Goal: Task Accomplishment & Management: Complete application form

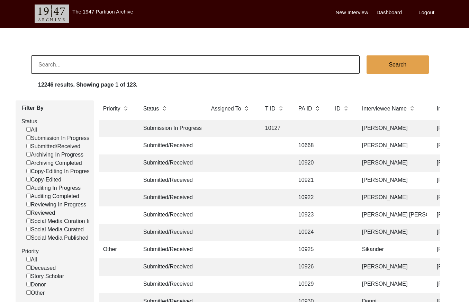
drag, startPoint x: 0, startPoint y: 0, endPoint x: 139, endPoint y: 60, distance: 151.7
click at [139, 60] on input at bounding box center [195, 64] width 329 height 18
paste input "PA13330"
click at [45, 64] on input "PA13330" at bounding box center [195, 64] width 329 height 18
type input "13330"
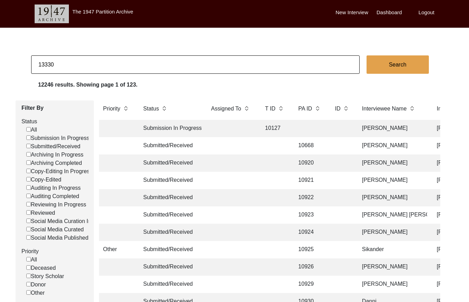
checkbox input "false"
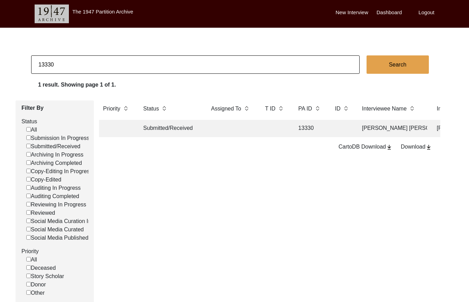
click at [234, 127] on td at bounding box center [231, 128] width 48 height 17
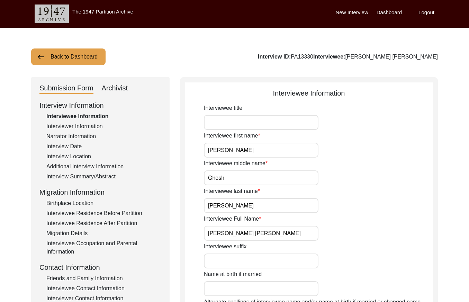
drag, startPoint x: 105, startPoint y: 87, endPoint x: 233, endPoint y: 48, distance: 133.1
click at [106, 87] on div "Archivist" at bounding box center [115, 88] width 26 height 11
select select "Submitted/Received"
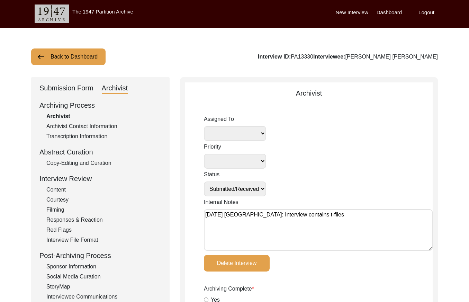
select select
click at [206, 214] on textarea "May 21, 2025 Victoria: Interview contains t-files" at bounding box center [318, 230] width 229 height 42
paste textarea "September 26, 2025 Victoria: Assigned to Brianna to archive. Due 10/05/2025. Wh…"
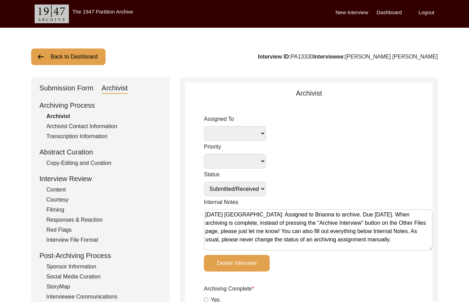
type textarea "September 26, 2025 Victoria: Assigned to Brianna to archive. Due 10/05/2025. Wh…"
click at [261, 134] on select "Simran Subramaniam Brianna Pollock archivist Lillianne Quijano Alexis Miller Me…" at bounding box center [235, 133] width 62 height 15
select select "442"
click at [257, 189] on select "Submission In Progress Submitted/Received Archiving In Progress Archiving Compl…" at bounding box center [235, 188] width 62 height 15
select select "Archiving In Progress"
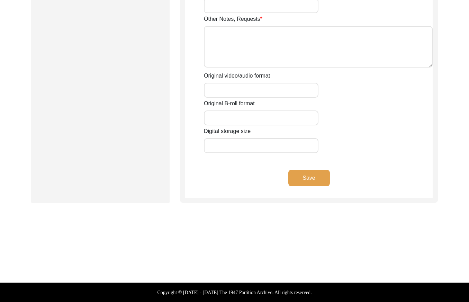
click at [313, 175] on button "Save" at bounding box center [309, 178] width 42 height 17
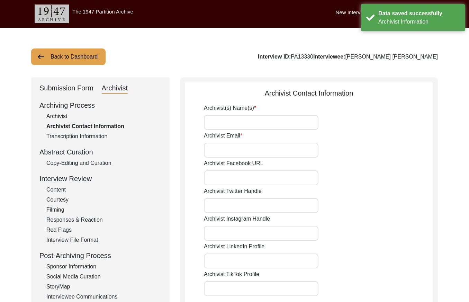
click at [69, 56] on button "Back to Dashboard" at bounding box center [68, 56] width 74 height 17
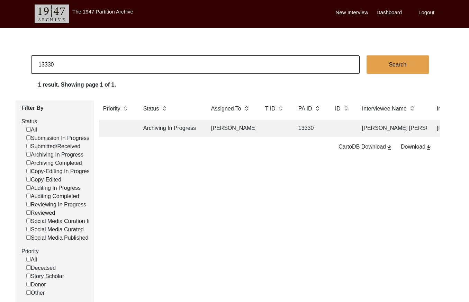
click at [152, 68] on input "13330" at bounding box center [195, 64] width 329 height 18
type input "13326"
checkbox input "false"
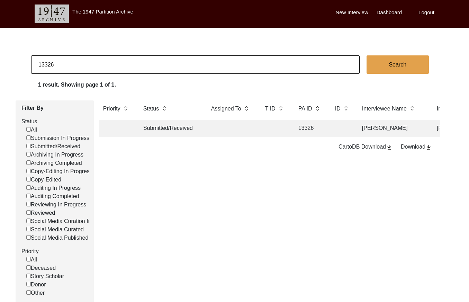
click at [269, 126] on td at bounding box center [275, 128] width 28 height 17
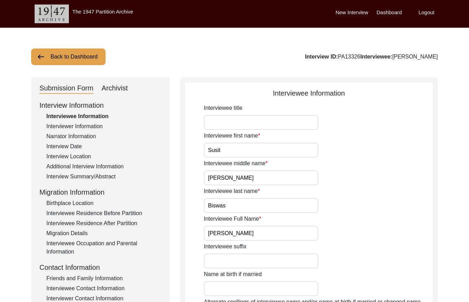
drag, startPoint x: 111, startPoint y: 85, endPoint x: 130, endPoint y: 97, distance: 23.1
click at [111, 85] on div "Archivist" at bounding box center [115, 88] width 26 height 11
select select "Submitted/Received"
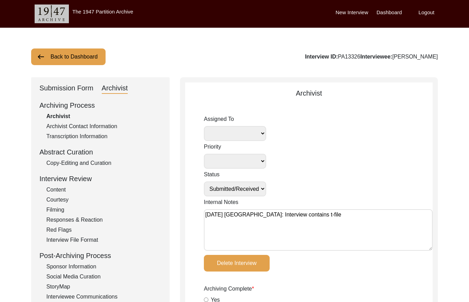
drag, startPoint x: 205, startPoint y: 216, endPoint x: 228, endPoint y: 217, distance: 22.5
click at [206, 216] on textarea "May 21, 2025 Victoria: Interview contains t-file" at bounding box center [318, 230] width 229 height 42
paste textarea "September 26, 2025 Victoria: Assigned to Brianna to archive. Due 10/05/2025. Wh…"
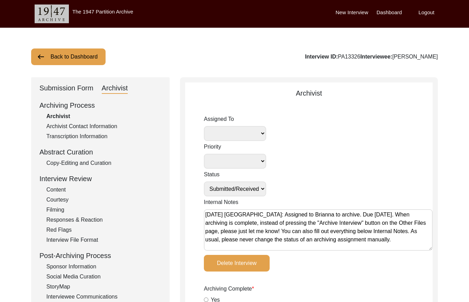
type textarea "September 26, 2025 Victoria: Assigned to Brianna to archive. Due 10/05/2025. Wh…"
click at [259, 128] on select "Simran Subramaniam Brianna Pollock archivist Lillianne Quijano Alexis Miller Me…" at bounding box center [235, 133] width 62 height 15
select select "442"
click at [258, 190] on select "Submission In Progress Submitted/Received Archiving In Progress Archiving Compl…" at bounding box center [235, 188] width 62 height 15
select select "Archiving In Progress"
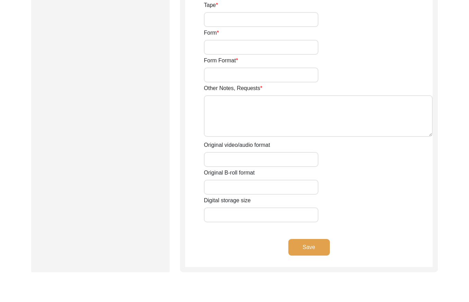
click at [310, 244] on button "Save" at bounding box center [309, 247] width 42 height 17
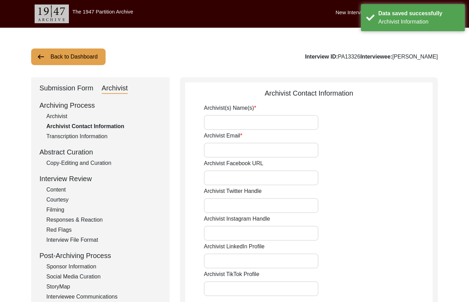
click at [56, 57] on button "Back to Dashboard" at bounding box center [68, 56] width 74 height 17
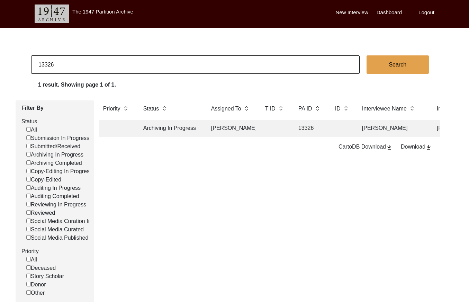
click at [154, 60] on input "13326" at bounding box center [195, 64] width 329 height 18
type input "13378"
checkbox input "false"
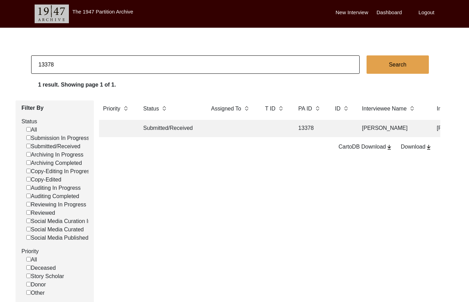
click at [308, 128] on td "13378" at bounding box center [309, 128] width 31 height 17
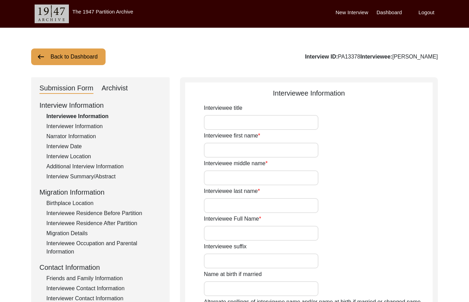
type input "Rebatimohan"
type input "n/a"
type input "Chatterjee"
type input "Rebatimohan Chatterjee"
type input "08/17/1940"
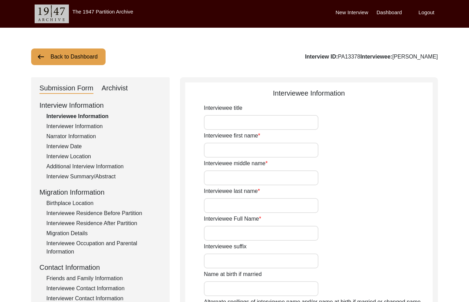
type input "85"
type input "[DEMOGRAPHIC_DATA]"
type input "Bengali"
type input "[DEMOGRAPHIC_DATA]"
click at [117, 87] on div "Archivist" at bounding box center [115, 88] width 26 height 11
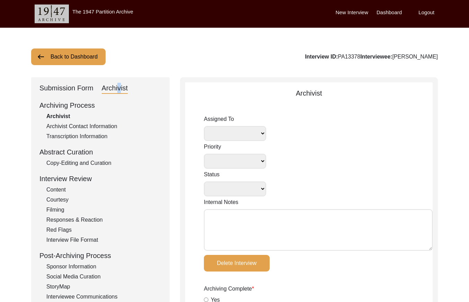
select select
select select "Submitted/Received"
radio input "true"
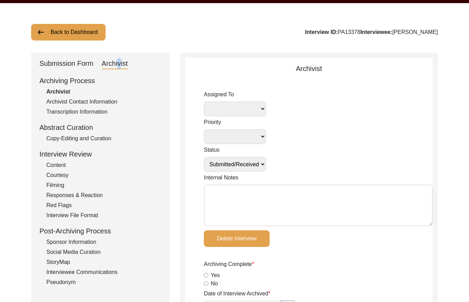
scroll to position [37, 0]
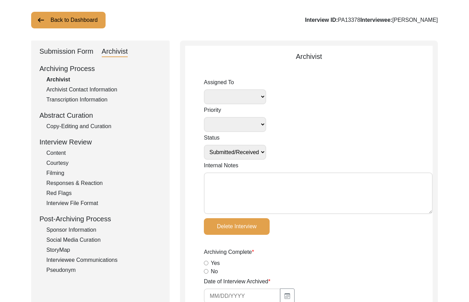
click at [220, 187] on textarea "Internal Notes" at bounding box center [318, 193] width 229 height 42
paste textarea "September 26, 2025 Victoria: Assigned to Brianna to archive. Due 10/05/2025. Wh…"
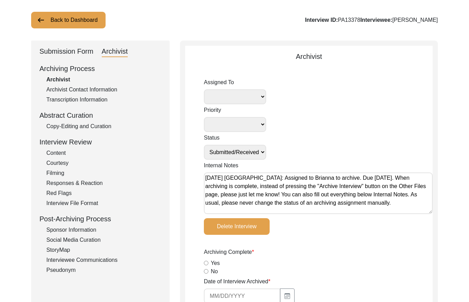
type textarea "September 26, 2025 Victoria: Assigned to Brianna to archive. Due 10/05/2025. Wh…"
click at [248, 95] on select "Simran Subramaniam Brianna Pollock archivist Lillianne Quijano Alexis Miller Me…" at bounding box center [235, 96] width 62 height 15
select select "442"
click at [250, 155] on select "Submission In Progress Submitted/Received Archiving In Progress Archiving Compl…" at bounding box center [235, 152] width 62 height 15
select select "Archiving In Progress"
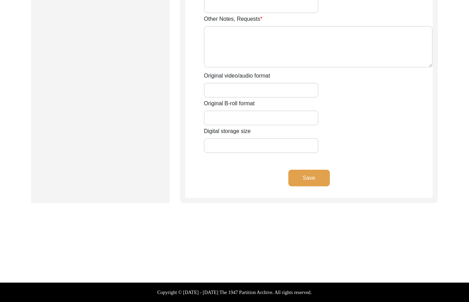
click at [300, 175] on button "Save" at bounding box center [309, 178] width 42 height 17
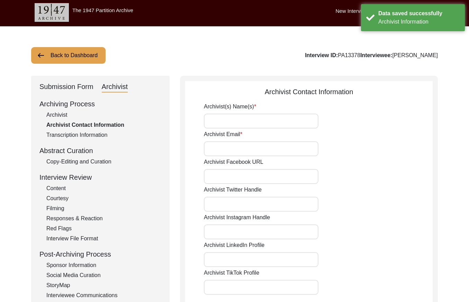
scroll to position [0, 0]
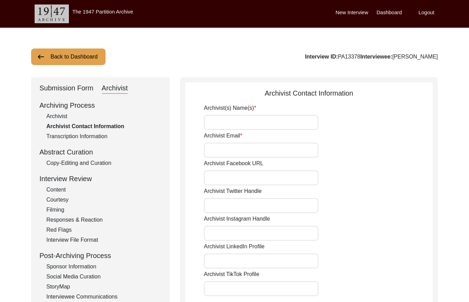
click at [66, 50] on button "Back to Dashboard" at bounding box center [68, 56] width 74 height 17
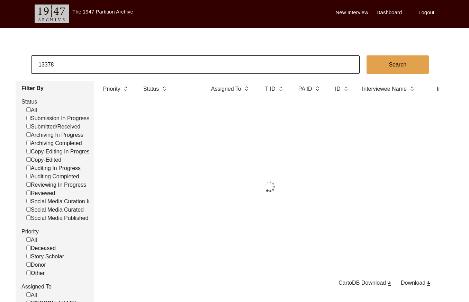
click at [109, 67] on input "13378" at bounding box center [195, 64] width 329 height 18
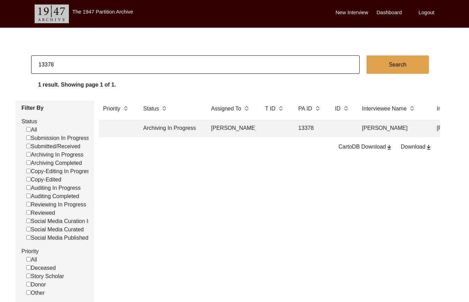
click at [109, 67] on input "13378" at bounding box center [195, 64] width 329 height 18
paste input "1371"
type input "11371"
checkbox input "false"
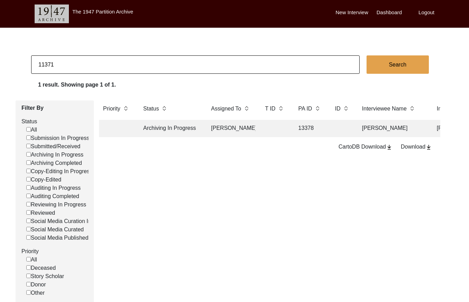
checkbox input "false"
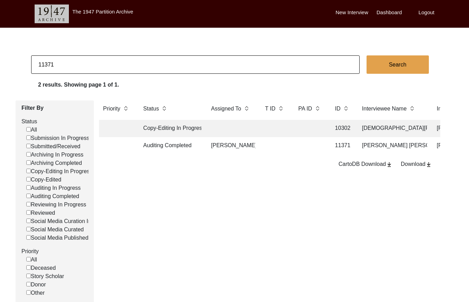
click at [272, 142] on td at bounding box center [275, 145] width 28 height 17
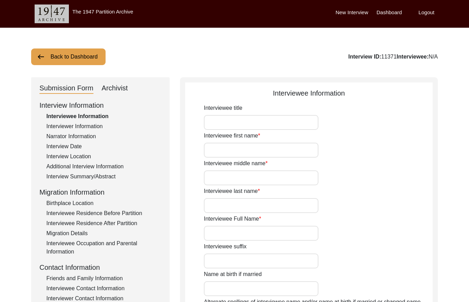
type input "Nanak"
type input "N/A"
type input "Ahuja"
type input "Nanak Ahuja"
type input "1942"
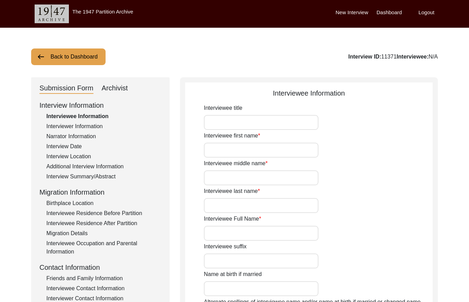
type input "82"
type input "[DEMOGRAPHIC_DATA]"
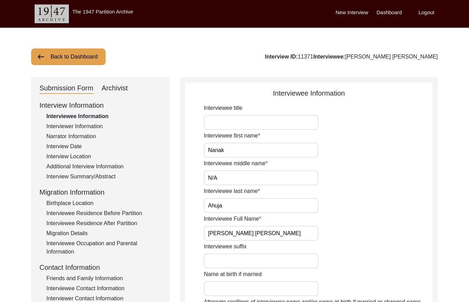
drag, startPoint x: 108, startPoint y: 87, endPoint x: 168, endPoint y: 103, distance: 62.3
click at [108, 87] on div "Archivist" at bounding box center [115, 88] width 26 height 11
select select "442"
select select "Auditing Completed"
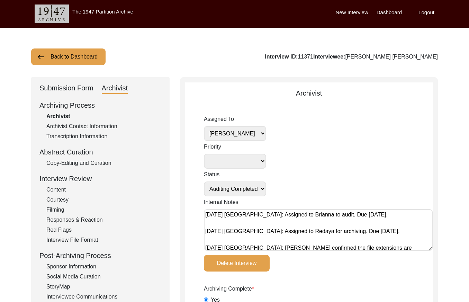
click at [90, 59] on button "Back to Dashboard" at bounding box center [68, 56] width 74 height 17
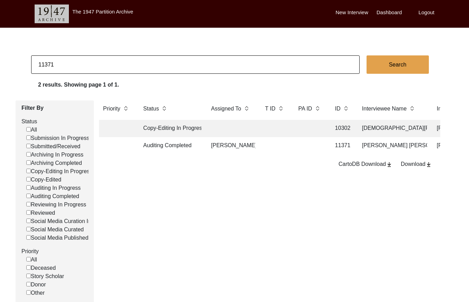
click at [170, 67] on input "11371" at bounding box center [195, 64] width 329 height 18
paste input "402"
type input "11402"
checkbox input "false"
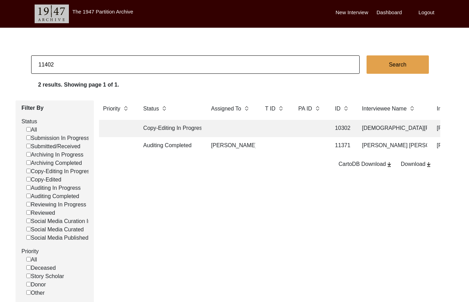
checkbox input "false"
click at [299, 150] on td at bounding box center [309, 145] width 31 height 17
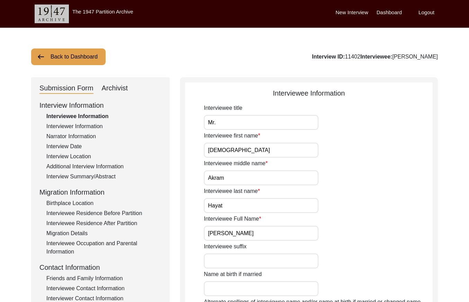
drag, startPoint x: 114, startPoint y: 89, endPoint x: 185, endPoint y: 113, distance: 74.6
click at [118, 90] on div "Archivist" at bounding box center [115, 88] width 26 height 11
select select "Archiving Completed"
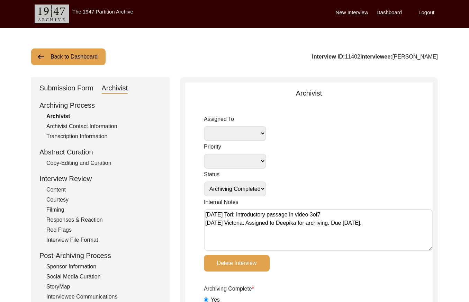
click at [205, 214] on textarea "March 24, 2025 Tori: introductory passage in video 3of7 February 14, 2025 Victo…" at bounding box center [318, 230] width 229 height 42
paste textarea "September 26, 2025 Victoria: Assigned to Brianna to audit. Due 10/05/2025."
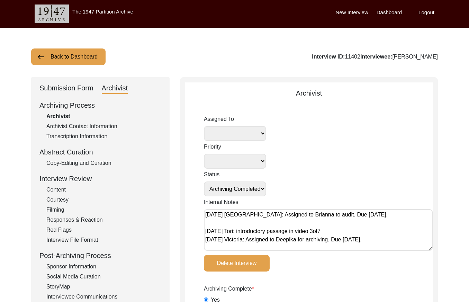
type textarea "September 26, 2025 Victoria: Assigned to Brianna to audit. Due 10/05/2025. Marc…"
click at [260, 131] on select "Simran Subramaniam Brianna Pollock archivist Lillianne Quijano Alexis Miller Me…" at bounding box center [235, 133] width 62 height 15
select select "442"
click at [260, 187] on select "Submission In Progress Submitted/Received Archiving In Progress Archiving Compl…" at bounding box center [235, 188] width 62 height 15
click at [254, 192] on select "Submission In Progress Submitted/Received Archiving In Progress Archiving Compl…" at bounding box center [235, 188] width 62 height 15
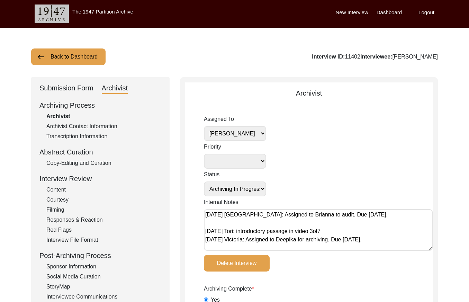
select select "Auditing In Progress"
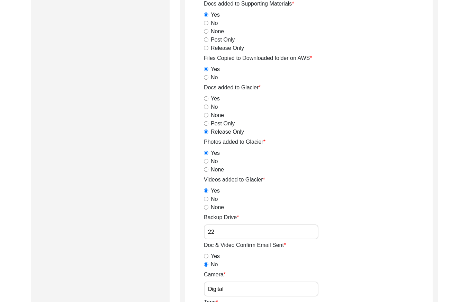
scroll to position [1207, 0]
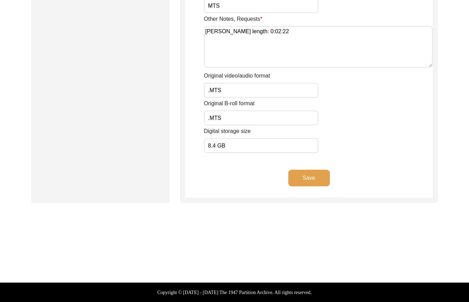
click at [317, 179] on button "Save" at bounding box center [309, 178] width 42 height 17
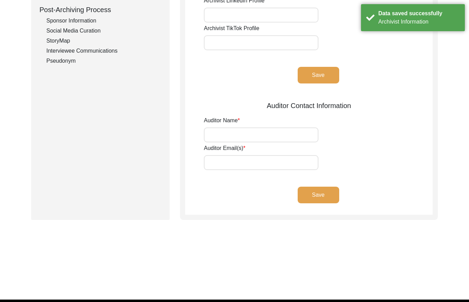
scroll to position [0, 0]
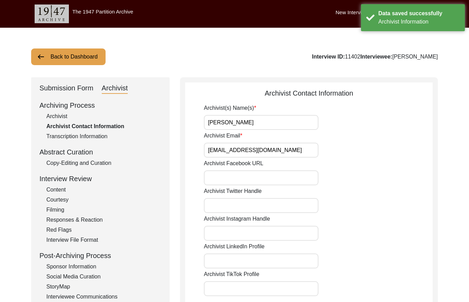
drag, startPoint x: 91, startPoint y: 64, endPoint x: 150, endPoint y: 47, distance: 61.2
click at [92, 63] on button "Back to Dashboard" at bounding box center [68, 56] width 74 height 17
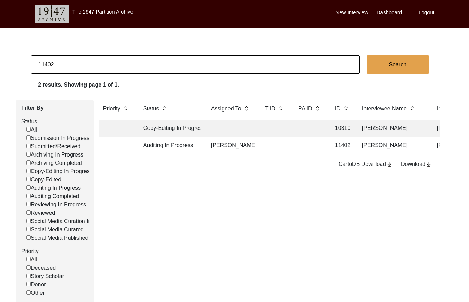
click at [103, 62] on input "11402" at bounding box center [195, 64] width 329 height 18
type input "11403"
checkbox input "false"
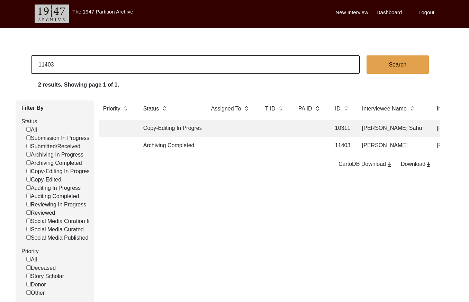
click at [287, 148] on td at bounding box center [275, 145] width 28 height 17
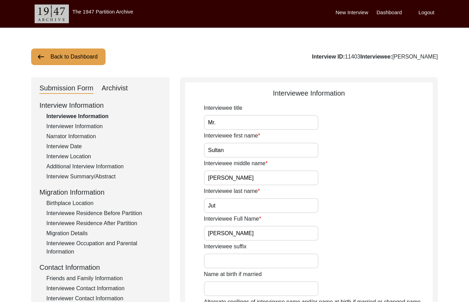
click at [128, 87] on div "Submission Form Archivist" at bounding box center [100, 88] width 122 height 11
drag, startPoint x: 124, startPoint y: 87, endPoint x: 171, endPoint y: 110, distance: 52.3
click at [124, 87] on div "Archivist" at bounding box center [115, 88] width 26 height 11
select select "Archiving Completed"
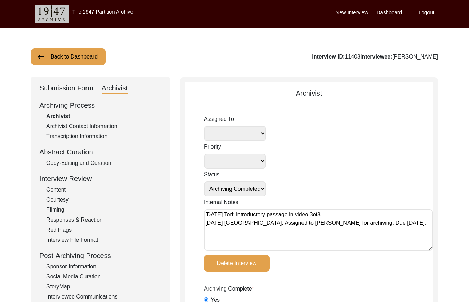
click at [205, 215] on textarea "March 24, 2025 Tori: introductory passage in video 3of8 February 14, 2025 Victo…" at bounding box center [318, 230] width 229 height 42
paste textarea "September 26, 2025 Victoria: Assigned to Brianna to audit. Due 10/05/2025."
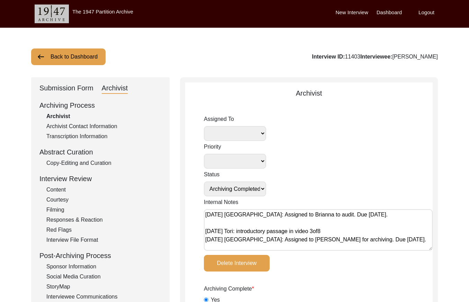
type textarea "September 26, 2025 Victoria: Assigned to Brianna to audit. Due 10/05/2025. Marc…"
click at [247, 132] on select "Simran Subramaniam Brianna Pollock archivist Lillianne Quijano Alexis Miller Me…" at bounding box center [235, 133] width 62 height 15
select select "442"
click at [260, 189] on select "Submission In Progress Submitted/Received Archiving In Progress Archiving Compl…" at bounding box center [235, 188] width 62 height 15
select select "Auditing In Progress"
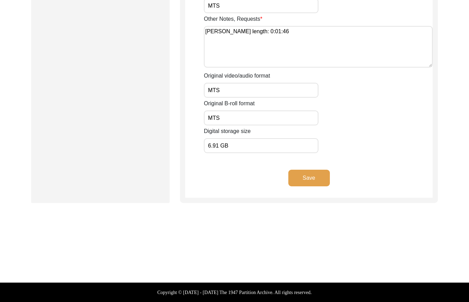
click at [319, 178] on button "Save" at bounding box center [309, 178] width 42 height 17
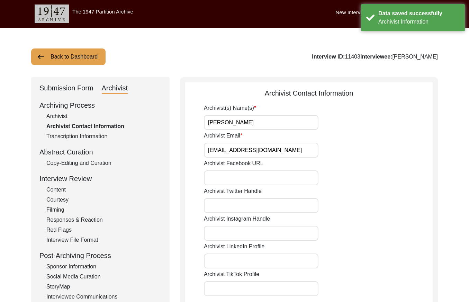
click at [59, 62] on button "Back to Dashboard" at bounding box center [68, 56] width 74 height 17
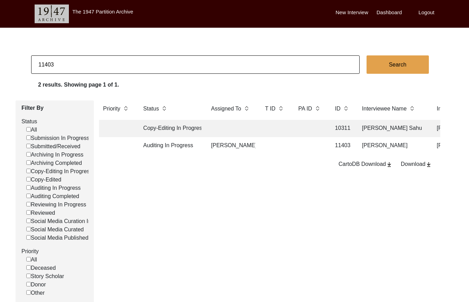
click at [140, 69] on input "11403" at bounding box center [195, 64] width 329 height 18
paste input "6365"
type input "6365"
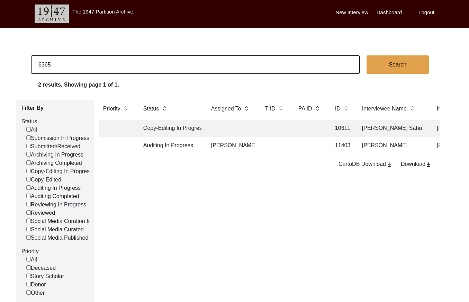
checkbox input "false"
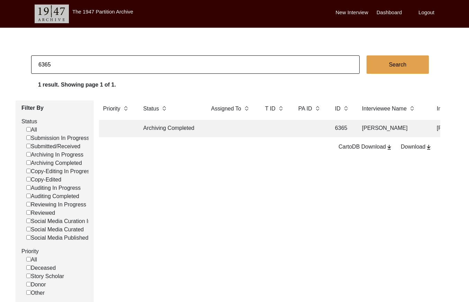
click at [276, 134] on td at bounding box center [275, 128] width 28 height 17
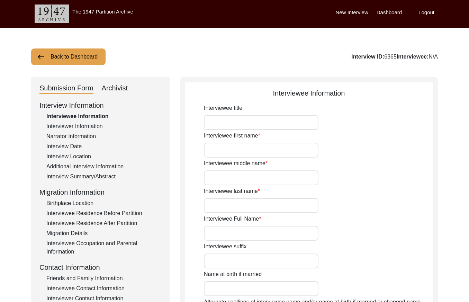
type input "Mr."
type input "Kisan"
type input "Lal"
type input "Gandhi"
type input "Kisan Lal Gandhi"
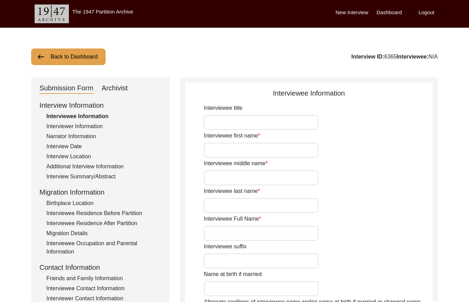
type input "1935"
type input "83"
type input "[DEMOGRAPHIC_DATA]"
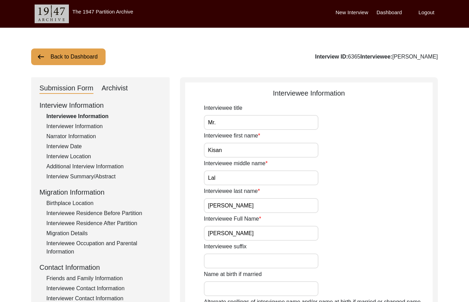
drag, startPoint x: 122, startPoint y: 88, endPoint x: 146, endPoint y: 83, distance: 25.5
click at [121, 88] on div "Archivist" at bounding box center [115, 88] width 26 height 11
select select "Archiving Completed"
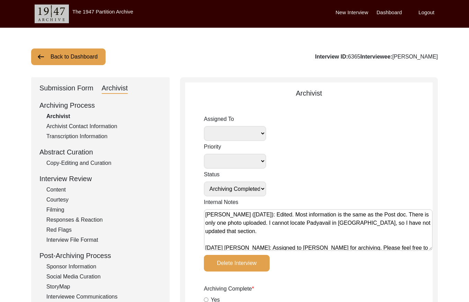
drag, startPoint x: 206, startPoint y: 214, endPoint x: 223, endPoint y: 222, distance: 18.5
click at [206, 214] on textarea "Caroline Leonard (2/22/2024): Edited. Most information is the same as the Post …" at bounding box center [318, 230] width 229 height 42
paste textarea "September 26, 2025 Victoria: assigned to Melody to audit. Please check your Arc…"
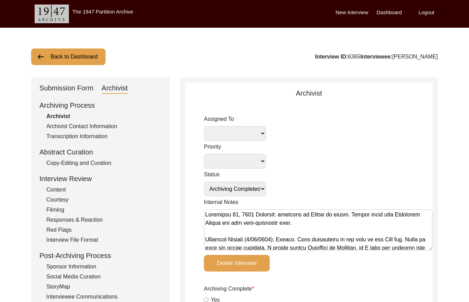
type textarea "September 26, 2025 Victoria: assigned to Melody to audit. Please check your Arc…"
click at [256, 134] on select "Simran Subramaniam Brianna Pollock archivist Lillianne Quijano Alexis Miller Me…" at bounding box center [235, 133] width 62 height 15
select select "556"
click at [253, 189] on select "Submission In Progress Submitted/Received Archiving In Progress Archiving Compl…" at bounding box center [235, 188] width 62 height 15
select select "Auditing In Progress"
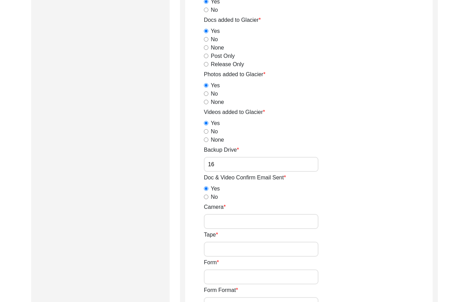
scroll to position [1207, 0]
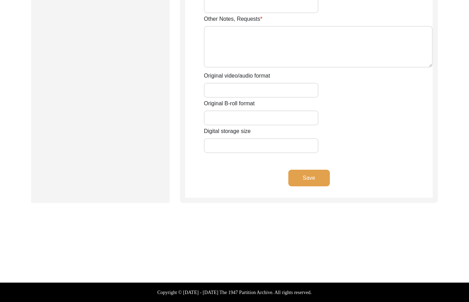
click at [294, 183] on button "Save" at bounding box center [309, 178] width 42 height 17
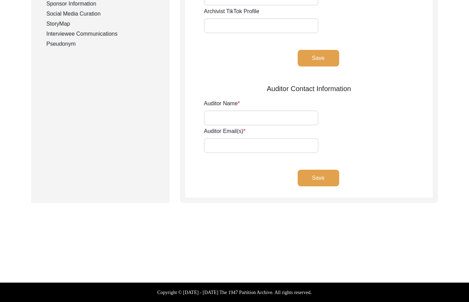
type input "Karyn Bellamy-Dagneau / Caroline Leonard"
type input "karyn@1947partitionarchive.org / cileonard02@gmail.com"
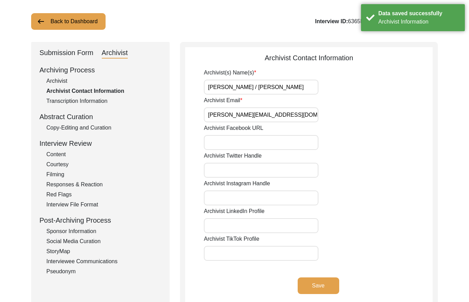
scroll to position [0, 0]
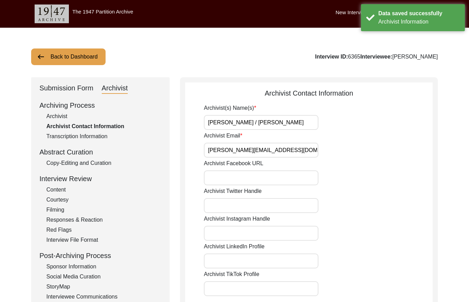
drag, startPoint x: 68, startPoint y: 59, endPoint x: 125, endPoint y: 43, distance: 60.0
click at [68, 59] on button "Back to Dashboard" at bounding box center [68, 56] width 74 height 17
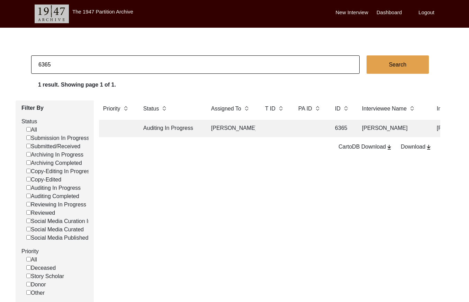
click at [149, 60] on input "6365" at bounding box center [195, 64] width 329 height 18
type input "6394"
checkbox input "false"
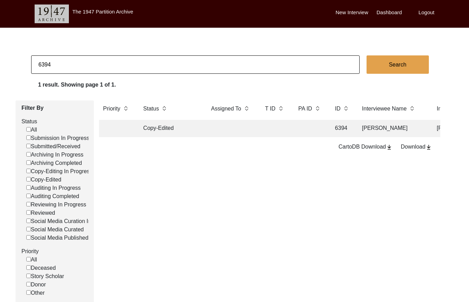
click at [267, 129] on td at bounding box center [275, 128] width 28 height 17
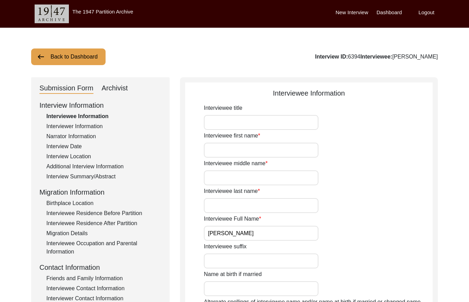
drag, startPoint x: 123, startPoint y: 84, endPoint x: 175, endPoint y: 119, distance: 62.3
click at [123, 84] on div "Archivist" at bounding box center [115, 88] width 26 height 11
select select "Copy-Edited"
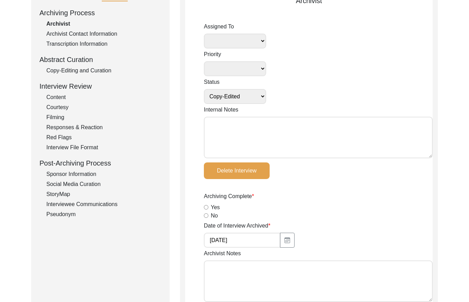
scroll to position [96, 0]
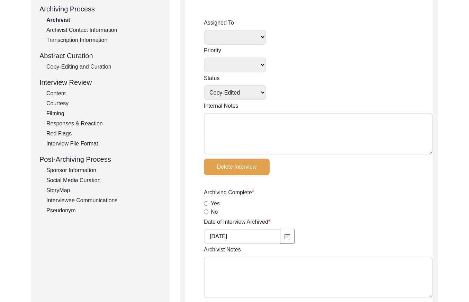
click at [229, 137] on textarea "Internal Notes" at bounding box center [318, 134] width 229 height 42
paste textarea "September 26, 2025 Victoria: assigned to Melody to audit. Please check your Arc…"
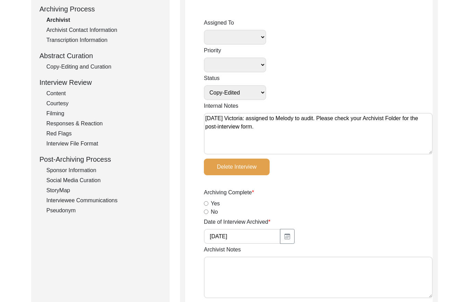
type textarea "September 26, 2025 Victoria: assigned to Melody to audit. Please check your Arc…"
click at [252, 36] on select "Simran Subramaniam Brianna Pollock archivist Lillianne Quijano Alexis Miller Me…" at bounding box center [235, 37] width 62 height 15
select select "556"
click at [247, 92] on select "Submission In Progress Submitted/Received Archiving In Progress Archiving Compl…" at bounding box center [235, 92] width 62 height 15
select select "Auditing In Progress"
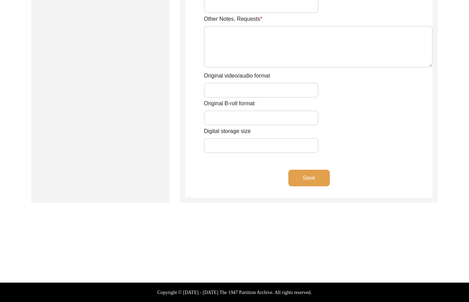
click at [301, 174] on button "Save" at bounding box center [309, 178] width 42 height 17
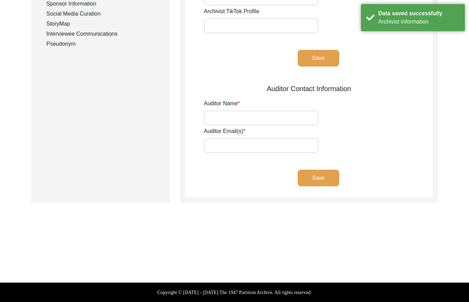
scroll to position [0, 0]
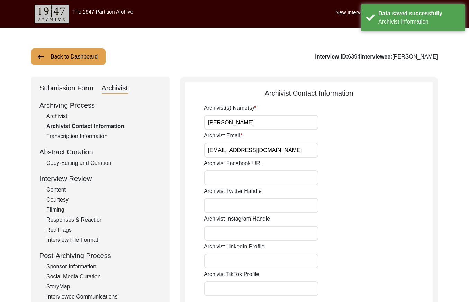
click at [67, 62] on button "Back to Dashboard" at bounding box center [68, 56] width 74 height 17
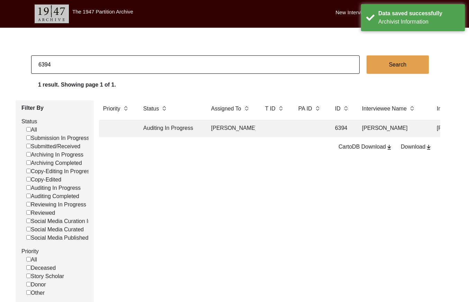
click at [124, 60] on input "6394" at bounding box center [195, 64] width 329 height 18
checkbox input "false"
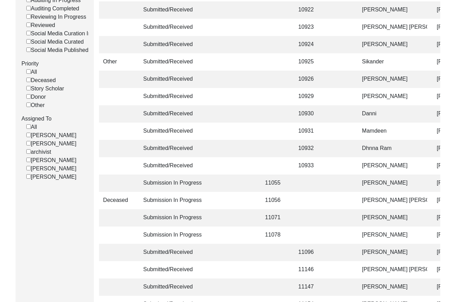
click at [27, 179] on input "[PERSON_NAME]" at bounding box center [28, 176] width 5 height 5
checkbox input "false"
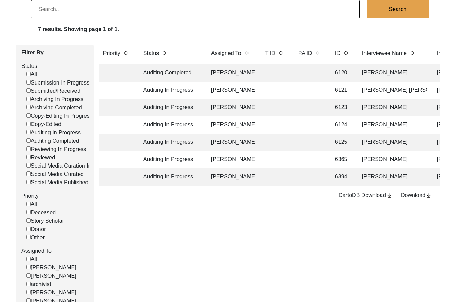
scroll to position [56, 0]
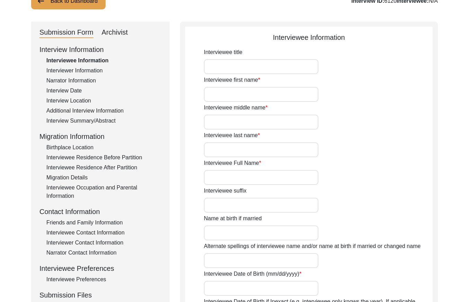
type input "Mr."
type input "Satpal"
type input "N/A"
type input "Sabarwal"
type input "Satpal Sabarwal"
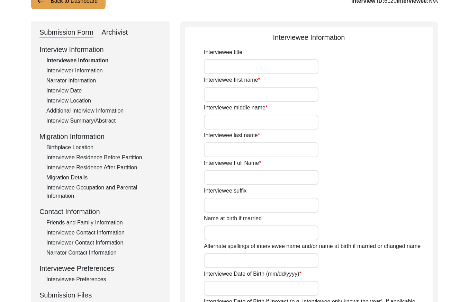
type input "N/A"
type input "10/29/1937"
type input "N/A"
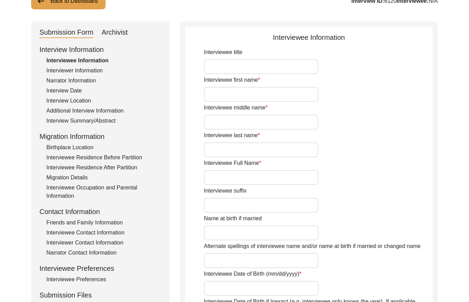
type input "81"
type input "N/A"
type textarea "N/A"
type input "N/A"
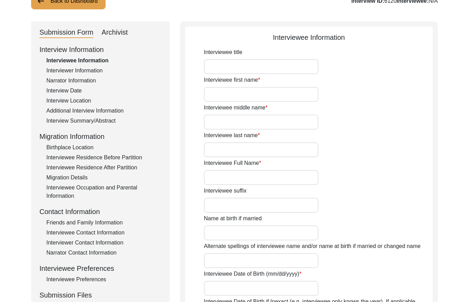
type input "N/A"
type input "[DEMOGRAPHIC_DATA]"
type input "N/A"
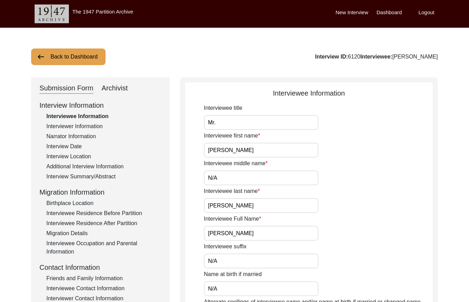
click at [78, 128] on div "Interviewer Information" at bounding box center [103, 126] width 115 height 8
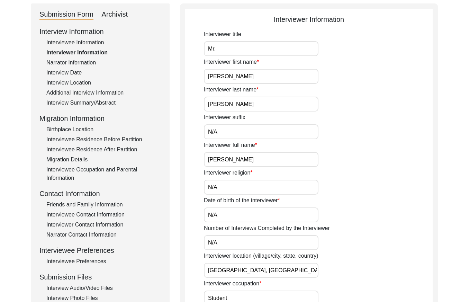
scroll to position [73, 0]
click at [89, 62] on div "Narrator Information" at bounding box center [103, 63] width 115 height 8
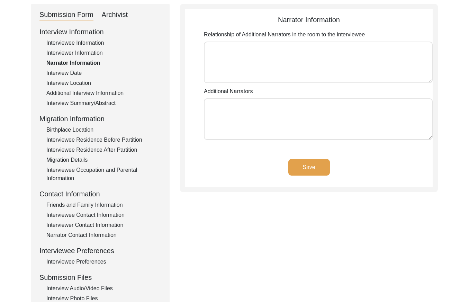
type textarea "N/A"
click at [78, 73] on div "Interview Date" at bounding box center [103, 73] width 115 height 8
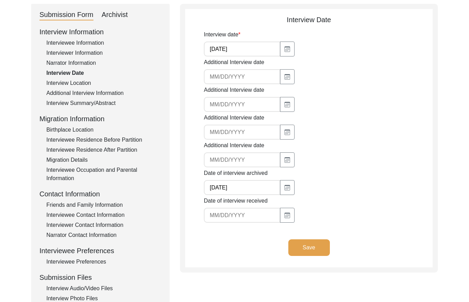
click at [90, 84] on div "Interview Location" at bounding box center [103, 83] width 115 height 8
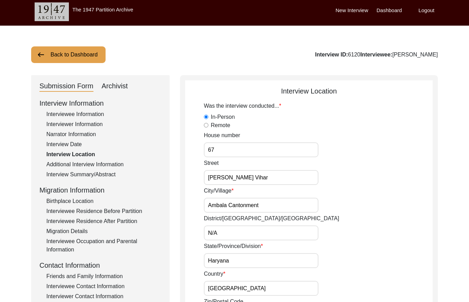
scroll to position [1, 0]
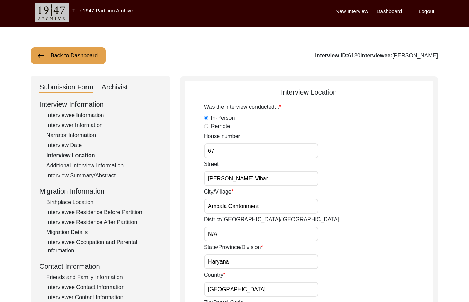
click at [98, 167] on div "Additional Interview Information" at bounding box center [103, 165] width 115 height 8
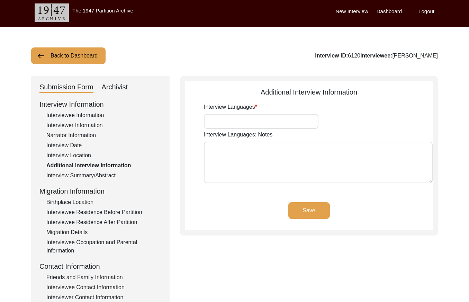
type input "English, Haryanvi, Hindi, Punjabi"
type textarea "N/A"
click at [102, 178] on div "Interview Summary/Abstract" at bounding box center [103, 175] width 115 height 8
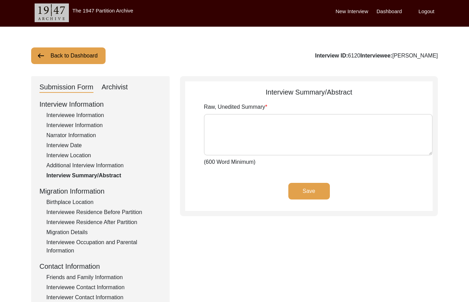
type textarea "There was a door in front of the house. Entering through the house brought one …"
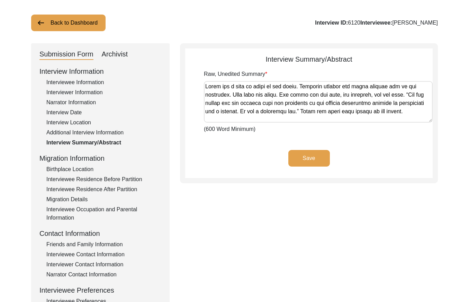
scroll to position [36, 0]
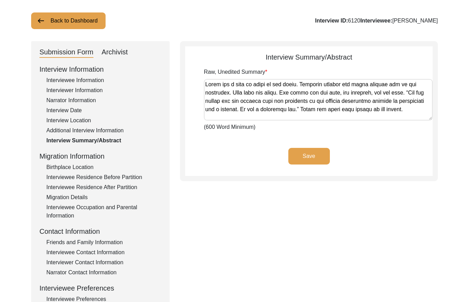
drag, startPoint x: 77, startPoint y: 161, endPoint x: 84, endPoint y: 162, distance: 7.0
click at [77, 161] on div "Interview Information Interviewee Information Interviewer Information Narrator …" at bounding box center [100, 212] width 122 height 296
click at [87, 164] on div "Birthplace Location" at bounding box center [103, 167] width 115 height 8
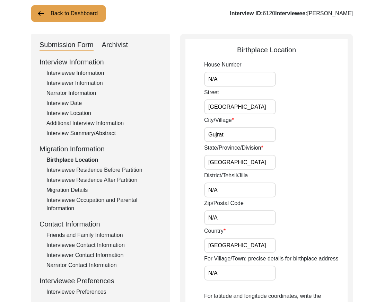
scroll to position [58, 0]
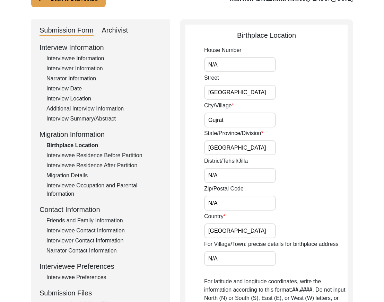
click at [116, 154] on div "Interviewee Residence Before Partition" at bounding box center [103, 155] width 115 height 8
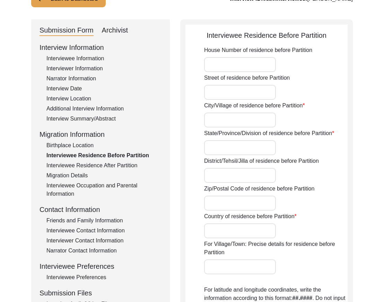
type input "N/A"
type input "Gujrat"
type input "Punjab"
type input "N/A"
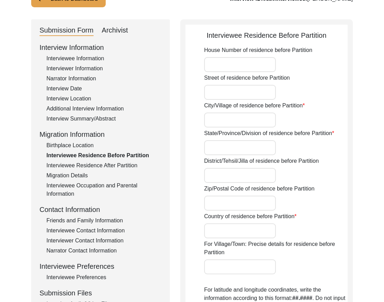
type input "N/A"
type input "Pakistan"
type input "N/A"
type input "[GEOGRAPHIC_DATA], [GEOGRAPHIC_DATA], [GEOGRAPHIC_DATA]"
type input "32.5731"
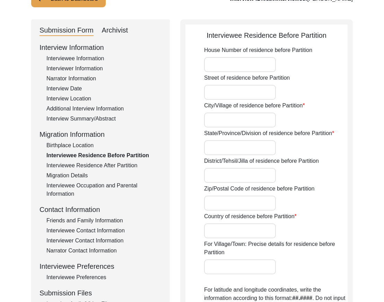
type input "74.1005"
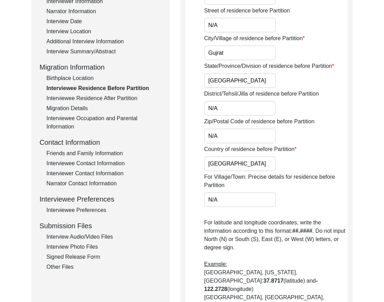
scroll to position [89, 0]
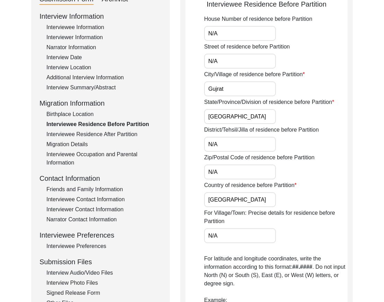
drag, startPoint x: 107, startPoint y: 135, endPoint x: 116, endPoint y: 133, distance: 9.5
click at [107, 135] on div "Interviewee Residence After Partition" at bounding box center [103, 134] width 115 height 8
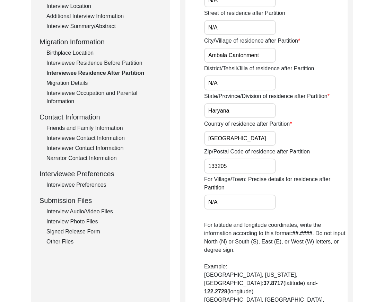
scroll to position [127, 0]
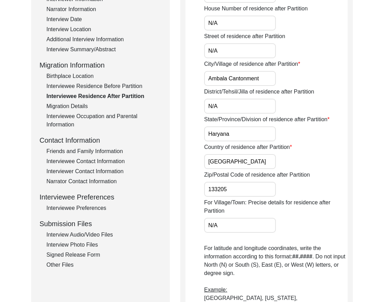
click at [56, 106] on div "Migration Details" at bounding box center [103, 106] width 115 height 8
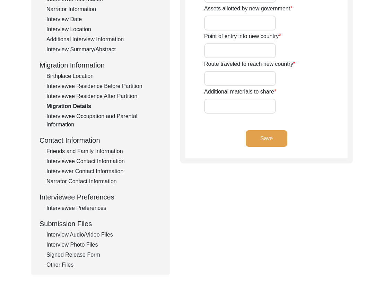
type input "All belongings"
type input "N/A"
type input "Gujrat, Delhi, Kanpur"
type input "N/A"
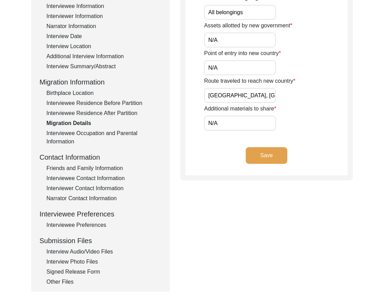
scroll to position [114, 0]
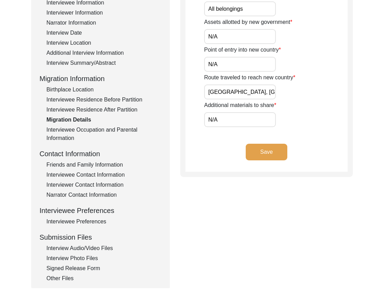
drag, startPoint x: 116, startPoint y: 126, endPoint x: 122, endPoint y: 125, distance: 6.6
click at [116, 126] on div "Interviewee Occupation and Parental Information" at bounding box center [103, 134] width 115 height 17
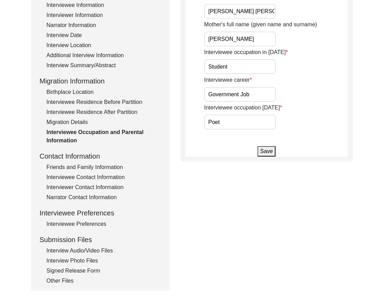
scroll to position [118, 0]
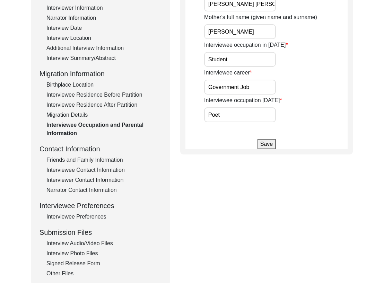
drag, startPoint x: 102, startPoint y: 159, endPoint x: 108, endPoint y: 158, distance: 6.8
click at [102, 159] on div "Friends and Family Information" at bounding box center [103, 160] width 115 height 8
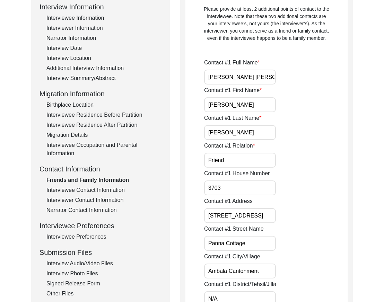
scroll to position [92, 0]
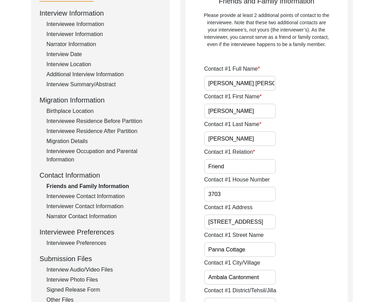
click at [100, 195] on div "Interviewee Contact Information" at bounding box center [103, 196] width 115 height 8
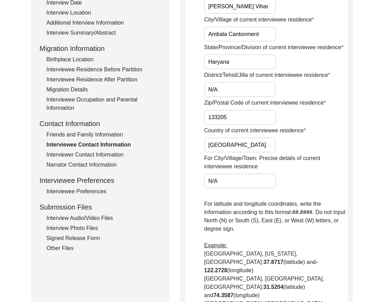
scroll to position [135, 0]
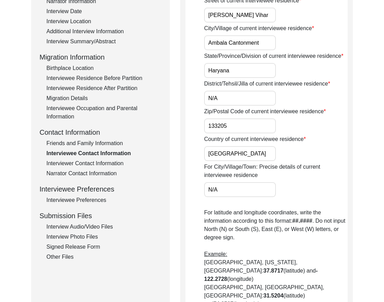
click at [113, 160] on div "Interviewer Contact Information" at bounding box center [103, 163] width 115 height 8
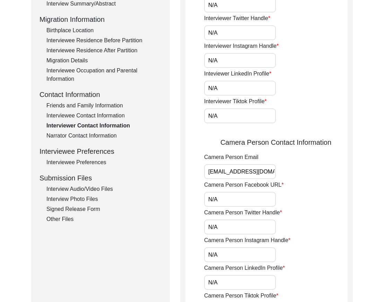
scroll to position [168, 0]
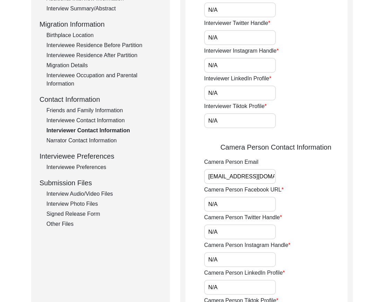
click at [104, 118] on div "Interviewee Contact Information" at bounding box center [103, 120] width 115 height 8
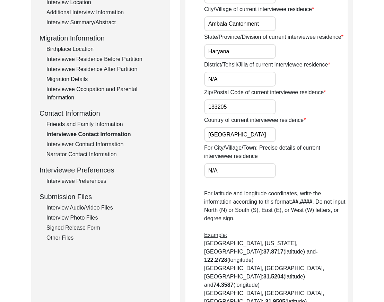
scroll to position [156, 0]
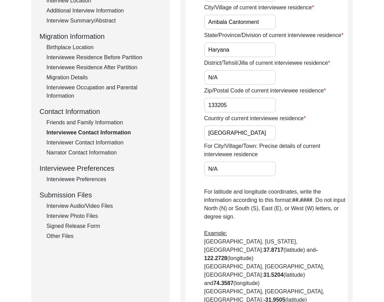
click at [100, 120] on div "Friends and Family Information" at bounding box center [103, 122] width 115 height 8
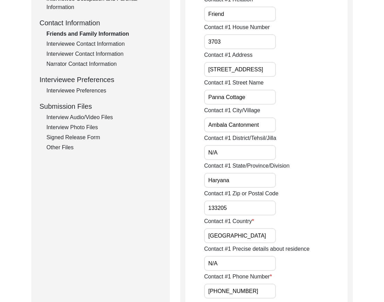
scroll to position [144, 0]
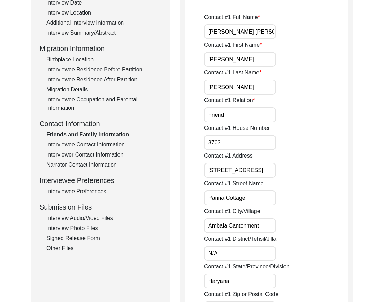
click at [95, 162] on div "Narrator Contact Information" at bounding box center [103, 165] width 115 height 8
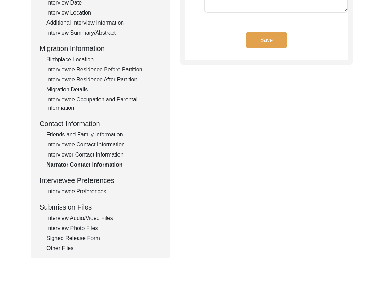
type textarea "N/A"
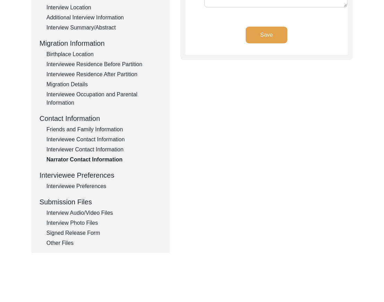
click at [100, 187] on div "Interviewee Preferences" at bounding box center [103, 186] width 115 height 8
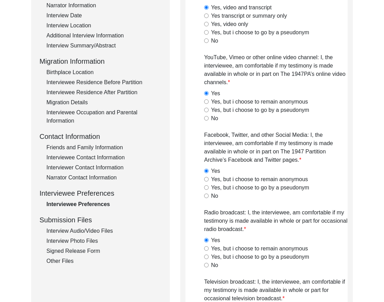
click at [104, 233] on div "Interview Audio/Video Files" at bounding box center [103, 231] width 115 height 8
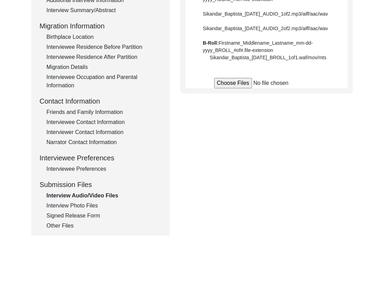
scroll to position [187, 0]
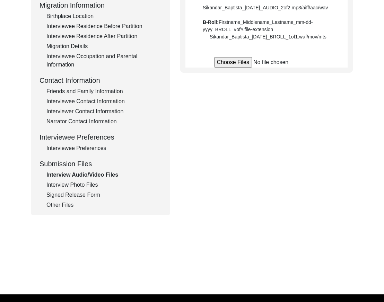
click at [87, 183] on div "Interview Photo Files" at bounding box center [103, 185] width 115 height 8
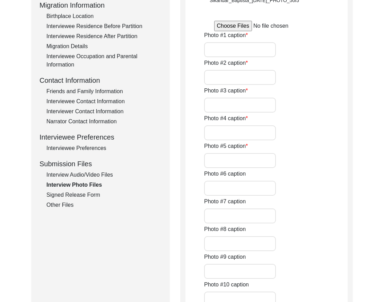
type input "0 of 6"
type input "6"
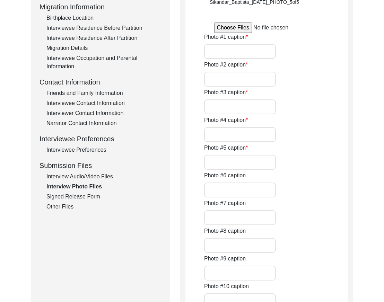
scroll to position [197, 0]
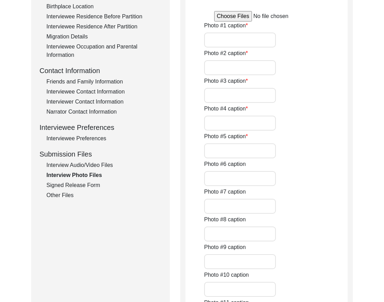
click at [88, 183] on div "Signed Release Form" at bounding box center [103, 185] width 115 height 8
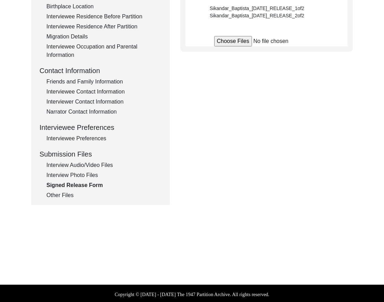
scroll to position [196, 0]
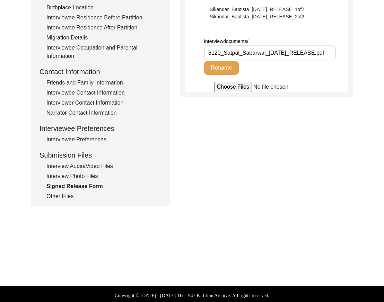
click at [89, 176] on div "Interview Photo Files" at bounding box center [103, 176] width 115 height 8
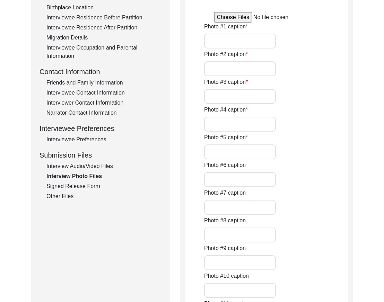
type input "0 of 6"
type input "6"
click at [91, 168] on div "Interview Audio/Video Files" at bounding box center [103, 166] width 115 height 8
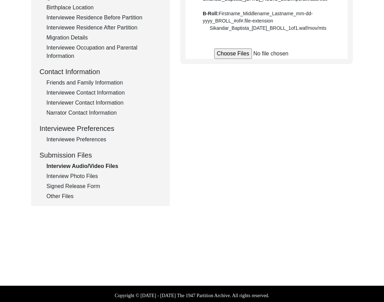
click at [66, 199] on div "Other Files" at bounding box center [103, 196] width 115 height 8
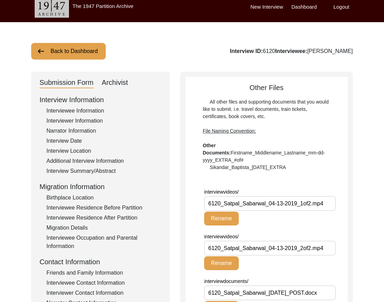
scroll to position [0, 0]
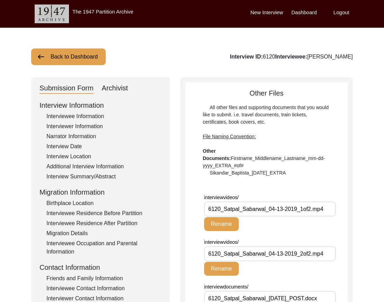
drag, startPoint x: 110, startPoint y: 88, endPoint x: 122, endPoint y: 89, distance: 11.1
click at [112, 88] on div "Archivist" at bounding box center [115, 88] width 26 height 11
select select "556"
select select "Auditing Completed"
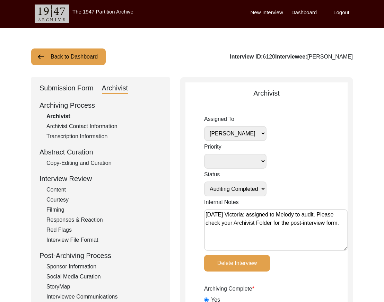
click at [258, 132] on select "Simran Subramaniam Brianna Pollock archivist Lillianne Quijano Alexis Miller Me…" at bounding box center [235, 133] width 62 height 15
select select
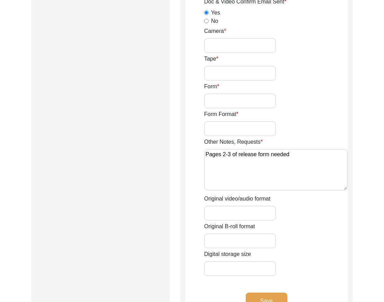
scroll to position [1220, 0]
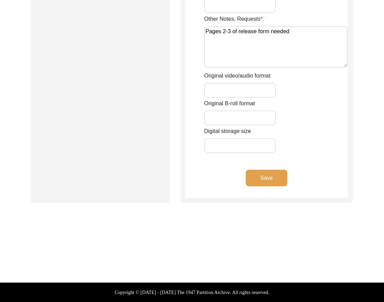
click at [263, 180] on button "Save" at bounding box center [267, 178] width 42 height 17
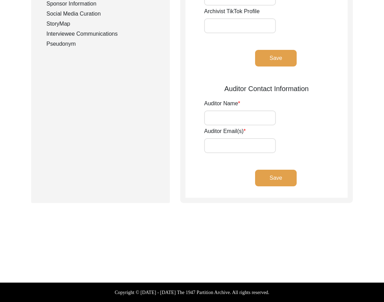
scroll to position [263, 0]
type input "Eden Hood"
type input "ehood@mills.edu"
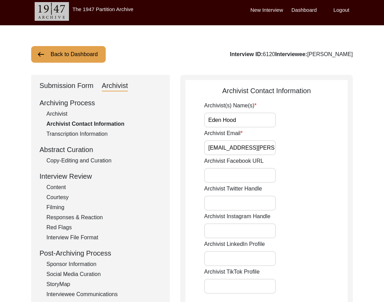
scroll to position [0, 0]
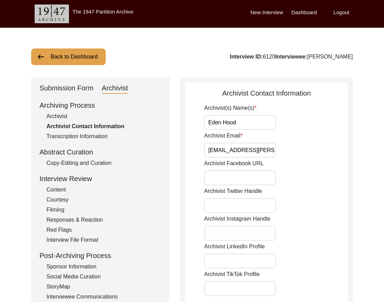
click at [68, 58] on button "Back to Dashboard" at bounding box center [68, 56] width 74 height 17
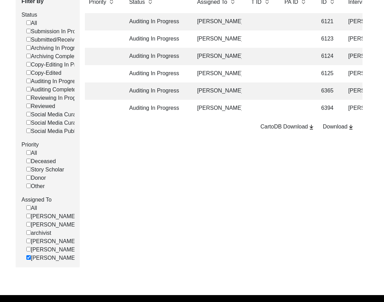
scroll to position [112, 0]
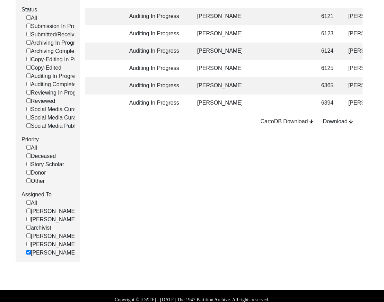
drag, startPoint x: 27, startPoint y: 224, endPoint x: 27, endPoint y: 229, distance: 5.2
click at [27, 221] on input "[PERSON_NAME]" at bounding box center [28, 219] width 5 height 5
checkbox input "false"
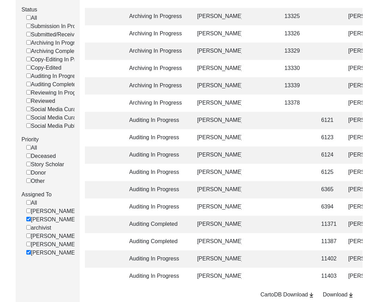
click at [29, 255] on input "[PERSON_NAME]" at bounding box center [28, 252] width 5 height 5
checkbox input "false"
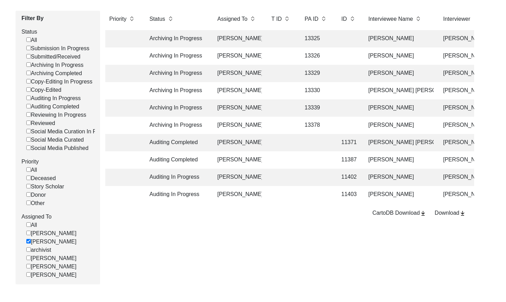
scroll to position [0, 0]
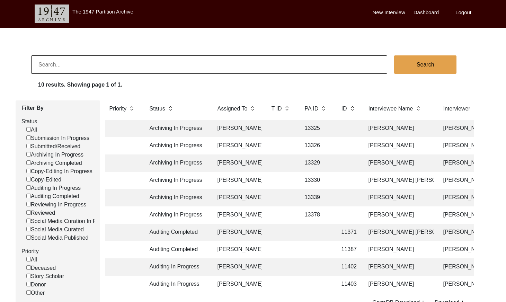
click at [115, 63] on input at bounding box center [209, 64] width 356 height 18
paste input "6121"
type input "6121"
checkbox input "false"
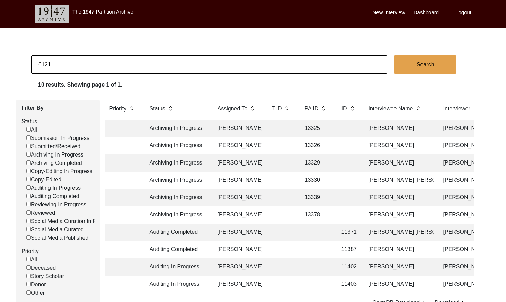
checkbox input "false"
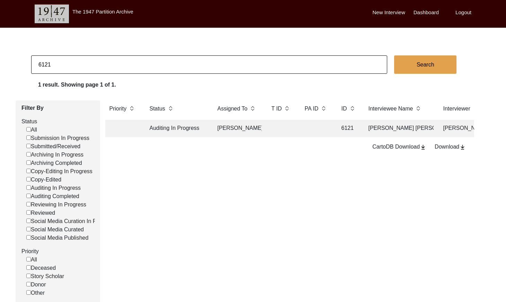
click at [278, 127] on td at bounding box center [281, 128] width 28 height 17
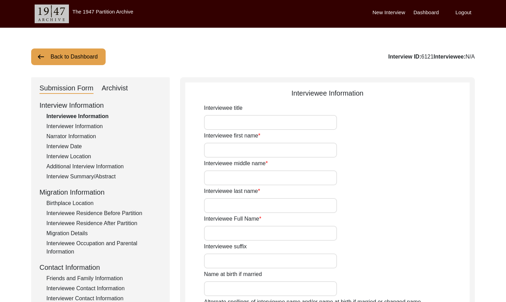
type input "Mr."
type input "[PERSON_NAME]"
type input "Sethi"
type input "[PERSON_NAME] [PERSON_NAME]"
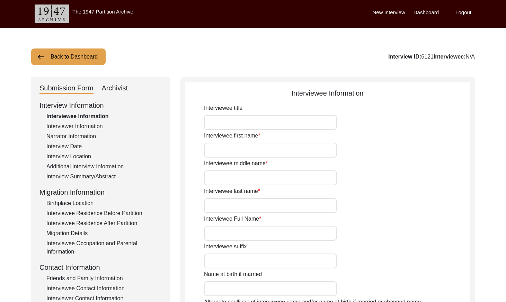
type input "N/A"
type input "[DATE]"
type input "N/A"
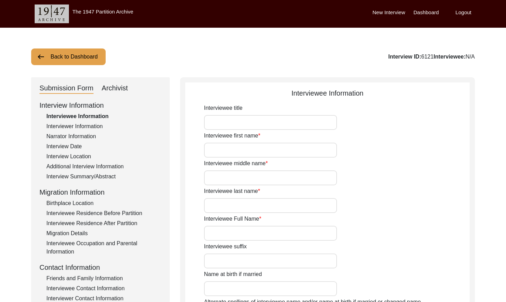
type input "80"
type input "[DEMOGRAPHIC_DATA]"
type input "N/A"
type textarea "N/A"
type input "N/A"
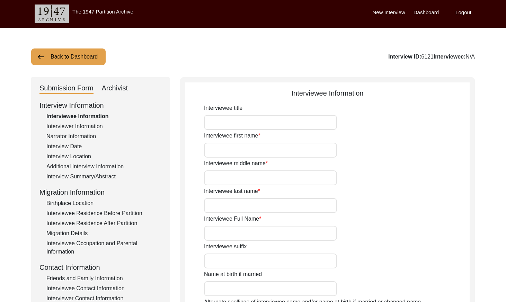
type input "N/A"
type input "[DEMOGRAPHIC_DATA]"
type input "N/A"
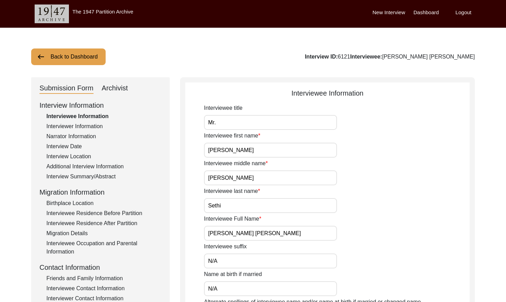
click at [73, 135] on div "Narrator Information" at bounding box center [103, 136] width 115 height 8
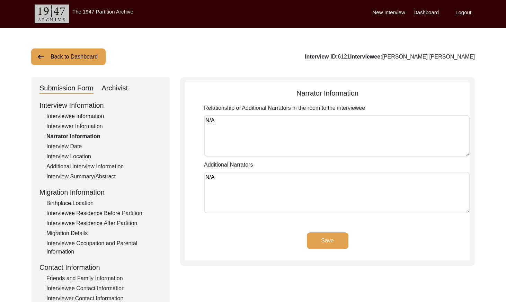
click at [77, 124] on div "Interviewer Information" at bounding box center [103, 126] width 115 height 8
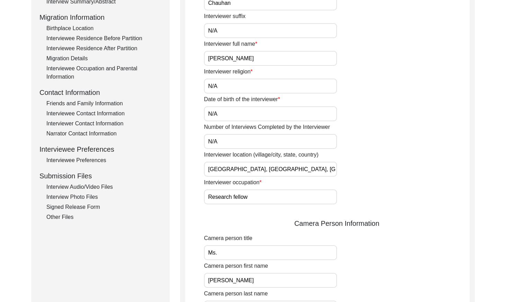
scroll to position [181, 0]
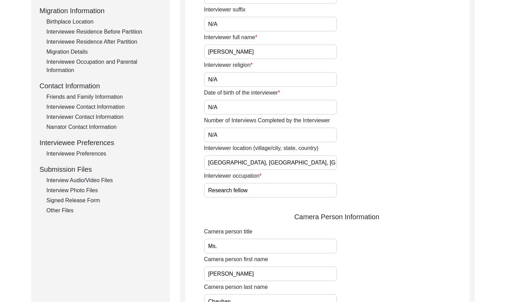
click at [87, 117] on div "Interviewer Contact Information" at bounding box center [103, 117] width 115 height 8
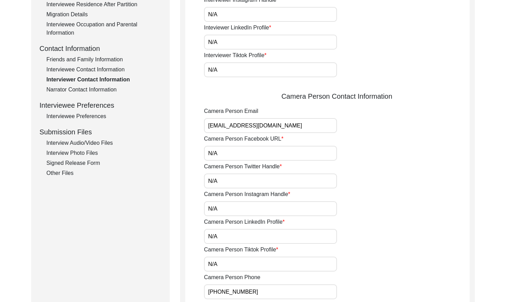
scroll to position [231, 0]
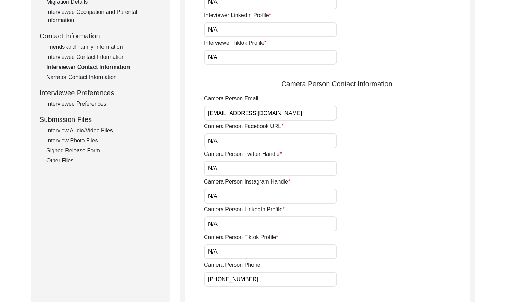
click at [286, 115] on input "sameerachauhan8@gmail.com" at bounding box center [270, 113] width 133 height 15
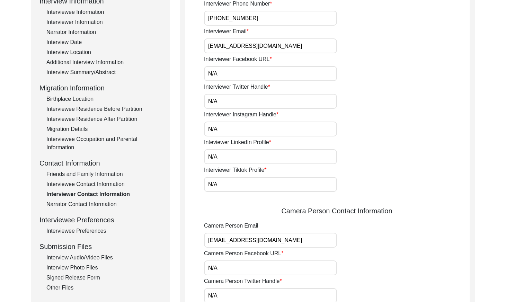
scroll to position [106, 0]
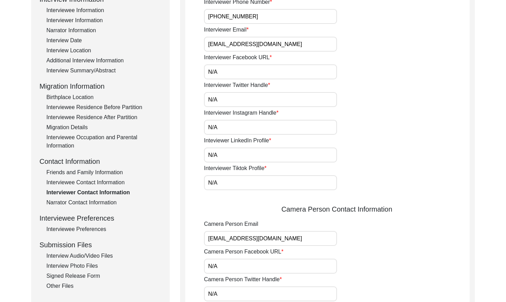
click at [94, 169] on div "Friends and Family Information" at bounding box center [103, 172] width 115 height 8
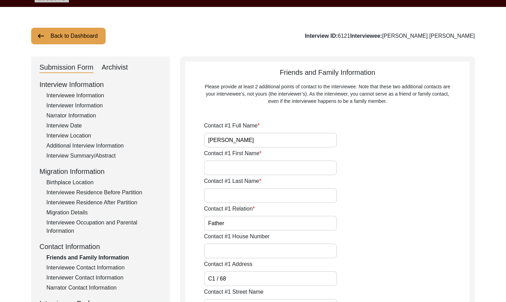
scroll to position [0, 0]
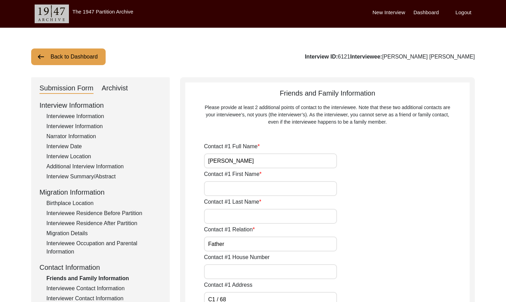
click at [85, 126] on div "Interviewer Information" at bounding box center [103, 126] width 115 height 8
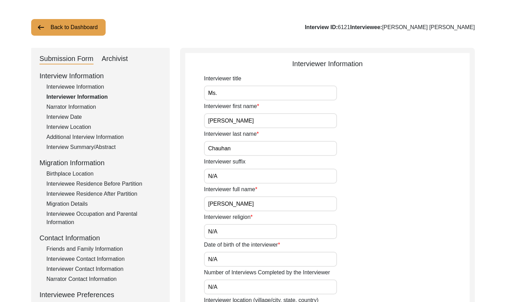
scroll to position [30, 0]
click at [81, 26] on button "Back to Dashboard" at bounding box center [68, 27] width 74 height 17
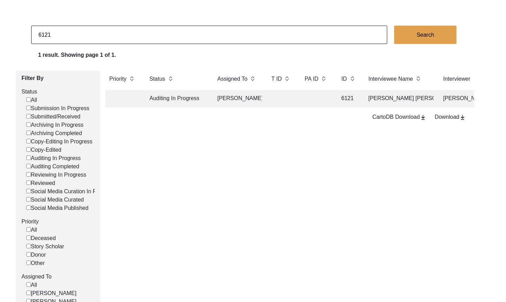
click at [90, 36] on input "6121" at bounding box center [209, 35] width 356 height 18
click at [89, 36] on input "6121" at bounding box center [209, 35] width 356 height 18
click at [90, 36] on input "6121" at bounding box center [209, 35] width 356 height 18
checkbox input "false"
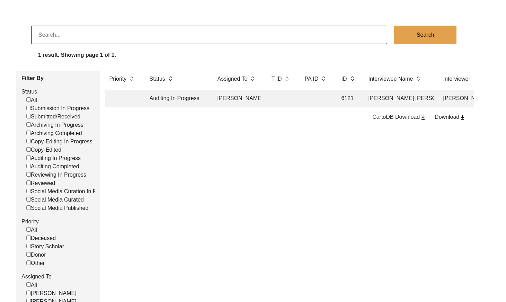
checkbox input "false"
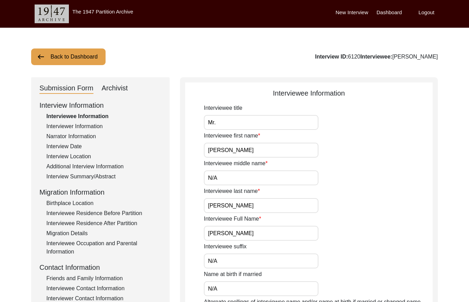
scroll to position [36, 0]
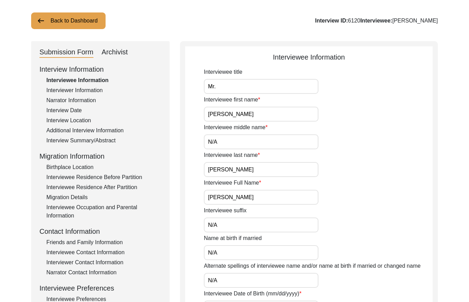
drag, startPoint x: 114, startPoint y: 53, endPoint x: 170, endPoint y: 63, distance: 57.0
click at [114, 53] on div "Archivist" at bounding box center [115, 52] width 26 height 11
select select "556"
select select "Auditing Completed"
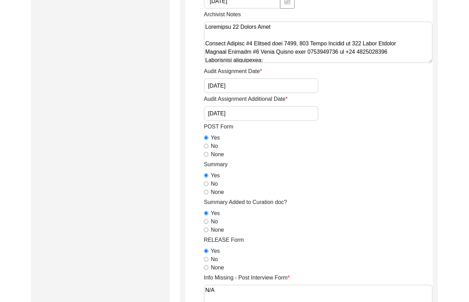
scroll to position [324, 0]
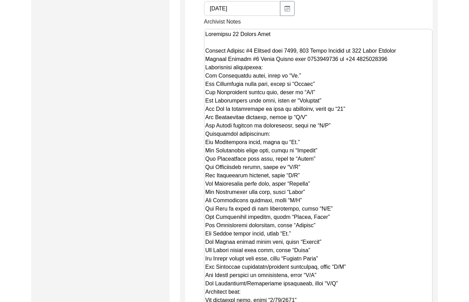
drag, startPoint x: 430, startPoint y: 70, endPoint x: 427, endPoint y: 321, distance: 250.7
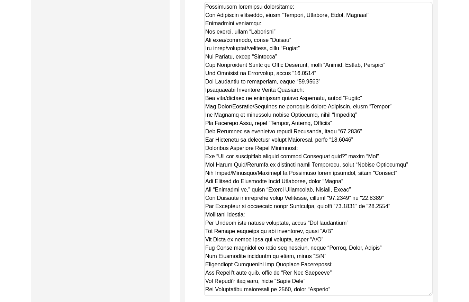
scroll to position [408, 0]
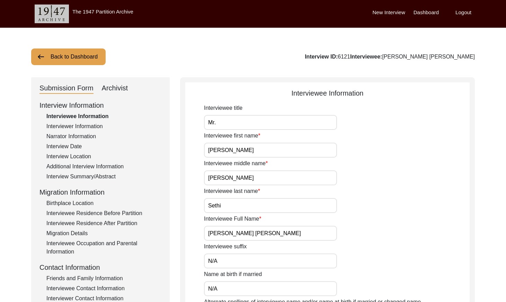
drag, startPoint x: 75, startPoint y: 126, endPoint x: 162, endPoint y: 128, distance: 87.0
click at [75, 126] on div "Interviewer Information" at bounding box center [103, 126] width 115 height 8
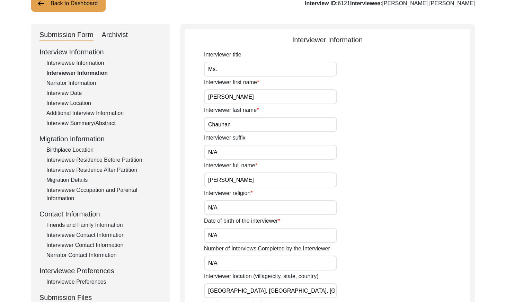
scroll to position [60, 0]
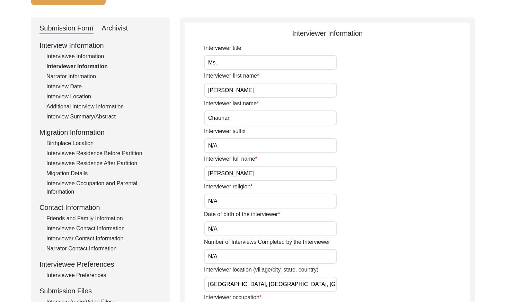
click at [272, 175] on input "[PERSON_NAME]" at bounding box center [270, 173] width 133 height 15
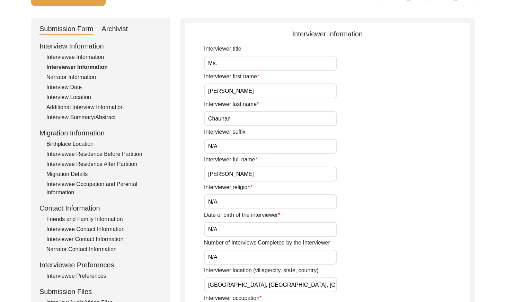
click at [272, 175] on input "[PERSON_NAME]" at bounding box center [270, 174] width 133 height 15
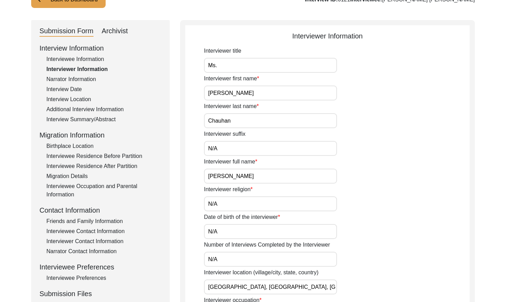
scroll to position [0, 0]
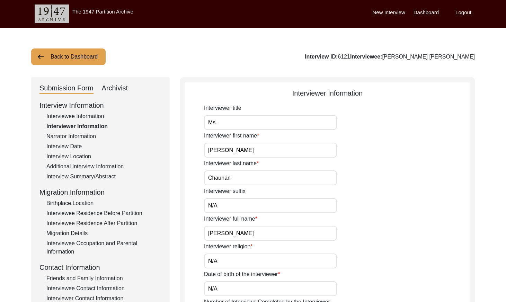
click at [77, 59] on button "Back to Dashboard" at bounding box center [68, 56] width 74 height 17
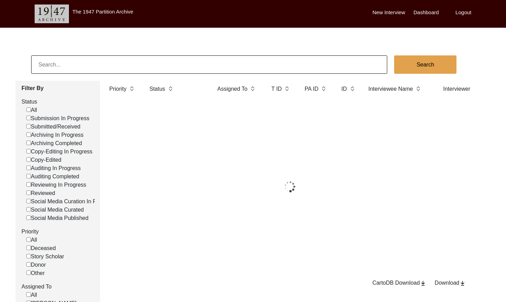
click at [129, 66] on input at bounding box center [209, 64] width 356 height 18
paste input "[PERSON_NAME]"
type input "[PERSON_NAME]"
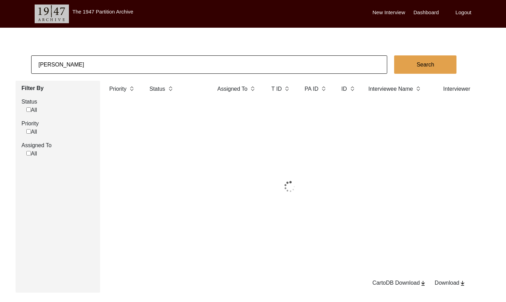
checkbox input "false"
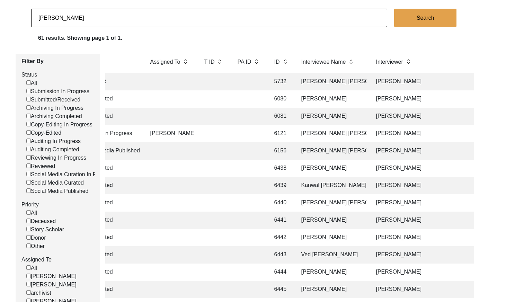
scroll to position [49, 0]
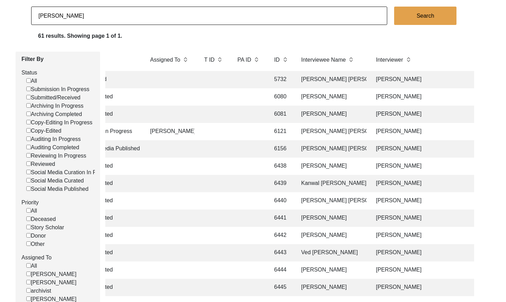
click at [347, 112] on td "[PERSON_NAME]" at bounding box center [331, 114] width 69 height 17
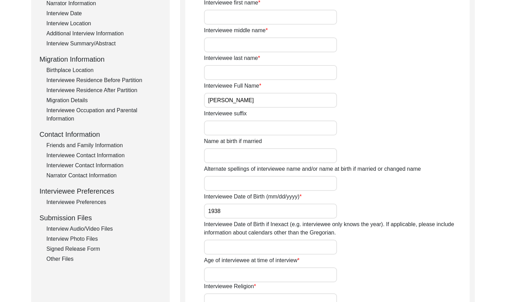
scroll to position [136, 0]
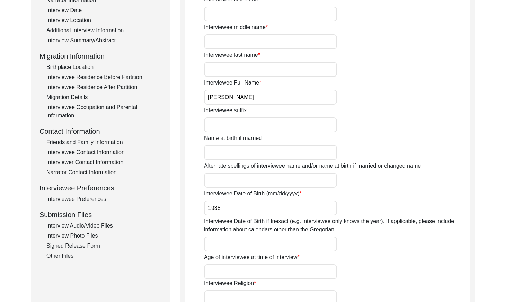
click at [89, 140] on div "Friends and Family Information" at bounding box center [103, 142] width 115 height 8
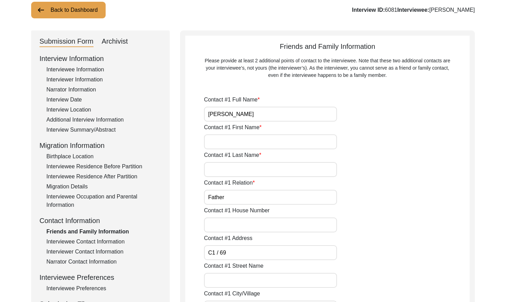
scroll to position [0, 0]
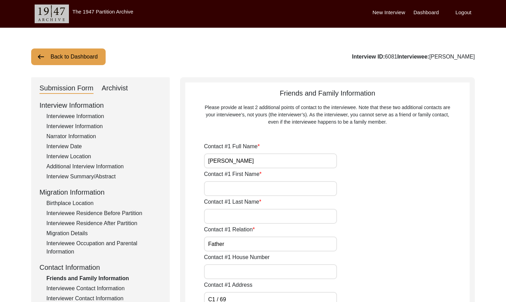
click at [79, 59] on button "Back to Dashboard" at bounding box center [68, 56] width 74 height 17
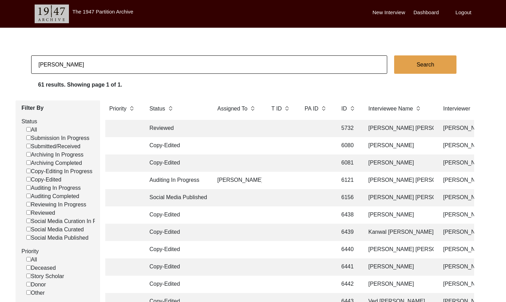
click at [328, 196] on td at bounding box center [316, 197] width 31 height 17
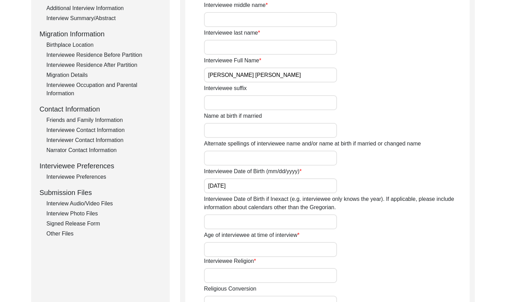
scroll to position [150, 0]
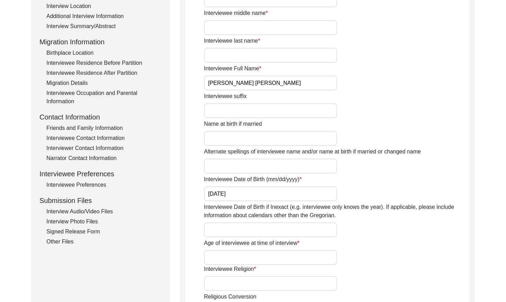
click at [89, 126] on div "Friends and Family Information" at bounding box center [103, 128] width 115 height 8
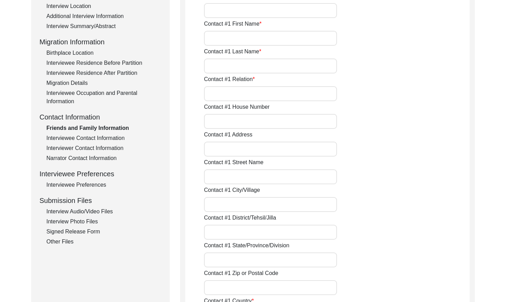
type input "[PERSON_NAME]"
type input "Father"
type input "C1 / 68"
type input "[GEOGRAPHIC_DATA]"
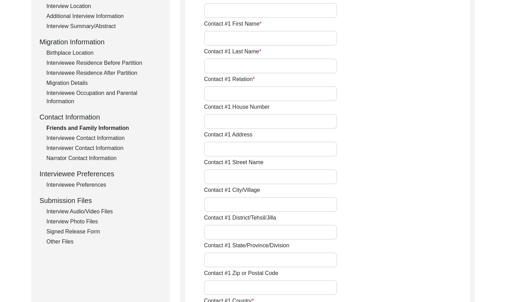
type input "110016"
type input "[GEOGRAPHIC_DATA]"
type input "9805028070"
type input "[EMAIL_ADDRESS][DOMAIN_NAME]"
type input "[PERSON_NAME]"
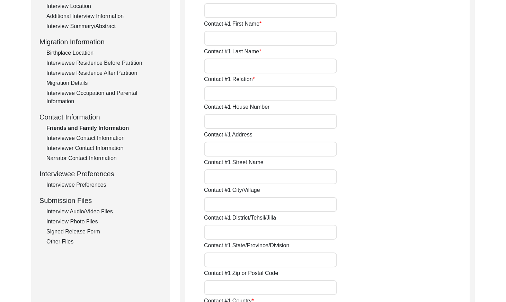
type input "Mother"
type input "C1 / 68"
type input "[GEOGRAPHIC_DATA]"
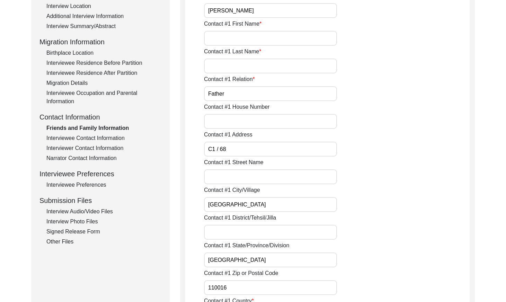
type input "[GEOGRAPHIC_DATA]"
type input "110016"
type input "[GEOGRAPHIC_DATA]"
type input "9418160779"
type input "[EMAIL_ADDRESS][DOMAIN_NAME]"
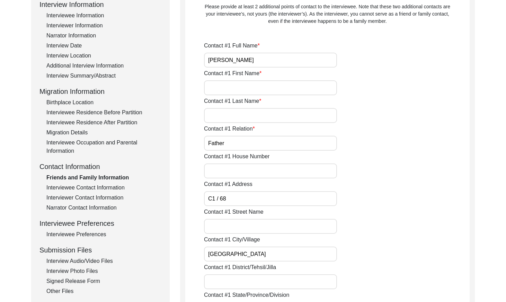
scroll to position [48, 0]
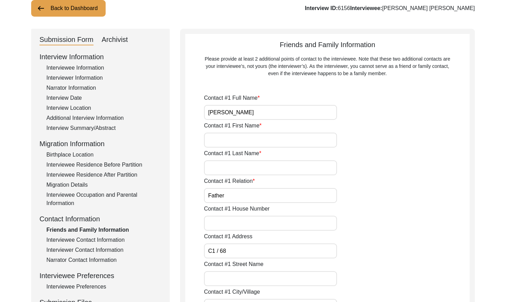
click at [63, 8] on button "Back to Dashboard" at bounding box center [68, 8] width 74 height 17
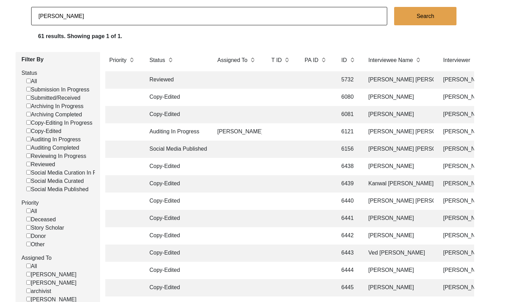
click at [329, 79] on td at bounding box center [316, 79] width 31 height 17
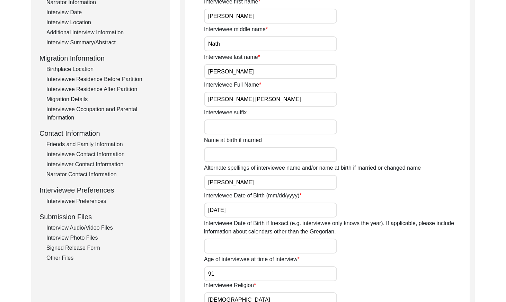
scroll to position [143, 0]
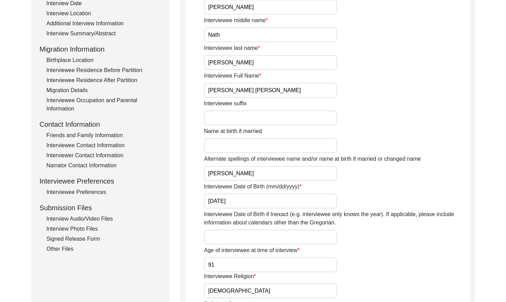
click at [100, 132] on div "Friends and Family Information" at bounding box center [103, 135] width 115 height 8
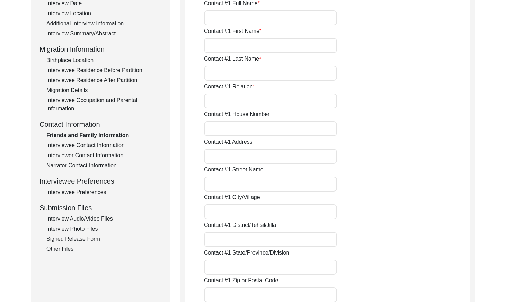
type input "[PERSON_NAME]"
type input "Chauhan"
type input "Father"
type input "Crystal Lodge"
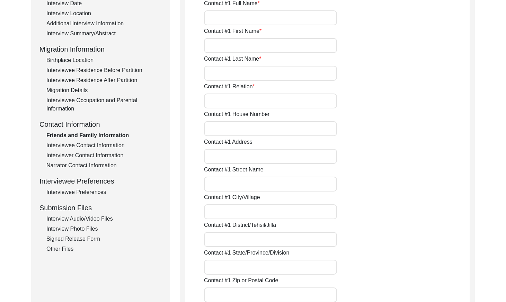
type input "[GEOGRAPHIC_DATA], [GEOGRAPHIC_DATA]"
type input "Longwood"
type input "Shimla"
type input "[GEOGRAPHIC_DATA]"
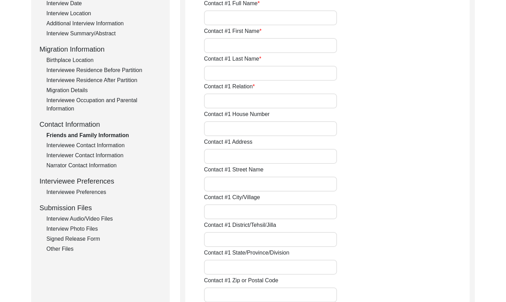
type input "171001"
type input "[GEOGRAPHIC_DATA]"
type input "9805028070"
type input "[PERSON_NAME][EMAIL_ADDRESS][DOMAIN_NAME]"
type input "none"
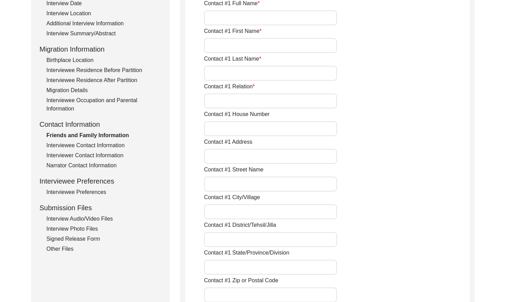
type input "none"
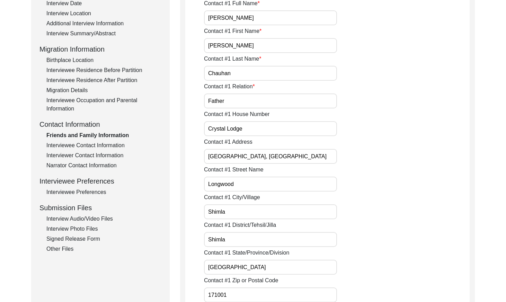
type input "none"
type input "[PERSON_NAME]"
type input "Chauhan"
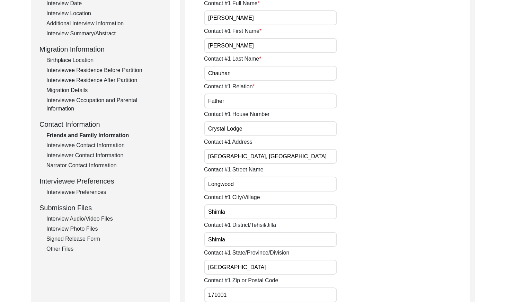
type input "Mother"
type input "Crystal Lodge"
type input "[GEOGRAPHIC_DATA], [GEOGRAPHIC_DATA]"
type input "Longwood"
type input "Shimla"
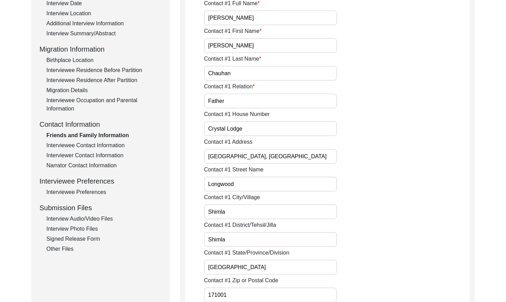
type input "Shimla"
type input "[GEOGRAPHIC_DATA]"
type input "171001"
type input "[GEOGRAPHIC_DATA]"
type input "9418160779"
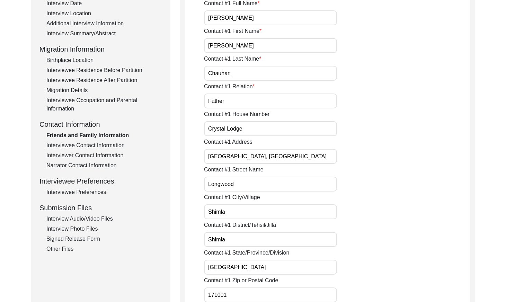
type input "[EMAIL_ADDRESS][DOMAIN_NAME]"
type input "none"
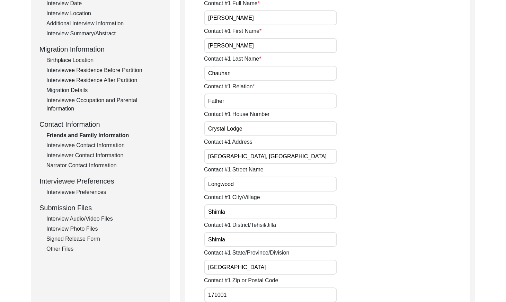
type input "none"
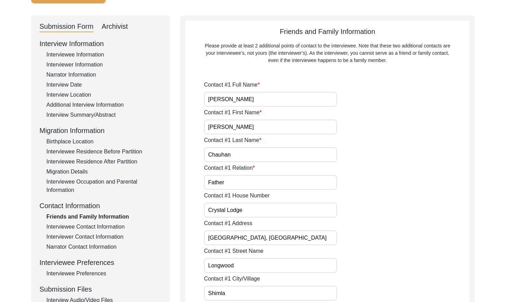
scroll to position [36, 0]
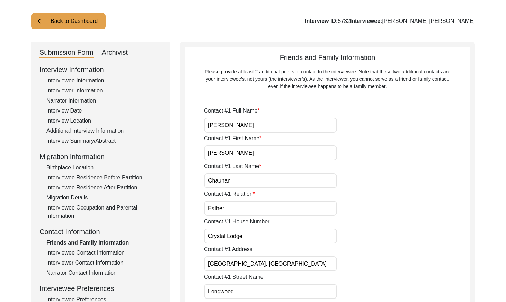
click at [60, 23] on button "Back to Dashboard" at bounding box center [68, 21] width 74 height 17
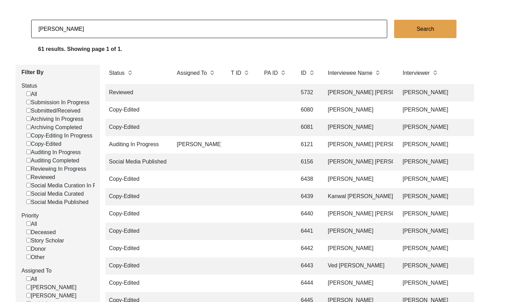
scroll to position [0, 43]
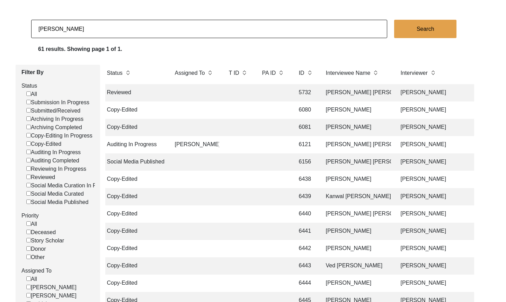
click at [354, 110] on td "[PERSON_NAME]" at bounding box center [356, 109] width 69 height 17
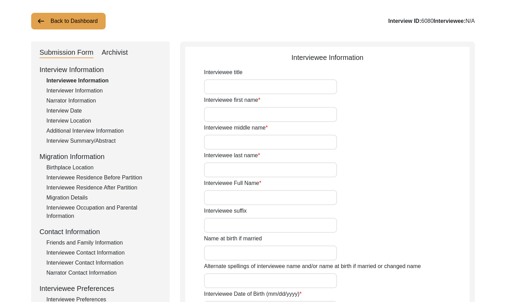
type input "Mr."
type input "[PERSON_NAME]"
type input "[DATE]"
type input "[DEMOGRAPHIC_DATA]"
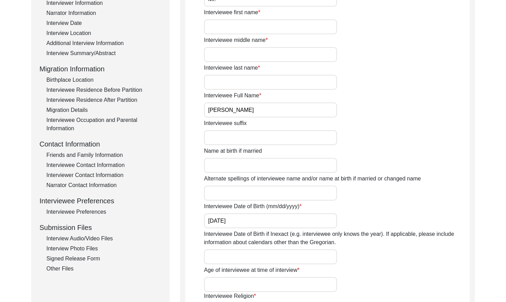
scroll to position [131, 0]
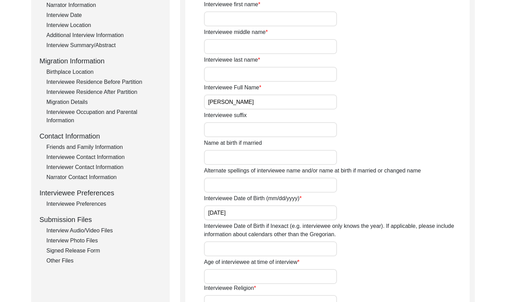
click at [100, 144] on div "Friends and Family Information" at bounding box center [103, 147] width 115 height 8
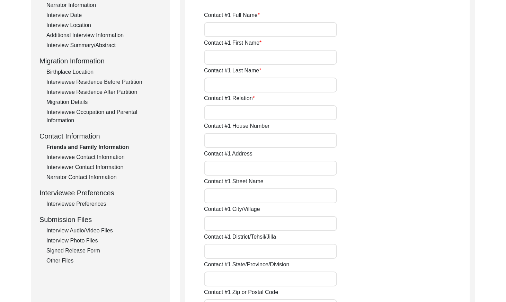
type input "[PERSON_NAME]"
type input "Father"
type input "C1 / 68"
type input "[GEOGRAPHIC_DATA]"
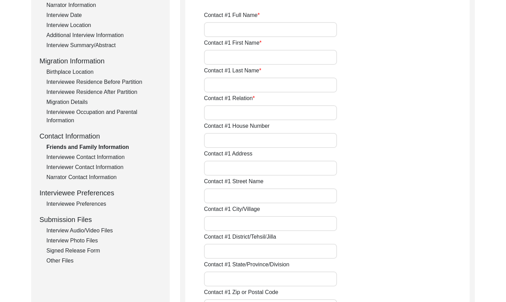
type input "110016"
type input "[GEOGRAPHIC_DATA]"
type input "9805028070"
type input "[EMAIL_ADDRESS][DOMAIN_NAME]"
type input "[PERSON_NAME]"
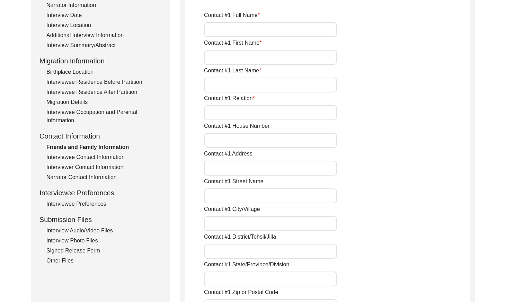
type input "Mother"
type input "C1 / 68"
type input "[GEOGRAPHIC_DATA]"
type input "110016"
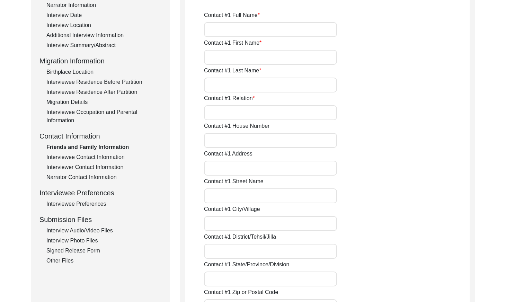
type input "[GEOGRAPHIC_DATA]"
type input "9418160779"
type input "[EMAIL_ADDRESS][DOMAIN_NAME]"
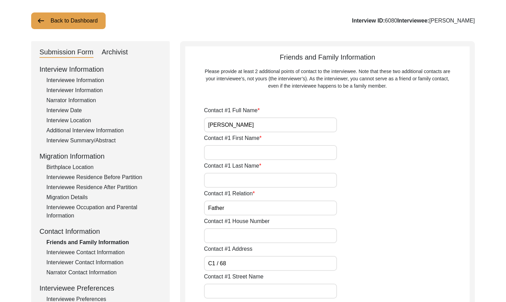
scroll to position [0, 0]
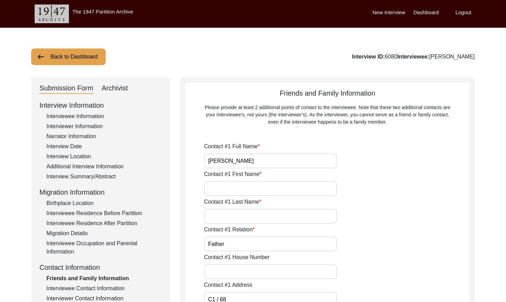
click at [61, 60] on button "Back to Dashboard" at bounding box center [68, 56] width 74 height 17
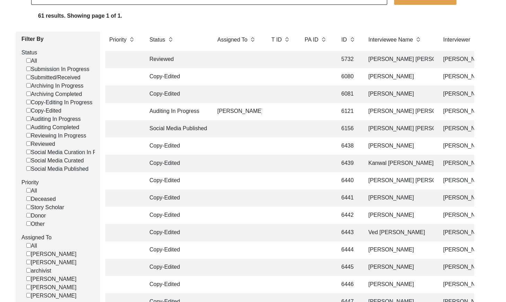
scroll to position [72, 0]
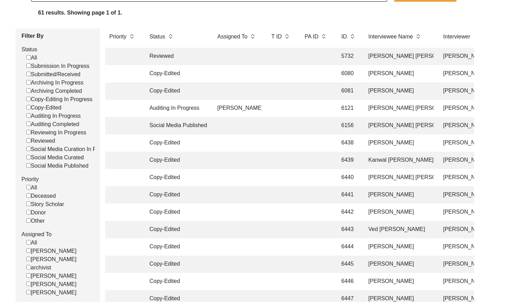
click at [312, 123] on td at bounding box center [316, 125] width 31 height 17
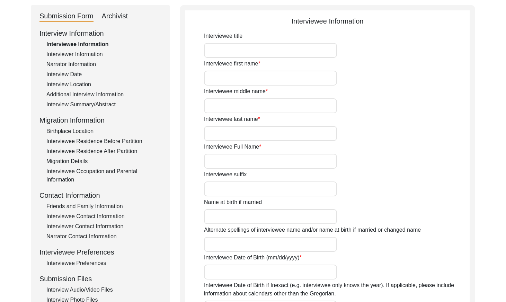
type input "Mr."
type input "[PERSON_NAME] [PERSON_NAME]"
type input "[DATE]"
type input "[DEMOGRAPHIC_DATA]"
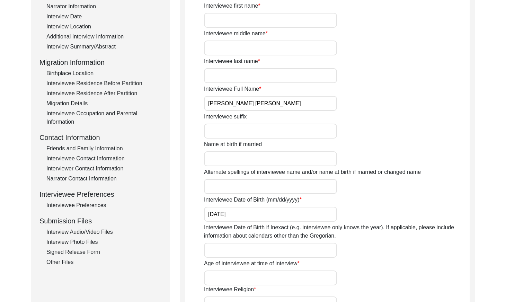
scroll to position [201, 0]
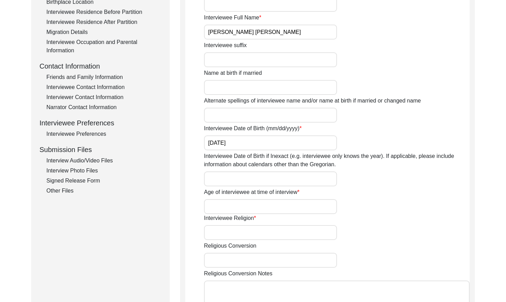
click at [101, 85] on div "Interviewee Contact Information" at bounding box center [103, 87] width 115 height 8
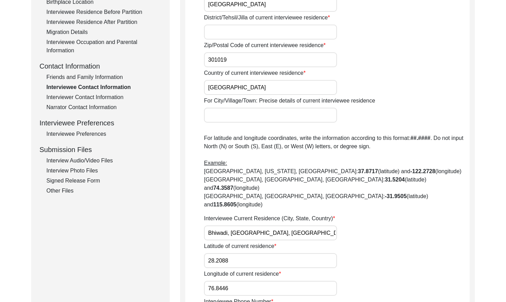
click at [111, 76] on div "Friends and Family Information" at bounding box center [103, 77] width 115 height 8
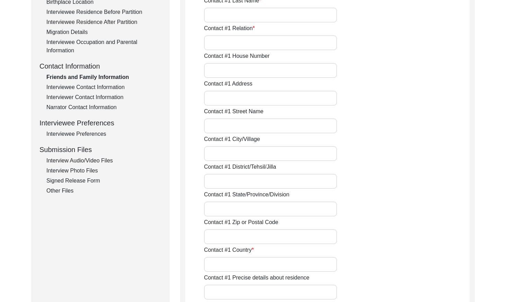
type input "[PERSON_NAME]"
type input "Father"
type input "C1 / 68"
type input "[GEOGRAPHIC_DATA]"
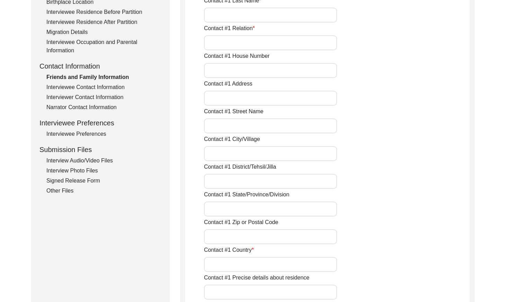
type input "110016"
type input "[GEOGRAPHIC_DATA]"
type input "9805028070"
type input "[EMAIL_ADDRESS][DOMAIN_NAME]"
type input "[PERSON_NAME]"
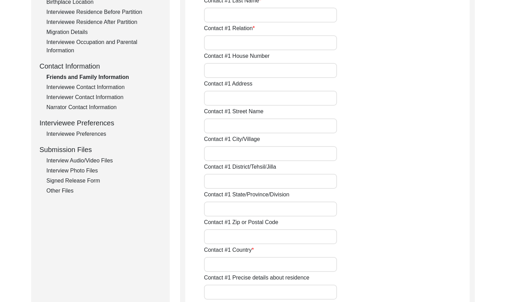
type input "Mother"
type input "C1 / 68"
type input "[GEOGRAPHIC_DATA]"
type input "110016"
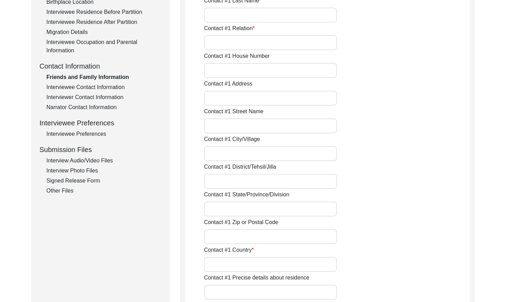
type input "[GEOGRAPHIC_DATA]"
type input "9418160779"
type input "[EMAIL_ADDRESS][DOMAIN_NAME]"
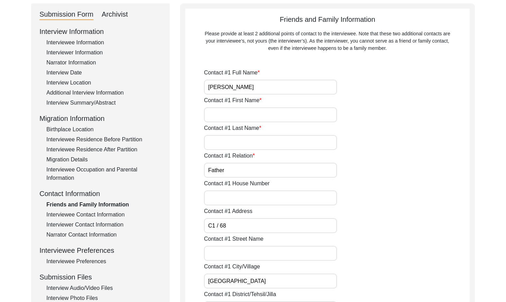
scroll to position [0, 0]
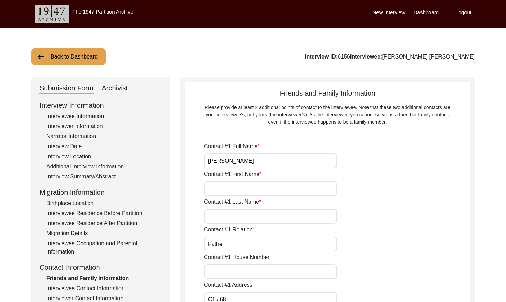
click at [81, 59] on button "Back to Dashboard" at bounding box center [68, 56] width 74 height 17
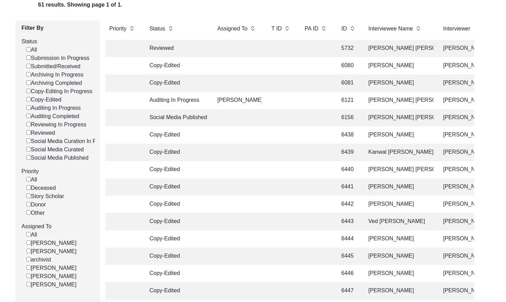
scroll to position [85, 0]
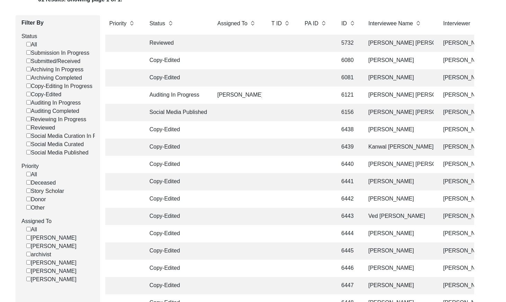
click at [369, 128] on td "[PERSON_NAME]" at bounding box center [398, 129] width 69 height 17
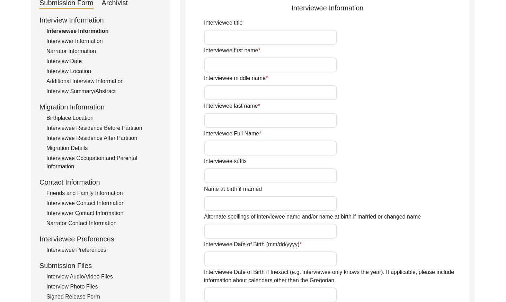
type input "[PERSON_NAME]"
type input "[DATE]"
type input "[DEMOGRAPHIC_DATA]"
drag, startPoint x: 115, startPoint y: 192, endPoint x: 118, endPoint y: 190, distance: 3.7
click at [115, 192] on div "Friends and Family Information" at bounding box center [103, 193] width 115 height 8
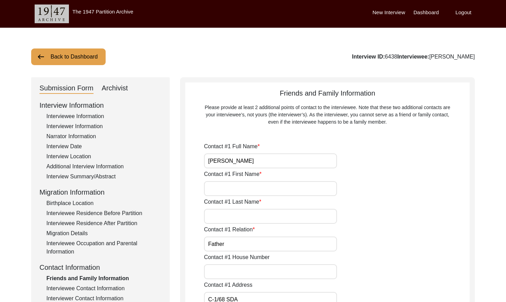
click at [74, 57] on button "Back to Dashboard" at bounding box center [68, 56] width 74 height 17
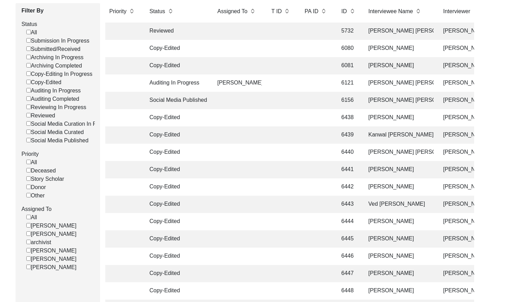
scroll to position [121, 0]
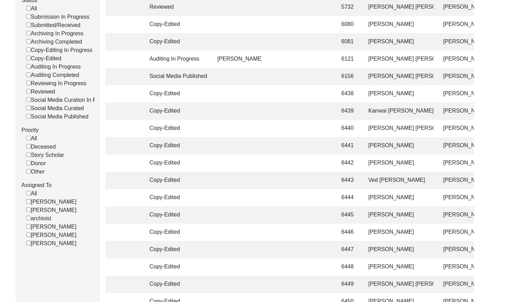
click at [337, 111] on td "6439" at bounding box center [347, 111] width 21 height 17
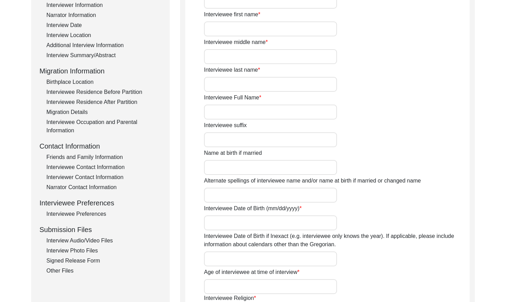
type input "Kanwal [PERSON_NAME]"
type input "[DATE]"
type input "[DEMOGRAPHIC_DATA]"
click at [109, 154] on div "Friends and Family Information" at bounding box center [103, 157] width 115 height 8
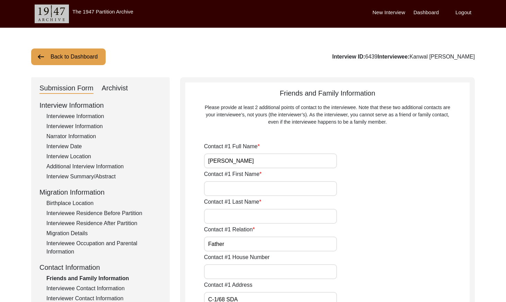
click at [56, 51] on button "Back to Dashboard" at bounding box center [68, 56] width 74 height 17
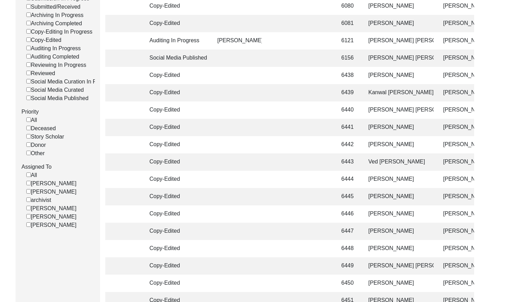
scroll to position [134, 0]
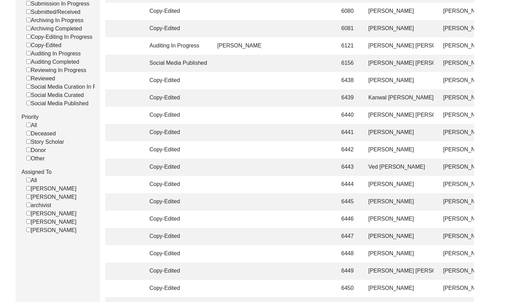
click at [370, 116] on td "[PERSON_NAME] [PERSON_NAME]" at bounding box center [398, 115] width 69 height 17
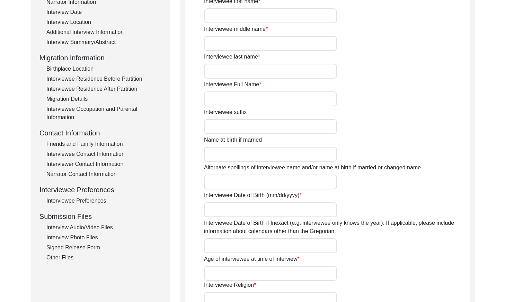
type input "[PERSON_NAME] [PERSON_NAME]"
type input "[DATE]"
type input "[DEMOGRAPHIC_DATA]"
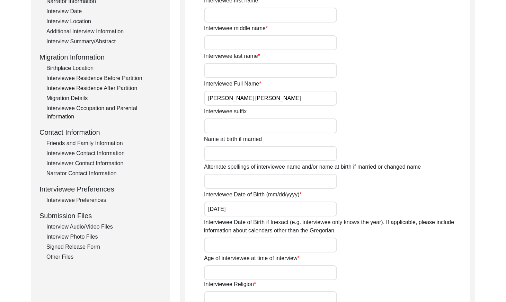
drag, startPoint x: 92, startPoint y: 144, endPoint x: 119, endPoint y: 152, distance: 28.4
click at [92, 144] on div "Friends and Family Information" at bounding box center [103, 143] width 115 height 8
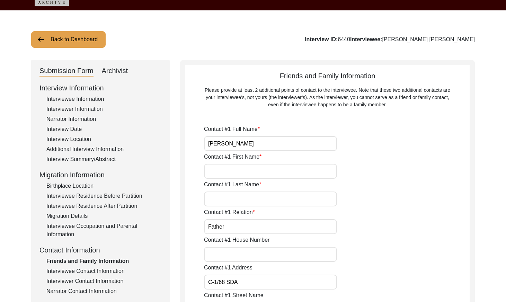
scroll to position [4, 0]
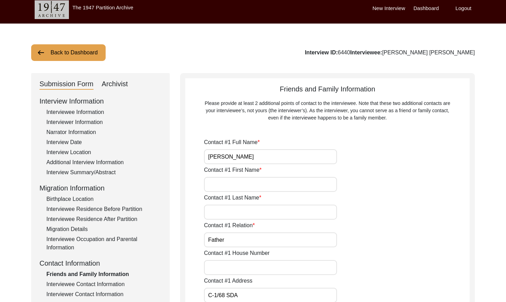
click at [73, 56] on button "Back to Dashboard" at bounding box center [68, 52] width 74 height 17
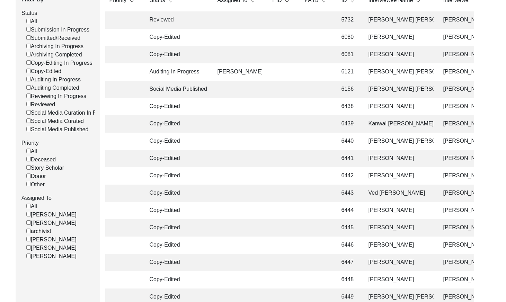
scroll to position [115, 0]
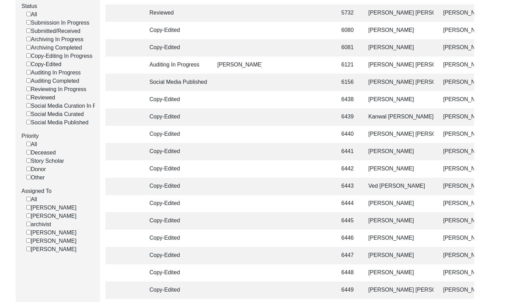
click at [356, 143] on td "6441" at bounding box center [347, 151] width 21 height 17
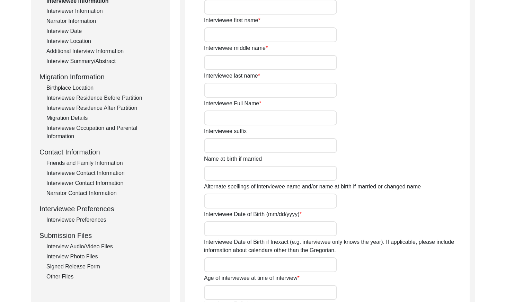
type input "[PERSON_NAME]"
type input "1932"
type input "[DEMOGRAPHIC_DATA]"
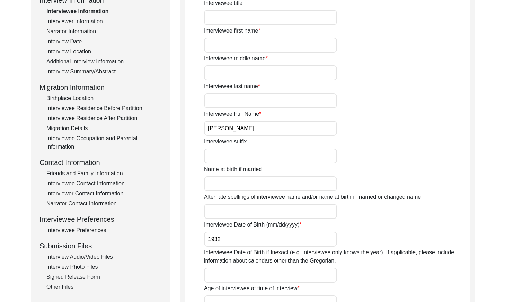
scroll to position [104, 0]
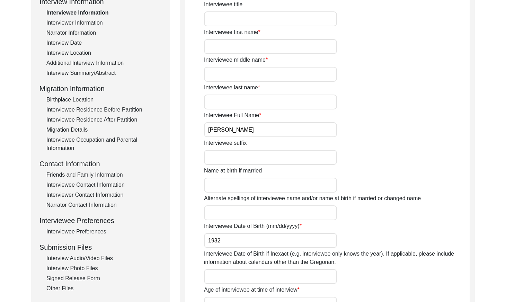
drag, startPoint x: 97, startPoint y: 172, endPoint x: 101, endPoint y: 173, distance: 4.3
click at [97, 172] on div "Friends and Family Information" at bounding box center [103, 175] width 115 height 8
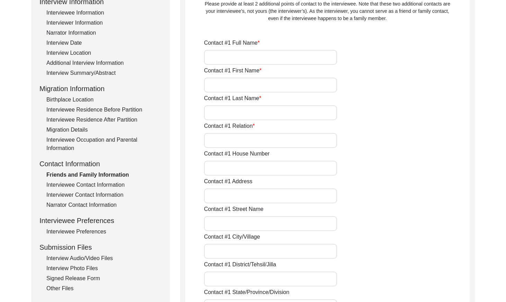
type input "[PERSON_NAME]"
type input "Father"
type input "C-1/68 SDA"
type input "[GEOGRAPHIC_DATA]"
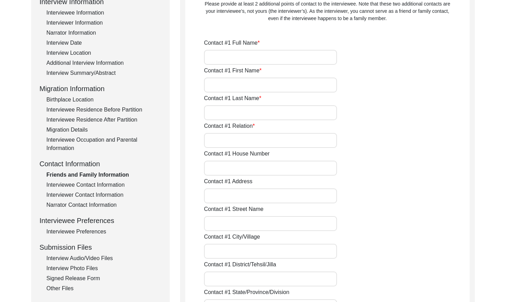
type input "110016"
type input "[GEOGRAPHIC_DATA]"
type input "9805028070"
type input "[EMAIL_ADDRESS][DOMAIN_NAME]"
type input "[PERSON_NAME]"
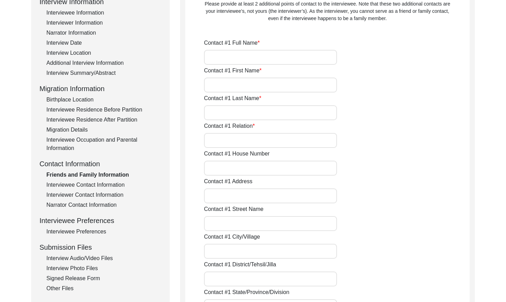
type input "Mother"
type input "C-1/68 SDA"
type input "[GEOGRAPHIC_DATA]"
type input "110016"
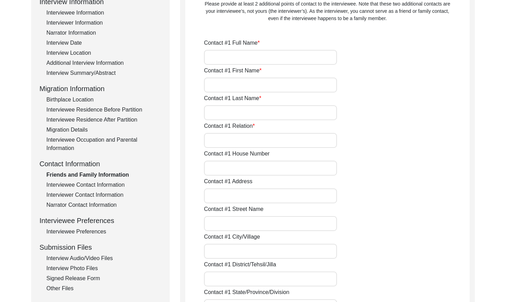
type input "[GEOGRAPHIC_DATA]"
type input "9418160779"
type input "[EMAIL_ADDRESS][DOMAIN_NAME]"
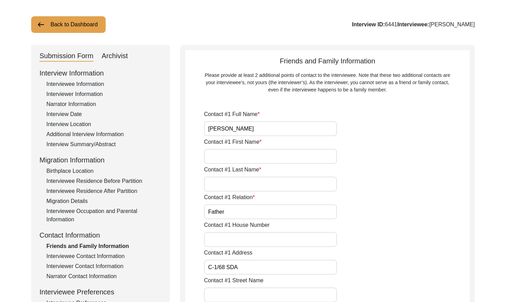
scroll to position [0, 0]
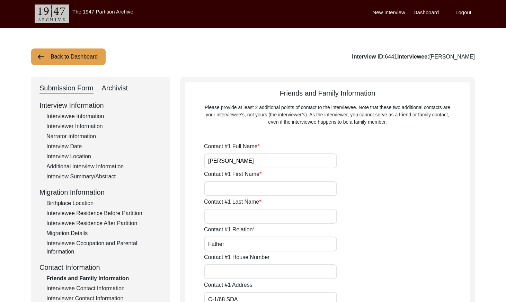
click at [90, 57] on button "Back to Dashboard" at bounding box center [68, 56] width 74 height 17
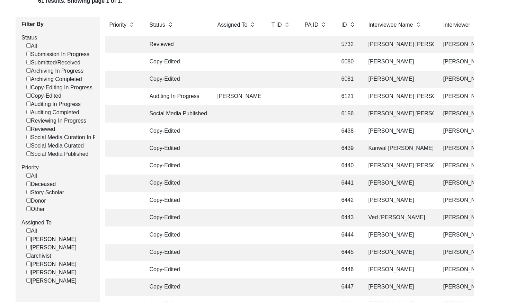
scroll to position [119, 0]
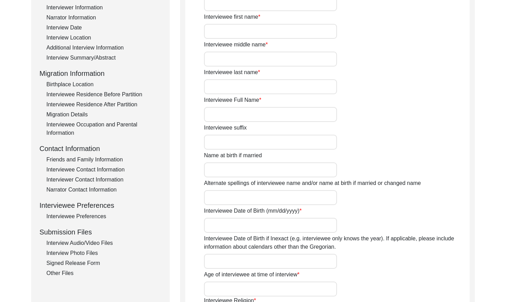
type input "[PERSON_NAME]"
type input "1927"
type input "[DEMOGRAPHIC_DATA]"
click at [118, 160] on div "Friends and Family Information" at bounding box center [103, 159] width 115 height 8
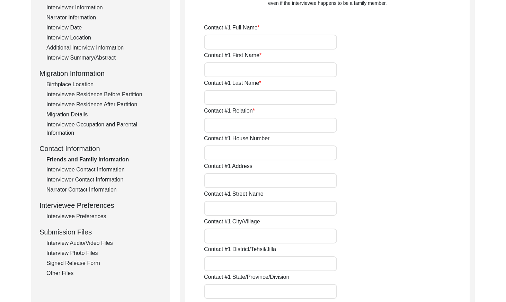
type input "[PERSON_NAME]"
type input "Father"
type input "C-1/68 SDA"
type input "[GEOGRAPHIC_DATA]"
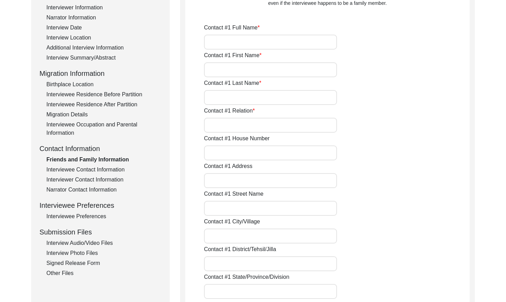
type input "110016"
type input "[GEOGRAPHIC_DATA]"
type input "9805028070"
type input "[EMAIL_ADDRESS][DOMAIN_NAME]"
type input "[PERSON_NAME]"
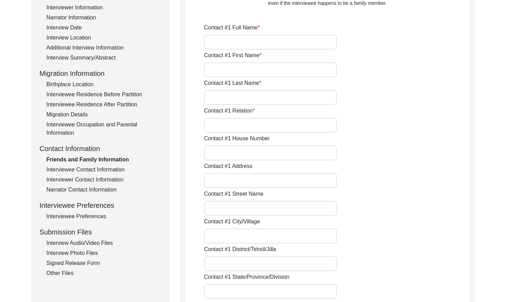
type input "Mother"
type input "C-1/68 SDA"
type input "[GEOGRAPHIC_DATA]"
type input "110016"
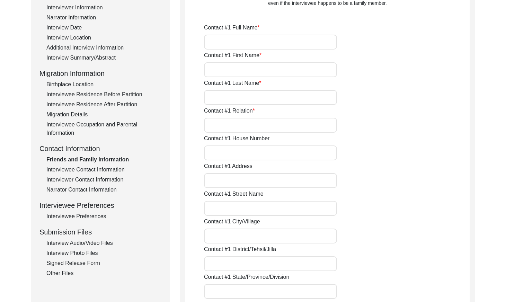
type input "[GEOGRAPHIC_DATA]"
type input "9418160779"
type input "[EMAIL_ADDRESS][DOMAIN_NAME]"
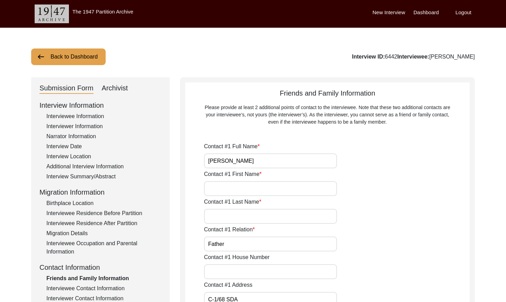
click at [52, 56] on button "Back to Dashboard" at bounding box center [68, 56] width 74 height 17
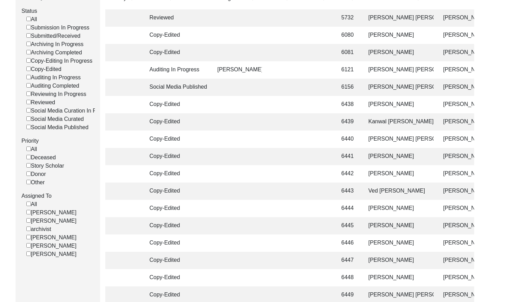
scroll to position [126, 0]
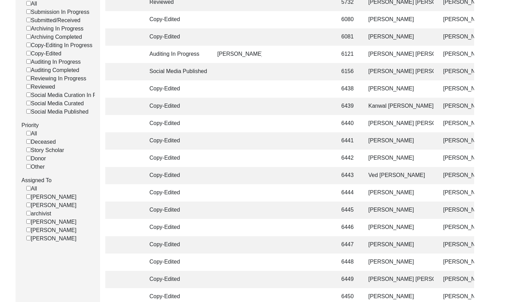
click at [367, 169] on td "Ved [PERSON_NAME]" at bounding box center [398, 175] width 69 height 17
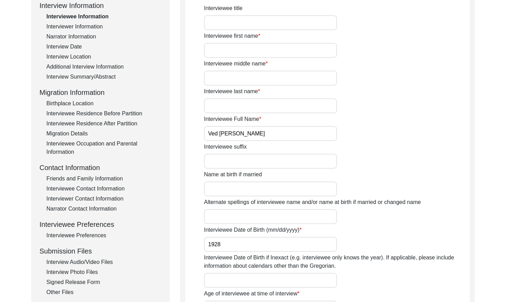
scroll to position [117, 0]
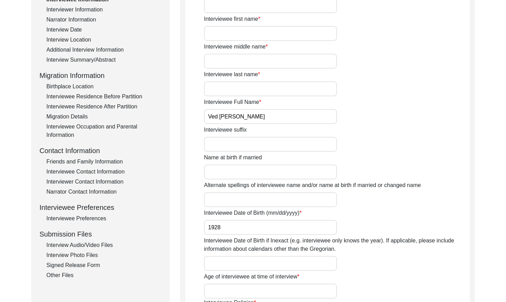
click at [110, 161] on div "Friends and Family Information" at bounding box center [103, 162] width 115 height 8
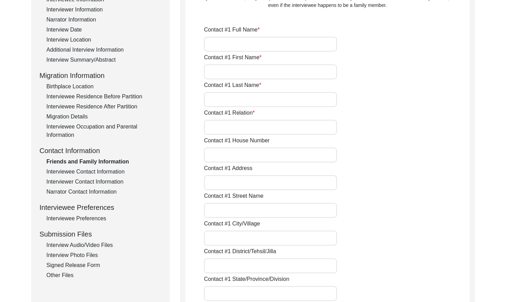
type input "[PERSON_NAME]"
type input "Father"
type input "C-1/68 SDA"
type input "[GEOGRAPHIC_DATA]"
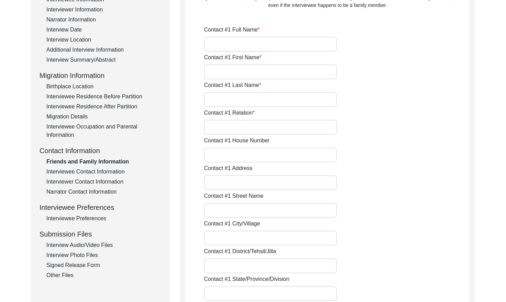
type input "110016"
type input "[GEOGRAPHIC_DATA]"
type input "9805028070"
type input "[EMAIL_ADDRESS][DOMAIN_NAME]"
type input "[PERSON_NAME]"
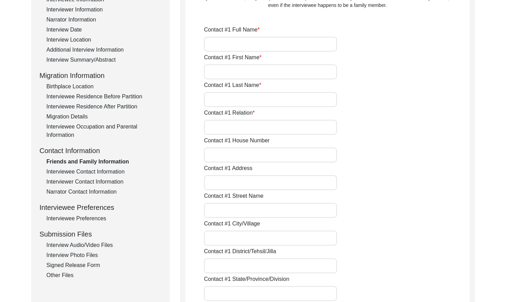
type input "Mother"
type input "C-1/68 SDA"
type input "[GEOGRAPHIC_DATA]"
type input "110016"
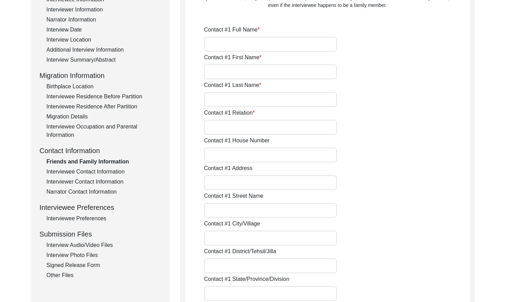
type input "[GEOGRAPHIC_DATA]"
type input "9418160779"
type input "[EMAIL_ADDRESS][DOMAIN_NAME]"
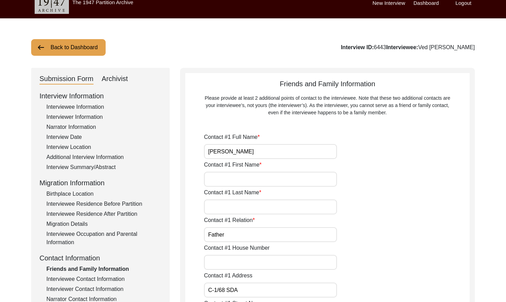
scroll to position [0, 0]
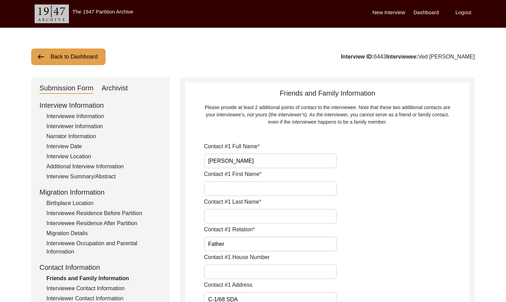
click at [77, 58] on button "Back to Dashboard" at bounding box center [68, 56] width 74 height 17
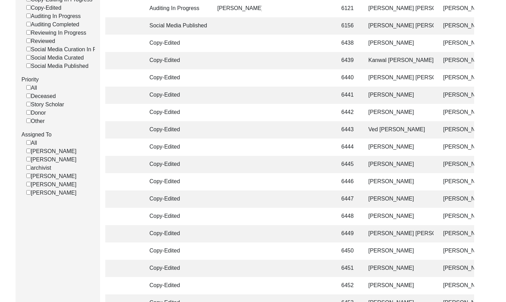
scroll to position [190, 0]
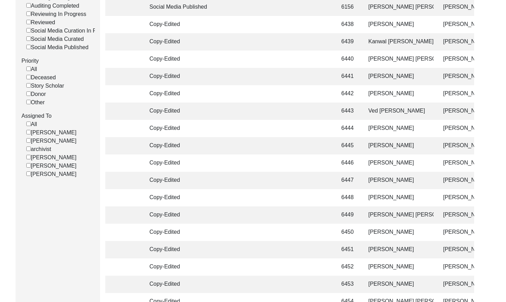
click at [369, 131] on td "[PERSON_NAME]" at bounding box center [398, 128] width 69 height 17
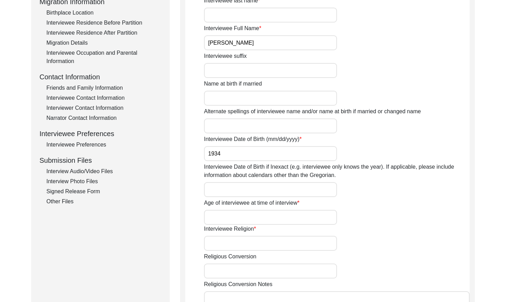
drag, startPoint x: 108, startPoint y: 87, endPoint x: 151, endPoint y: 107, distance: 48.0
click at [108, 87] on div "Friends and Family Information" at bounding box center [103, 88] width 115 height 8
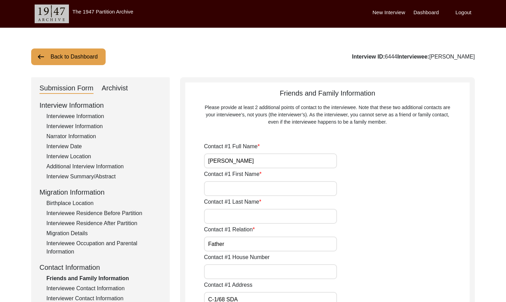
click at [67, 55] on button "Back to Dashboard" at bounding box center [68, 56] width 74 height 17
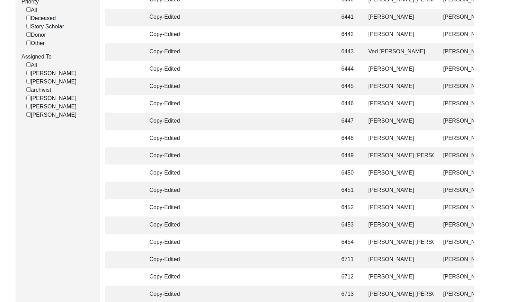
scroll to position [5, 0]
click at [384, 89] on td "[PERSON_NAME]" at bounding box center [398, 86] width 69 height 17
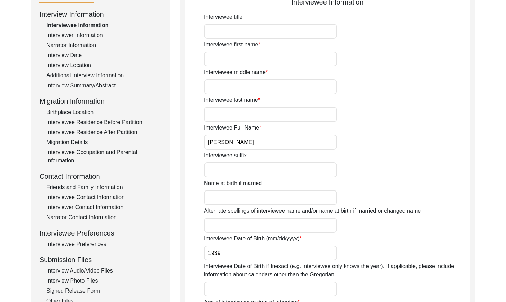
scroll to position [79, 0]
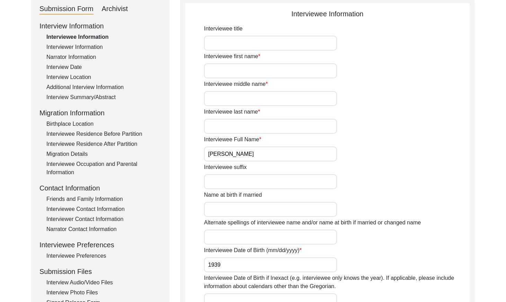
click at [102, 197] on div "Friends and Family Information" at bounding box center [103, 199] width 115 height 8
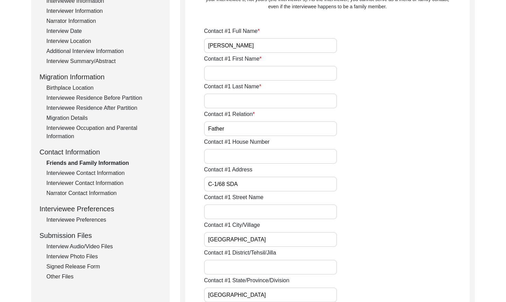
scroll to position [0, 0]
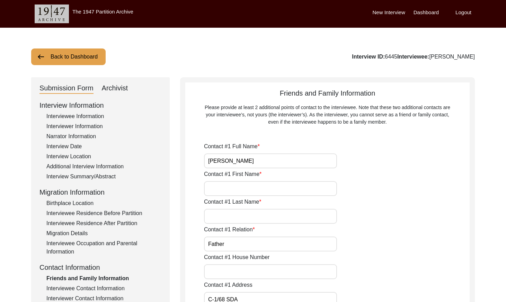
click at [65, 54] on button "Back to Dashboard" at bounding box center [68, 56] width 74 height 17
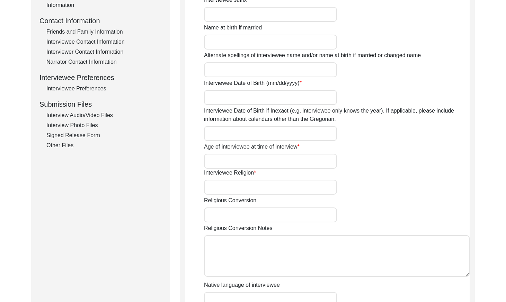
type input "[PERSON_NAME]"
type input "[DATE]"
type input "[DEMOGRAPHIC_DATA]"
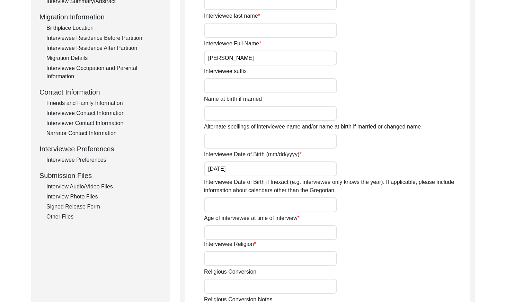
drag, startPoint x: 95, startPoint y: 102, endPoint x: 116, endPoint y: 105, distance: 21.1
click at [95, 102] on div "Friends and Family Information" at bounding box center [103, 103] width 115 height 8
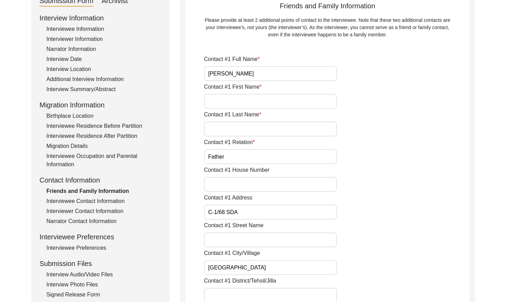
scroll to position [40, 0]
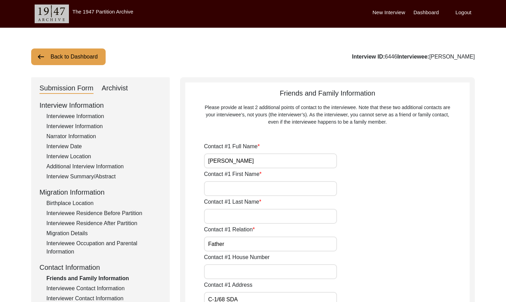
click at [76, 61] on button "Back to Dashboard" at bounding box center [68, 56] width 74 height 17
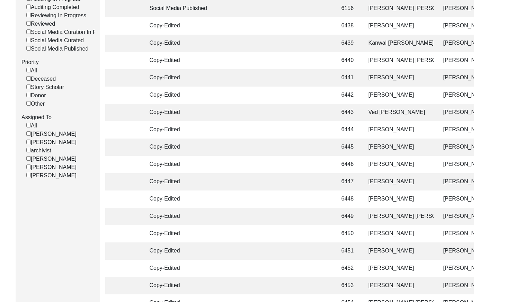
click at [327, 181] on td at bounding box center [316, 181] width 31 height 17
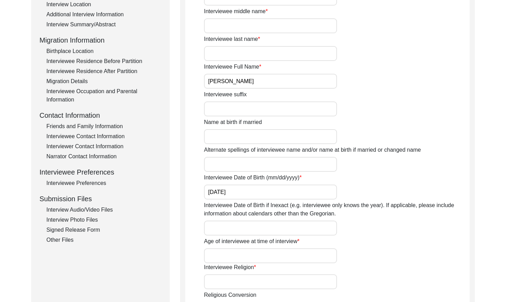
drag, startPoint x: 83, startPoint y: 126, endPoint x: 126, endPoint y: 135, distance: 43.5
click at [83, 126] on div "Friends and Family Information" at bounding box center [103, 126] width 115 height 8
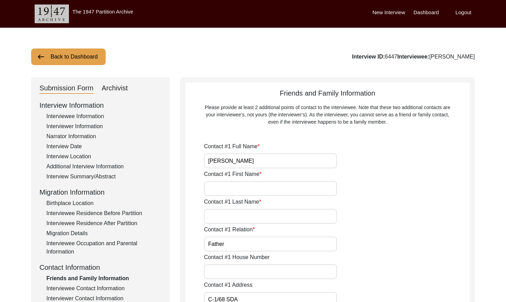
click at [72, 58] on button "Back to Dashboard" at bounding box center [68, 56] width 74 height 17
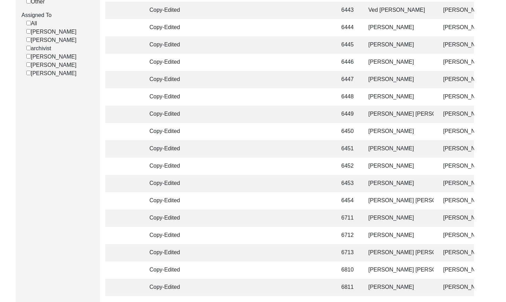
click at [329, 99] on td at bounding box center [316, 96] width 31 height 17
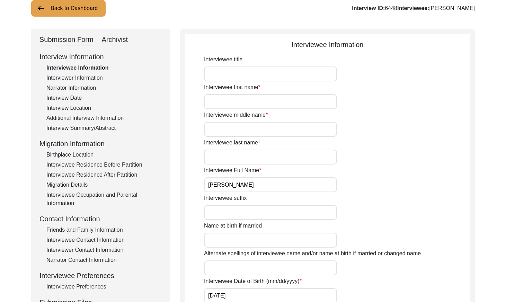
click at [107, 231] on div "Friends and Family Information" at bounding box center [103, 230] width 115 height 8
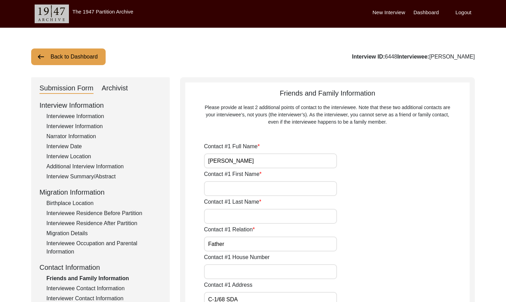
click at [82, 59] on button "Back to Dashboard" at bounding box center [68, 56] width 74 height 17
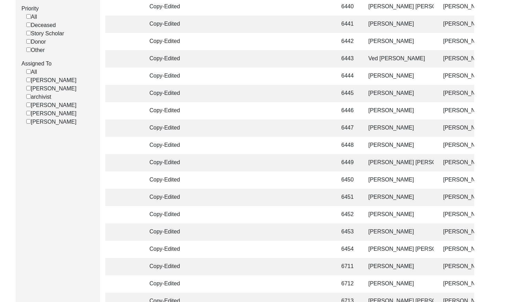
click at [350, 145] on td "6448" at bounding box center [347, 145] width 21 height 17
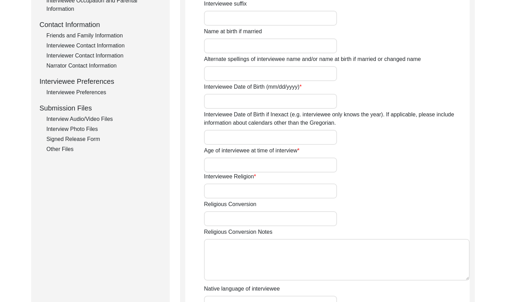
type input "[PERSON_NAME]"
type input "[DATE]"
type input "[DEMOGRAPHIC_DATA]"
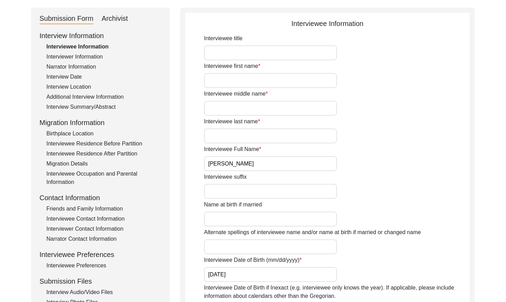
scroll to position [64, 0]
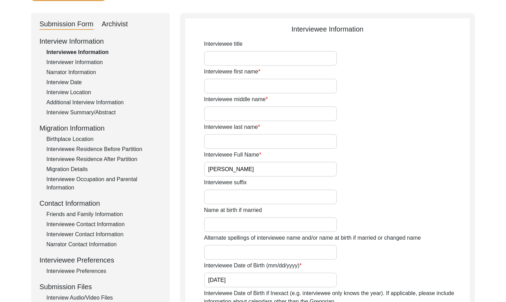
click at [91, 213] on div "Friends and Family Information" at bounding box center [103, 214] width 115 height 8
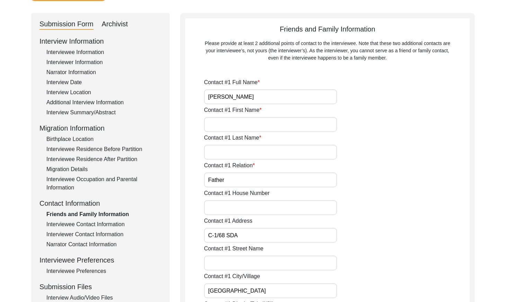
scroll to position [0, 0]
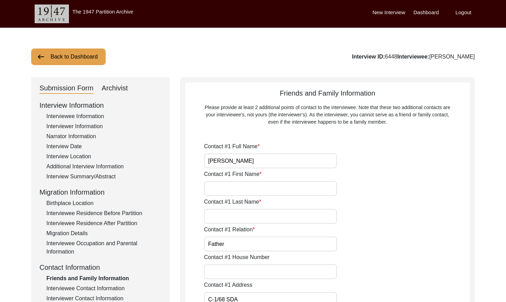
click at [58, 55] on button "Back to Dashboard" at bounding box center [68, 56] width 74 height 17
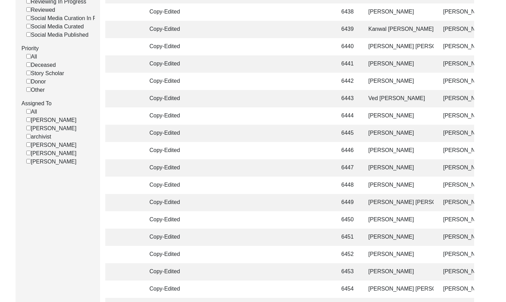
scroll to position [205, 0]
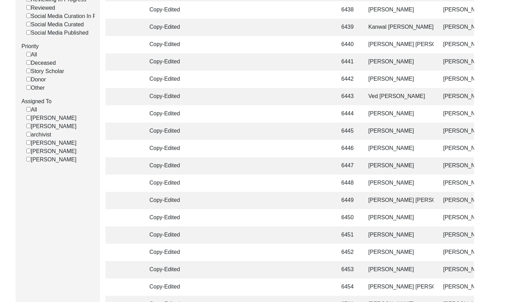
click at [325, 202] on td at bounding box center [316, 200] width 31 height 17
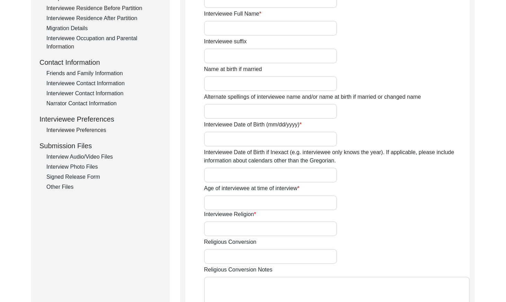
type input "[PERSON_NAME] [PERSON_NAME]"
type input "[DATE]"
type input "[DEMOGRAPHIC_DATA]"
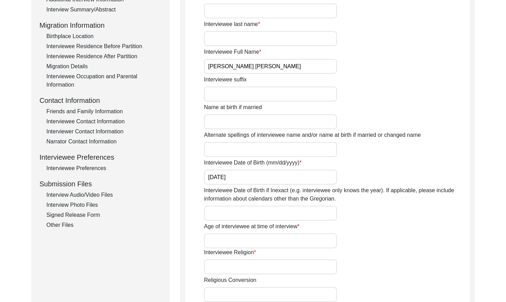
click at [107, 110] on div "Friends and Family Information" at bounding box center [103, 111] width 115 height 8
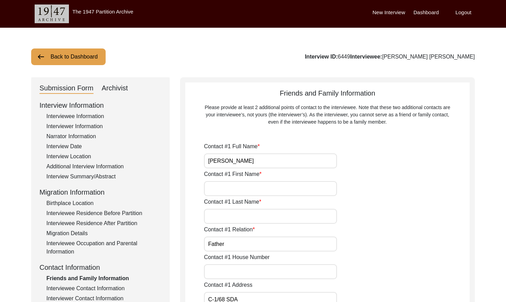
click at [77, 60] on button "Back to Dashboard" at bounding box center [68, 56] width 74 height 17
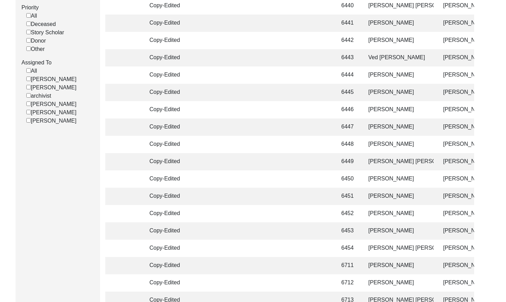
scroll to position [258, 0]
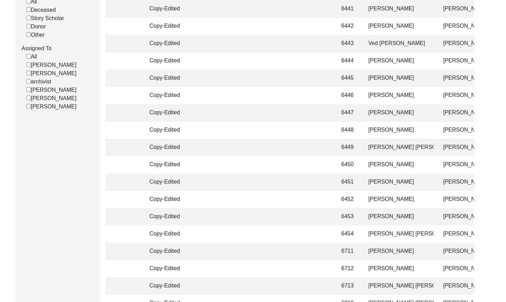
click at [317, 171] on td at bounding box center [316, 164] width 31 height 17
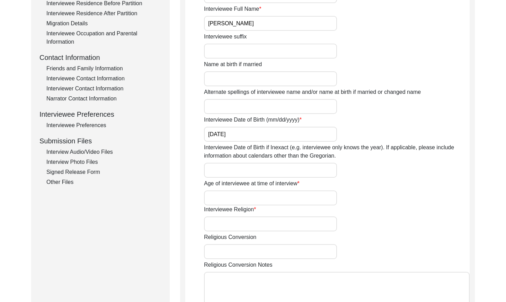
scroll to position [157, 0]
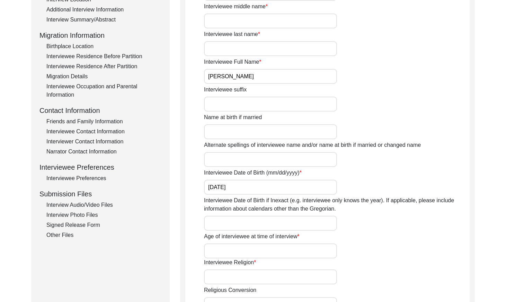
click at [106, 123] on div "Friends and Family Information" at bounding box center [103, 121] width 115 height 8
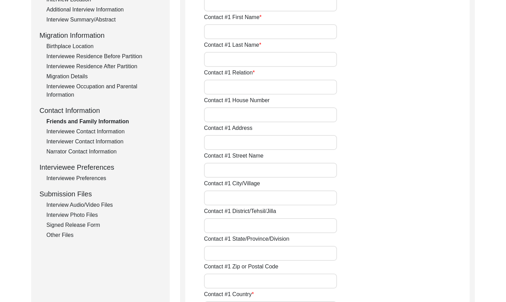
type input "[PERSON_NAME]"
type input "Father"
type input "C-1/68 SDA"
type input "[GEOGRAPHIC_DATA]"
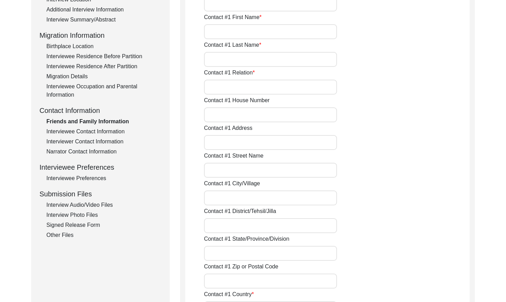
type input "110016"
type input "[GEOGRAPHIC_DATA]"
type input "9805028070"
type input "[EMAIL_ADDRESS][DOMAIN_NAME]"
type input "[PERSON_NAME]"
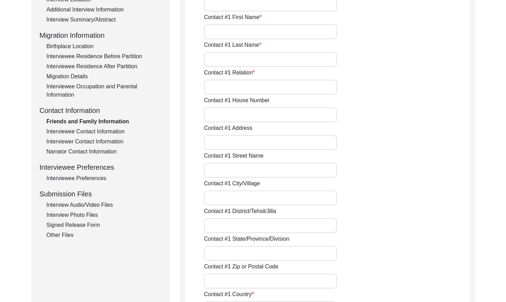
type input "Mother"
type input "C-1/68 SDA"
type input "[GEOGRAPHIC_DATA]"
type input "110016"
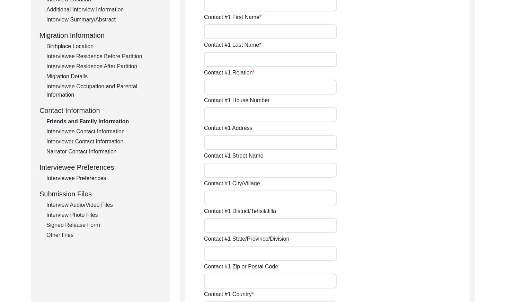
type input "[GEOGRAPHIC_DATA]"
type input "9418160779"
type input "[EMAIL_ADDRESS][DOMAIN_NAME]"
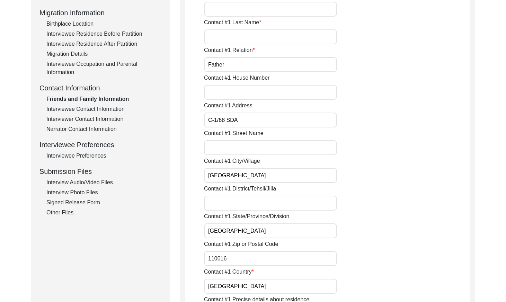
scroll to position [0, 0]
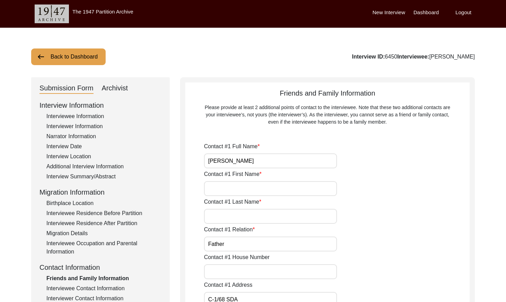
click at [71, 59] on button "Back to Dashboard" at bounding box center [68, 56] width 74 height 17
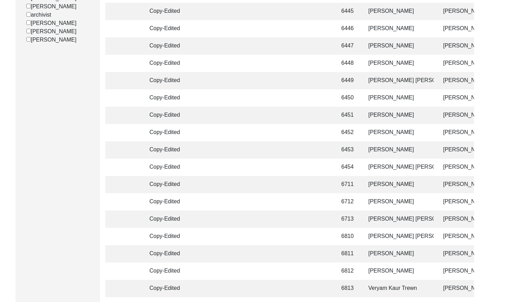
scroll to position [327, 0]
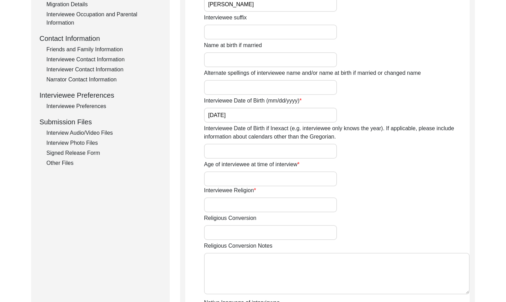
scroll to position [174, 0]
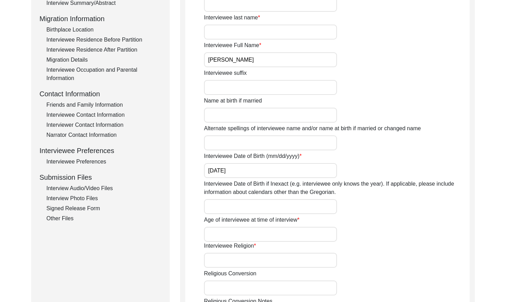
click at [93, 106] on div "Friends and Family Information" at bounding box center [103, 105] width 115 height 8
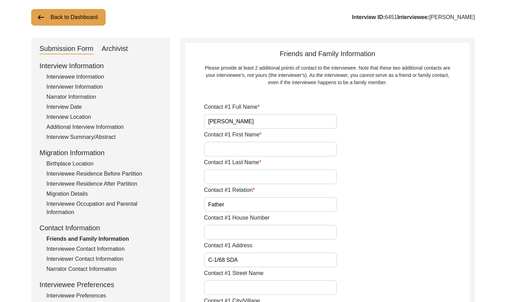
scroll to position [0, 0]
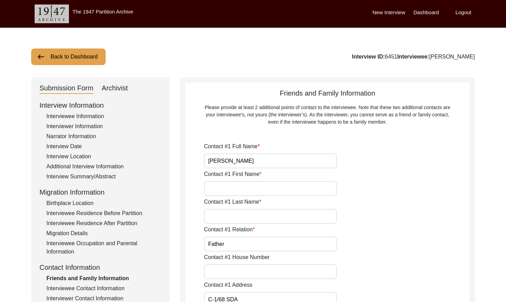
drag, startPoint x: 57, startPoint y: 52, endPoint x: 63, endPoint y: 54, distance: 6.4
click at [58, 52] on button "Back to Dashboard" at bounding box center [68, 56] width 74 height 17
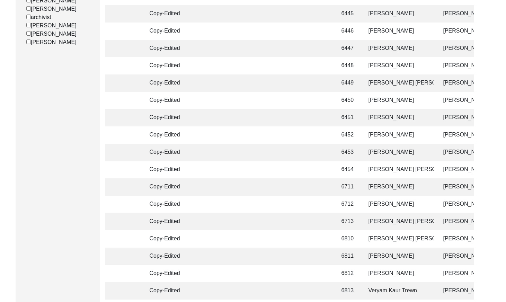
scroll to position [324, 0]
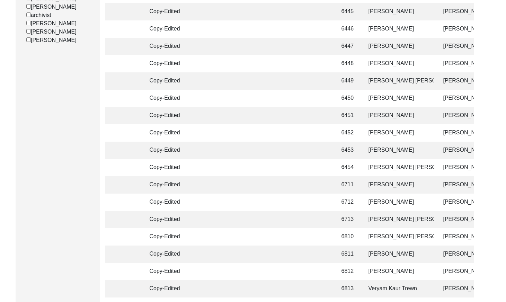
click at [311, 137] on td at bounding box center [316, 132] width 31 height 17
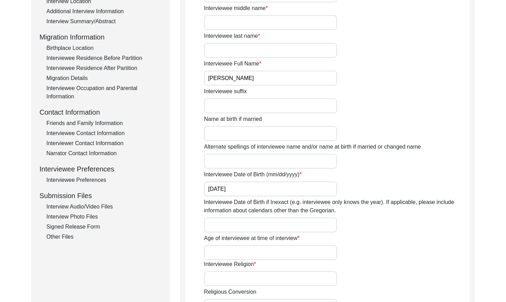
click at [106, 121] on div "Friends and Family Information" at bounding box center [103, 123] width 115 height 8
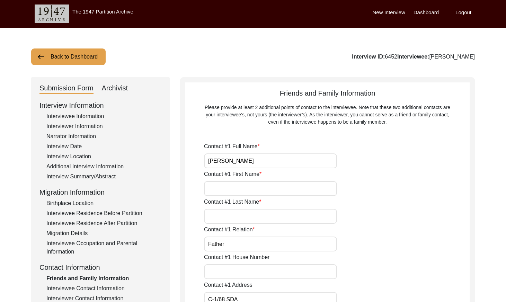
click at [78, 63] on button "Back to Dashboard" at bounding box center [68, 56] width 74 height 17
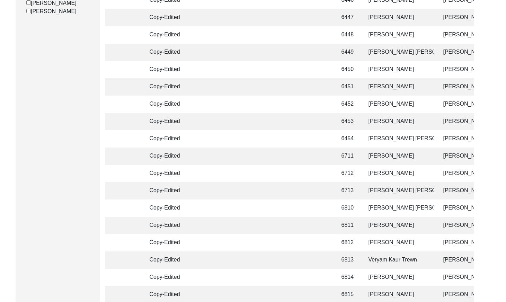
click at [285, 125] on td at bounding box center [281, 121] width 28 height 17
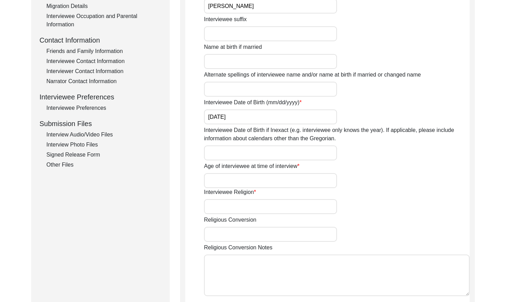
scroll to position [188, 0]
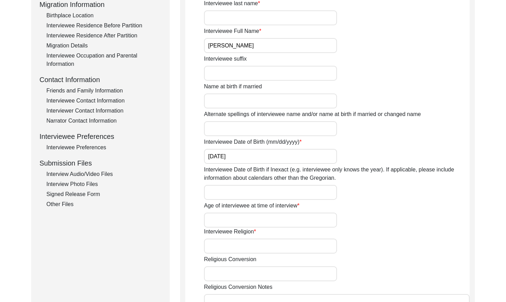
click at [108, 91] on div "Friends and Family Information" at bounding box center [103, 91] width 115 height 8
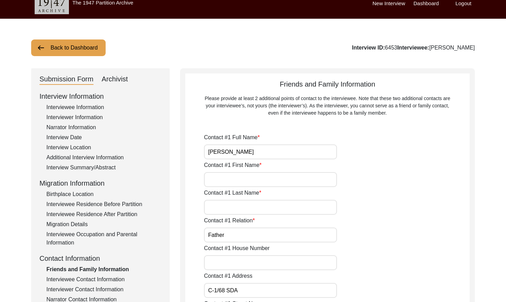
scroll to position [0, 0]
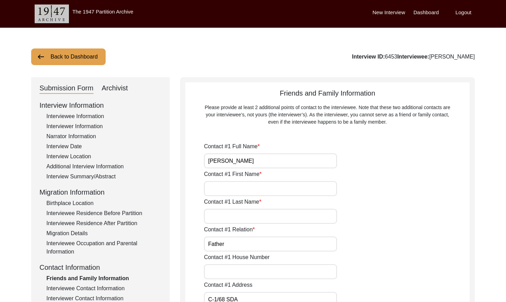
click at [77, 65] on button "Back to Dashboard" at bounding box center [68, 56] width 74 height 17
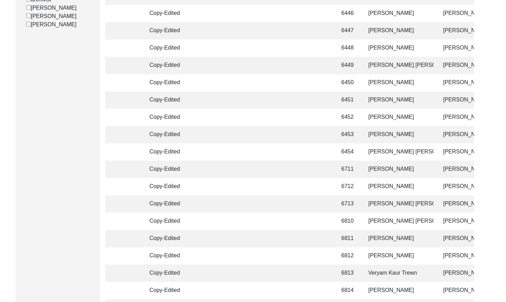
scroll to position [344, 0]
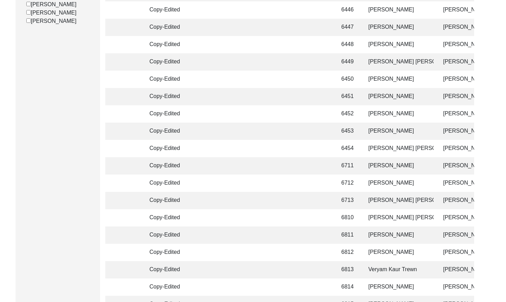
click at [321, 146] on td at bounding box center [316, 148] width 31 height 17
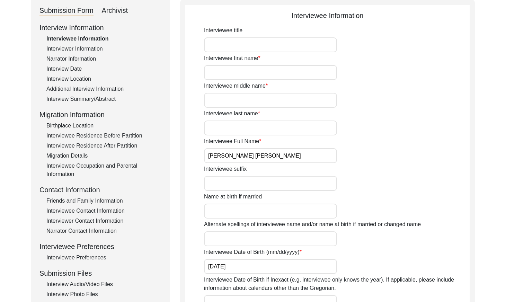
scroll to position [168, 0]
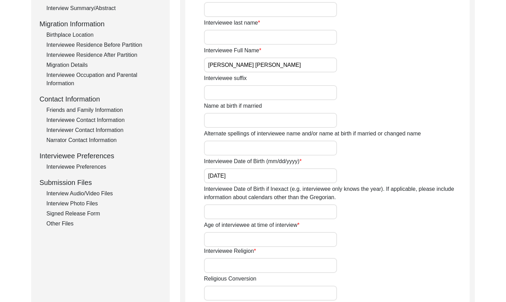
drag, startPoint x: 95, startPoint y: 107, endPoint x: 103, endPoint y: 115, distance: 11.5
click at [95, 107] on div "Friends and Family Information" at bounding box center [103, 110] width 115 height 8
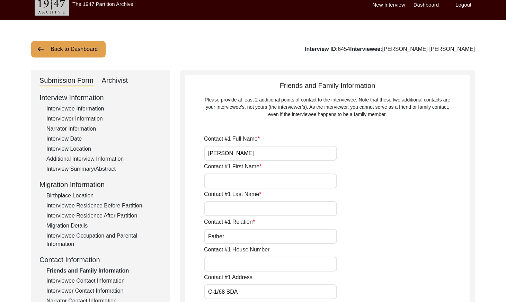
scroll to position [0, 0]
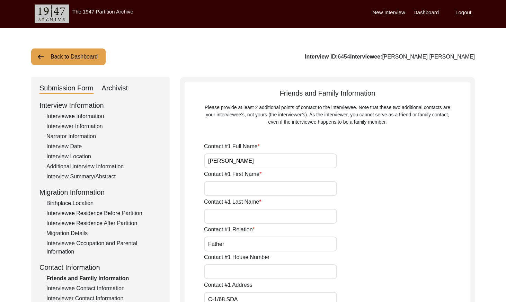
click at [89, 59] on button "Back to Dashboard" at bounding box center [68, 56] width 74 height 17
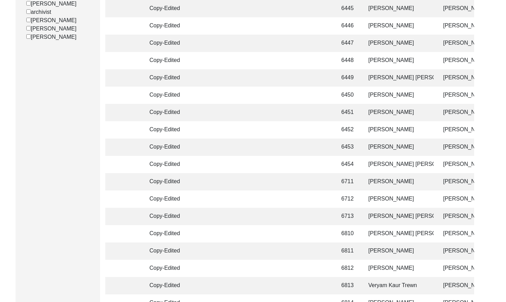
scroll to position [329, 0]
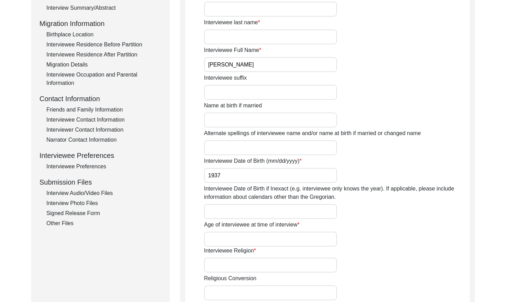
scroll to position [115, 0]
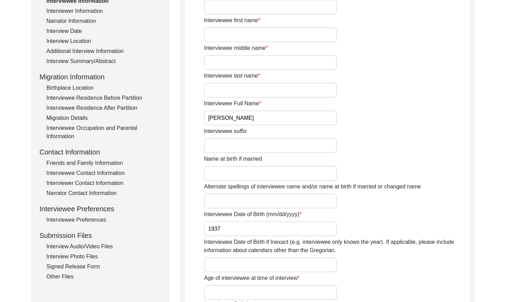
drag, startPoint x: 103, startPoint y: 162, endPoint x: 116, endPoint y: 166, distance: 13.6
click at [104, 162] on div "Friends and Family Information" at bounding box center [103, 163] width 115 height 8
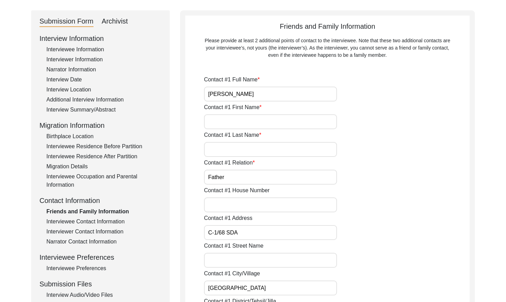
scroll to position [0, 0]
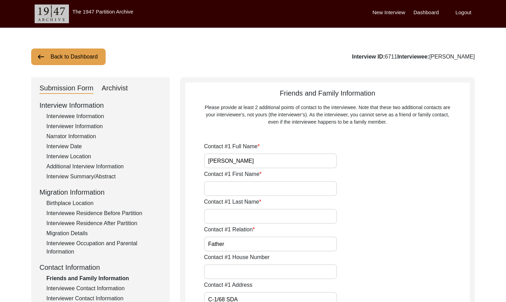
click at [59, 54] on button "Back to Dashboard" at bounding box center [68, 56] width 74 height 17
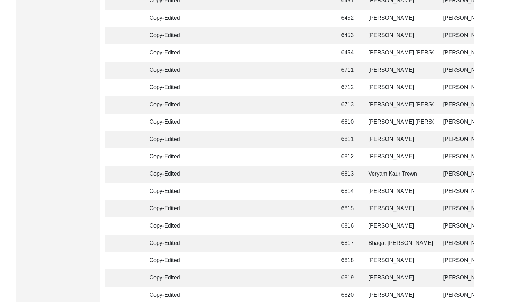
click at [286, 87] on td at bounding box center [281, 87] width 28 height 17
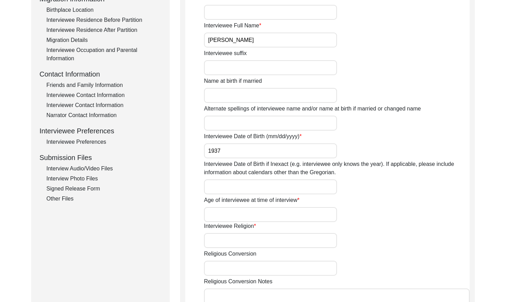
scroll to position [185, 0]
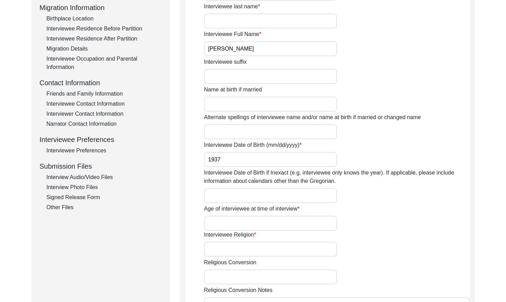
drag, startPoint x: 114, startPoint y: 91, endPoint x: 117, endPoint y: 92, distance: 3.6
click at [115, 91] on div "Friends and Family Information" at bounding box center [103, 94] width 115 height 8
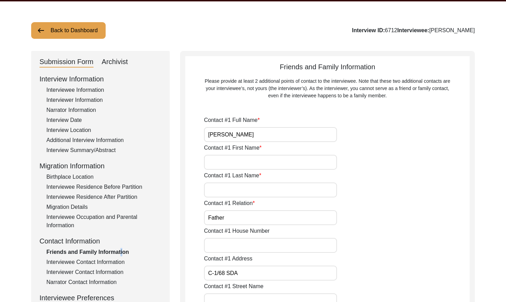
scroll to position [0, 0]
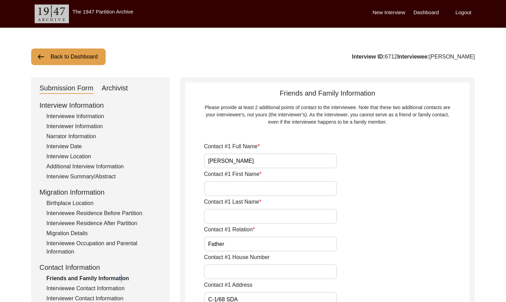
click at [69, 58] on button "Back to Dashboard" at bounding box center [68, 56] width 74 height 17
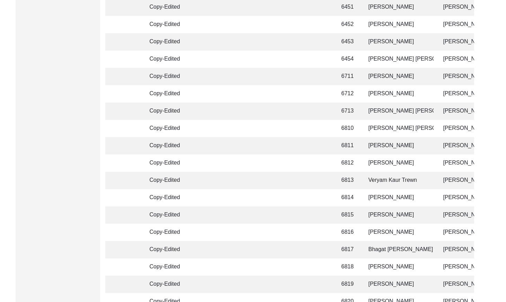
scroll to position [0, 0]
click at [313, 112] on td at bounding box center [315, 111] width 31 height 17
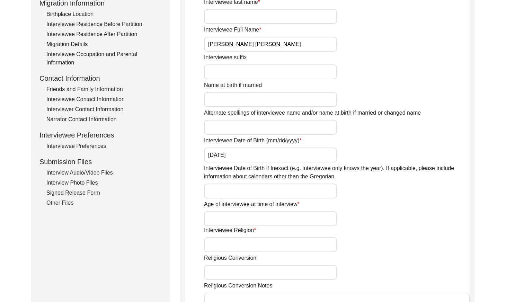
scroll to position [181, 0]
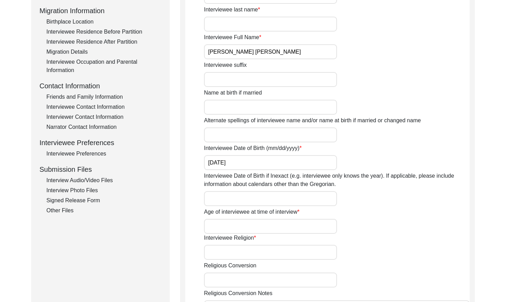
click at [106, 95] on div "Friends and Family Information" at bounding box center [103, 97] width 115 height 8
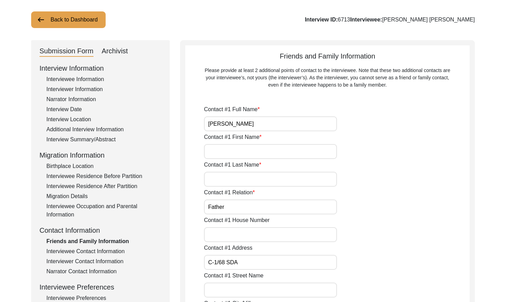
scroll to position [0, 0]
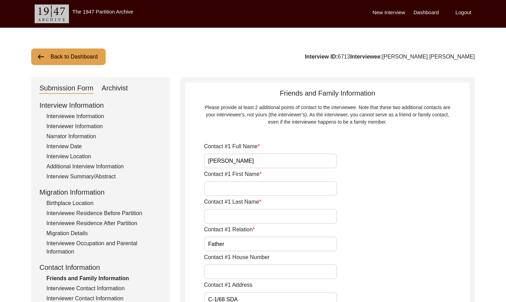
click at [83, 59] on button "Back to Dashboard" at bounding box center [68, 56] width 74 height 17
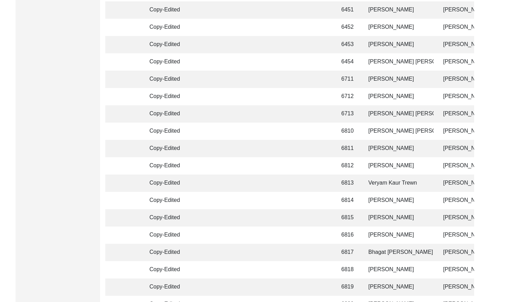
scroll to position [432, 0]
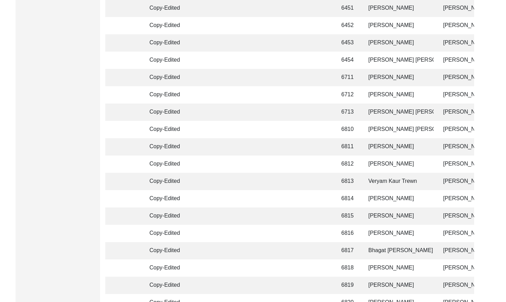
click at [346, 129] on td "6810" at bounding box center [347, 129] width 21 height 17
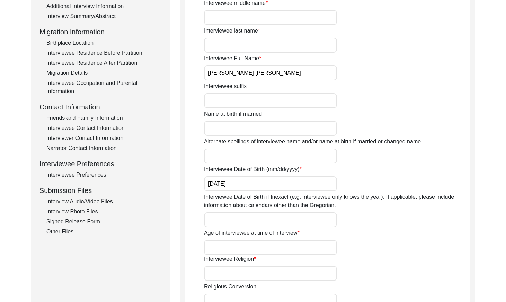
scroll to position [150, 0]
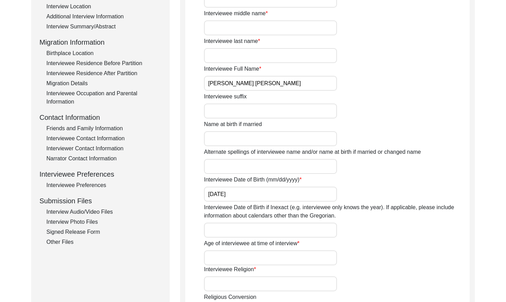
click at [107, 125] on div "Friends and Family Information" at bounding box center [103, 128] width 115 height 8
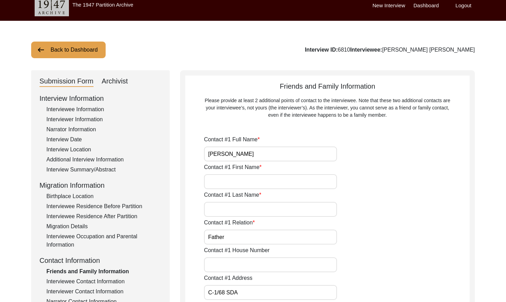
scroll to position [0, 0]
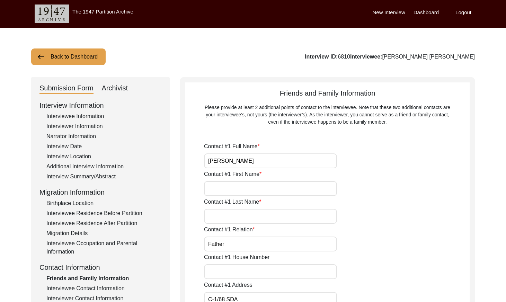
click at [80, 55] on button "Back to Dashboard" at bounding box center [68, 56] width 74 height 17
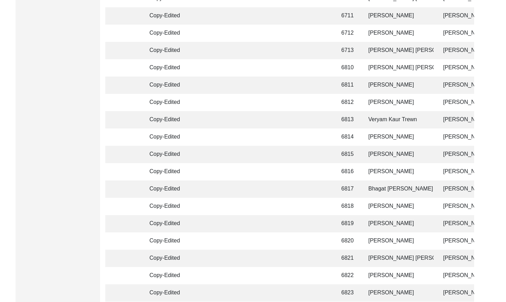
click at [302, 86] on td at bounding box center [316, 85] width 31 height 17
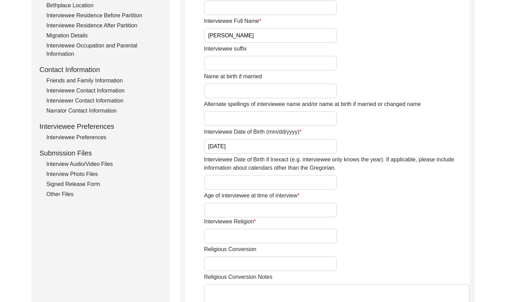
scroll to position [188, 0]
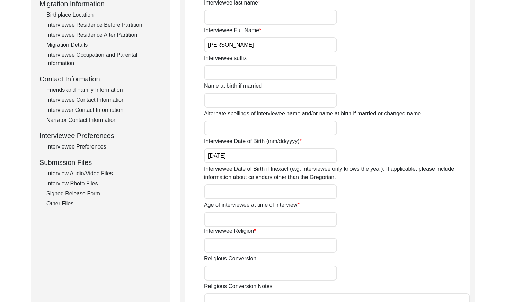
drag, startPoint x: 108, startPoint y: 87, endPoint x: 116, endPoint y: 93, distance: 9.4
click at [109, 87] on div "Friends and Family Information" at bounding box center [103, 90] width 115 height 8
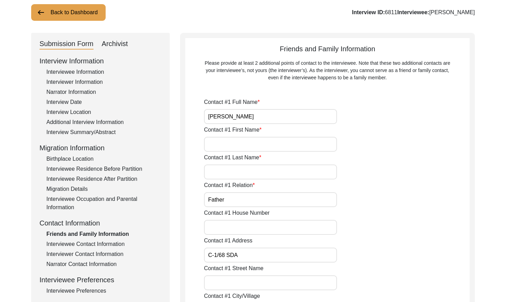
scroll to position [43, 0]
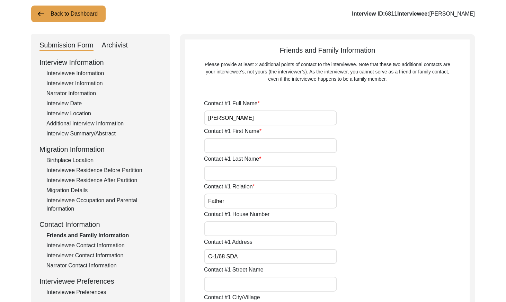
click at [71, 17] on button "Back to Dashboard" at bounding box center [68, 14] width 74 height 17
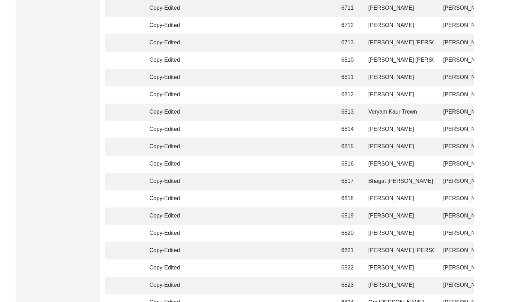
scroll to position [540, 0]
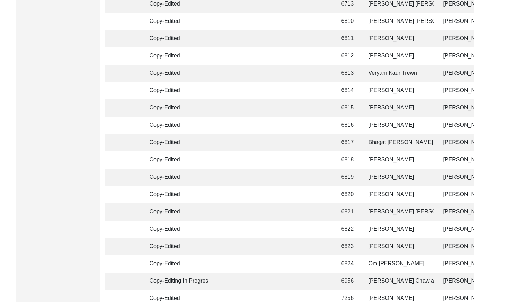
click at [353, 249] on td "6823" at bounding box center [347, 246] width 21 height 17
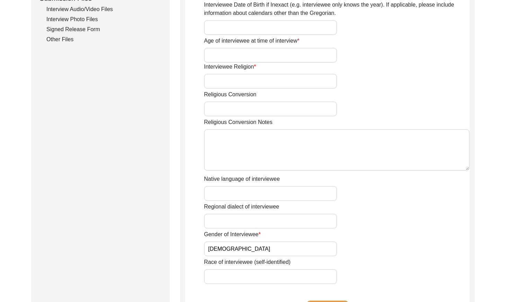
scroll to position [169, 0]
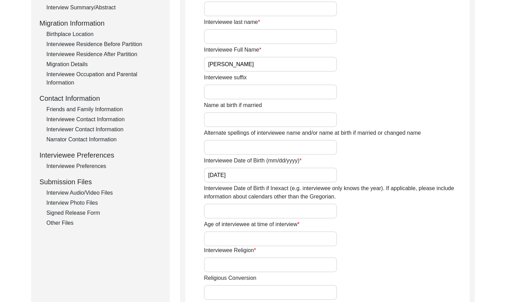
click at [104, 108] on div "Friends and Family Information" at bounding box center [103, 109] width 115 height 8
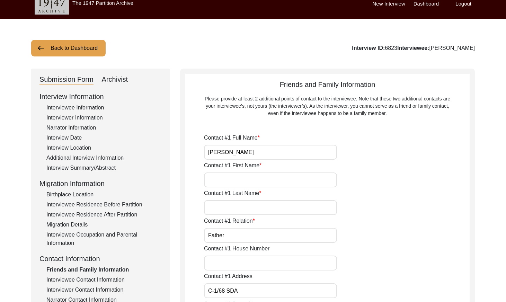
scroll to position [7, 0]
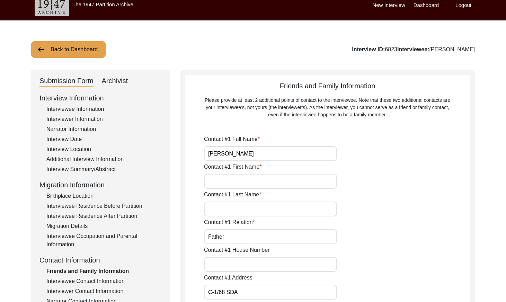
click at [66, 53] on button "Back to Dashboard" at bounding box center [68, 49] width 74 height 17
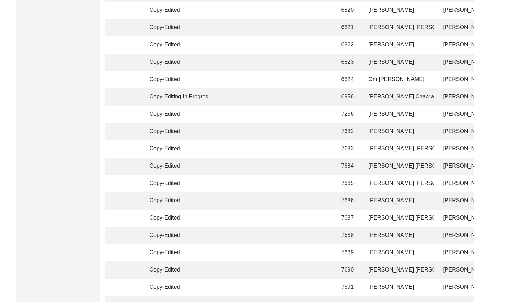
scroll to position [725, 0]
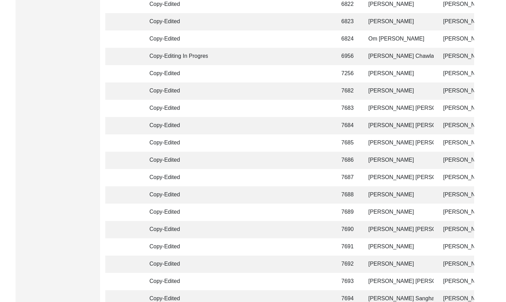
click at [331, 157] on td at bounding box center [316, 160] width 31 height 17
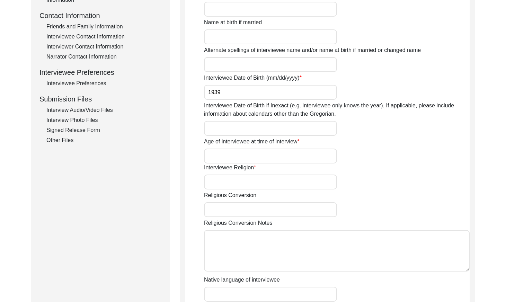
scroll to position [234, 0]
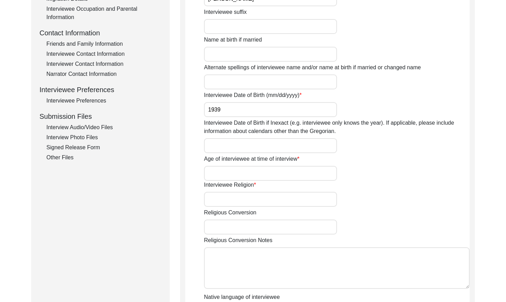
click at [110, 43] on div "Friends and Family Information" at bounding box center [103, 44] width 115 height 8
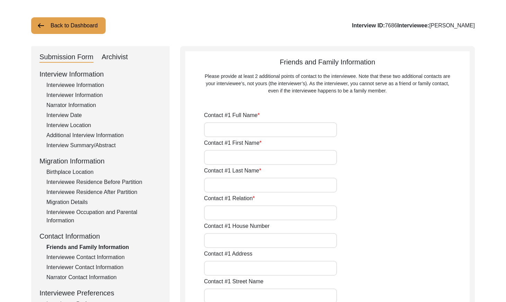
scroll to position [0, 0]
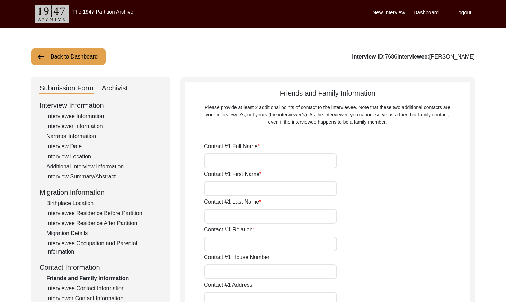
click at [96, 60] on button "Back to Dashboard" at bounding box center [68, 56] width 74 height 17
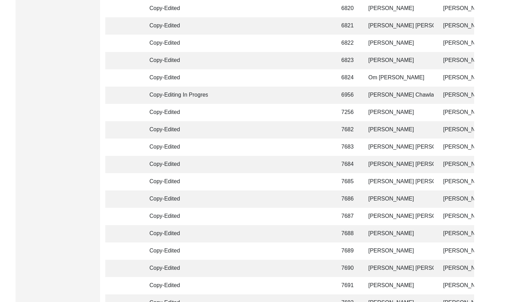
click at [371, 180] on td "[PERSON_NAME] [PERSON_NAME]" at bounding box center [398, 181] width 69 height 17
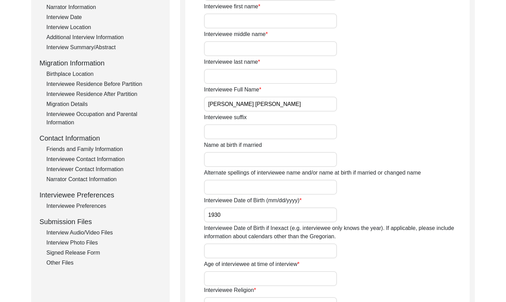
scroll to position [80, 0]
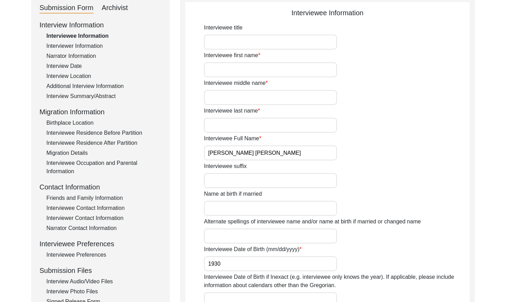
click at [98, 195] on div "Friends and Family Information" at bounding box center [103, 198] width 115 height 8
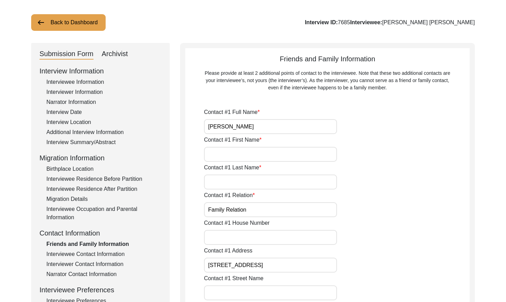
scroll to position [0, 0]
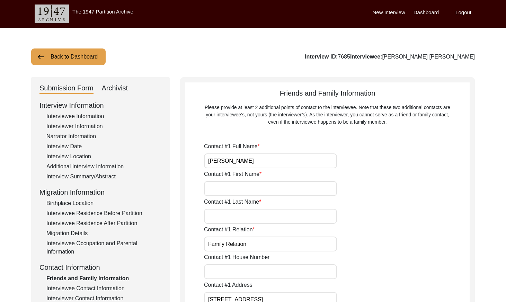
click at [60, 61] on button "Back to Dashboard" at bounding box center [68, 56] width 74 height 17
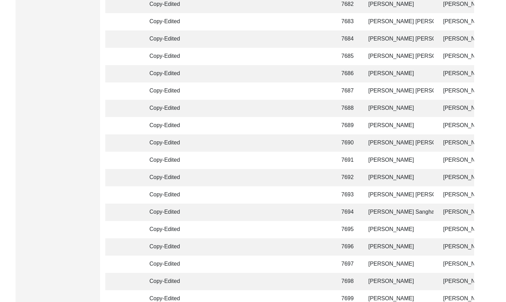
click at [356, 181] on td "7692" at bounding box center [347, 177] width 21 height 17
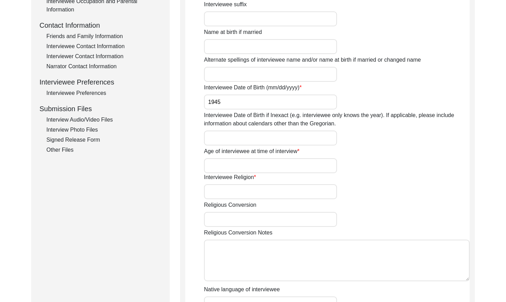
scroll to position [222, 0]
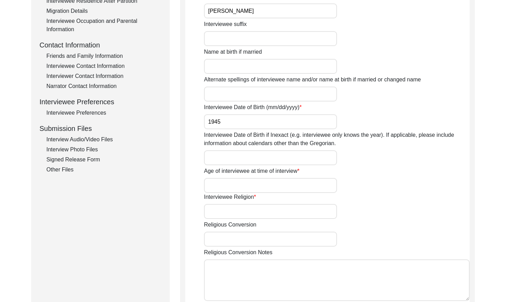
drag, startPoint x: 103, startPoint y: 53, endPoint x: 129, endPoint y: 69, distance: 31.4
click at [103, 53] on div "Friends and Family Information" at bounding box center [103, 56] width 115 height 8
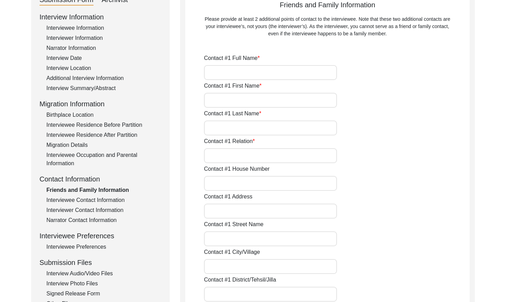
scroll to position [0, 0]
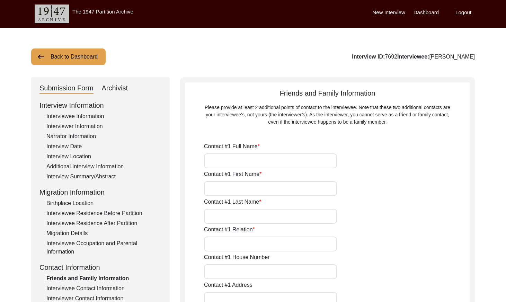
click at [78, 59] on button "Back to Dashboard" at bounding box center [68, 56] width 74 height 17
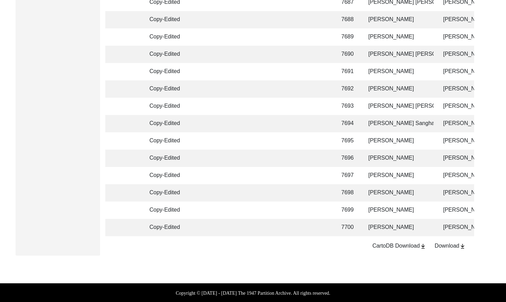
scroll to position [946, 0]
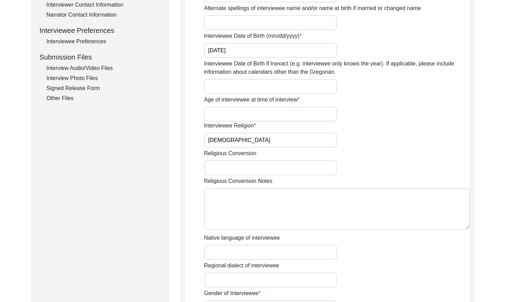
scroll to position [220, 0]
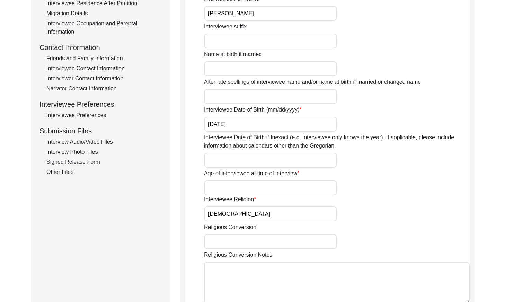
drag, startPoint x: 94, startPoint y: 58, endPoint x: 129, endPoint y: 72, distance: 37.3
click at [94, 58] on div "Friends and Family Information" at bounding box center [103, 58] width 115 height 8
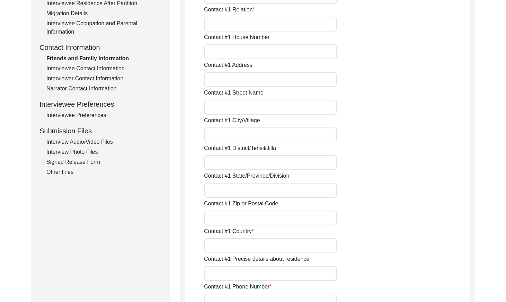
scroll to position [214, 0]
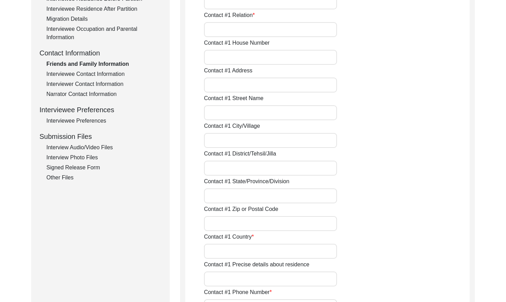
drag, startPoint x: 126, startPoint y: 63, endPoint x: 136, endPoint y: 67, distance: 10.7
click at [126, 63] on div "Friends and Family Information" at bounding box center [103, 64] width 115 height 8
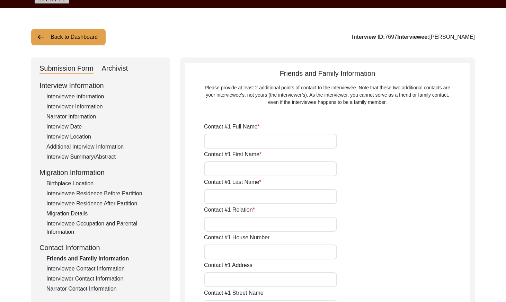
scroll to position [19, 0]
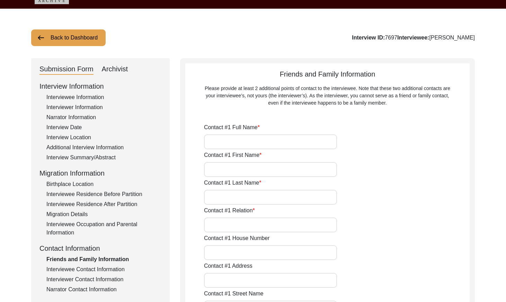
click at [63, 35] on button "Back to Dashboard" at bounding box center [68, 37] width 74 height 17
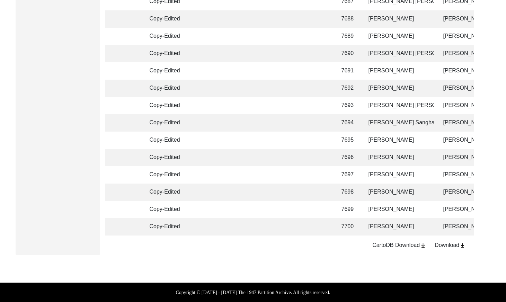
click at [352, 219] on td "7700" at bounding box center [347, 226] width 21 height 17
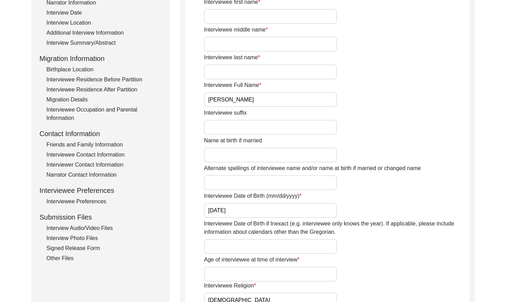
scroll to position [149, 0]
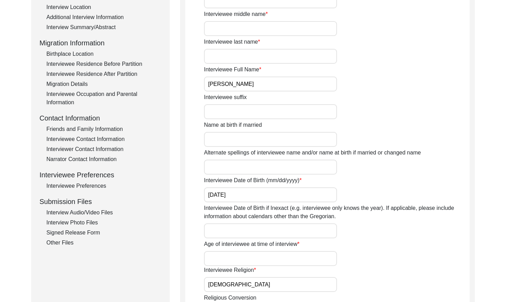
click at [117, 127] on div "Friends and Family Information" at bounding box center [103, 129] width 115 height 8
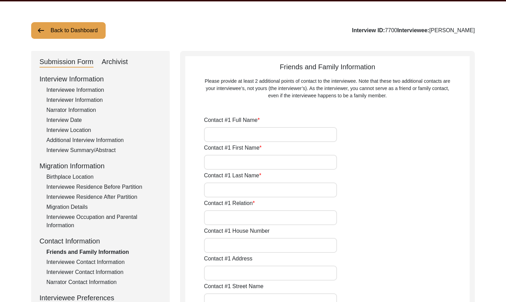
scroll to position [0, 0]
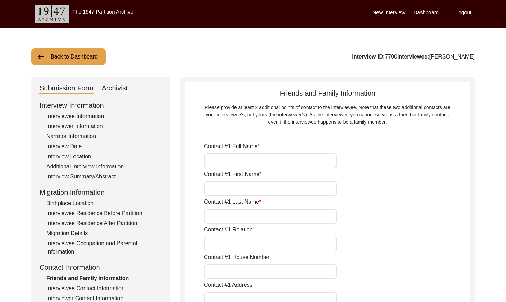
click at [59, 53] on button "Back to Dashboard" at bounding box center [68, 56] width 74 height 17
